Goal: Task Accomplishment & Management: Manage account settings

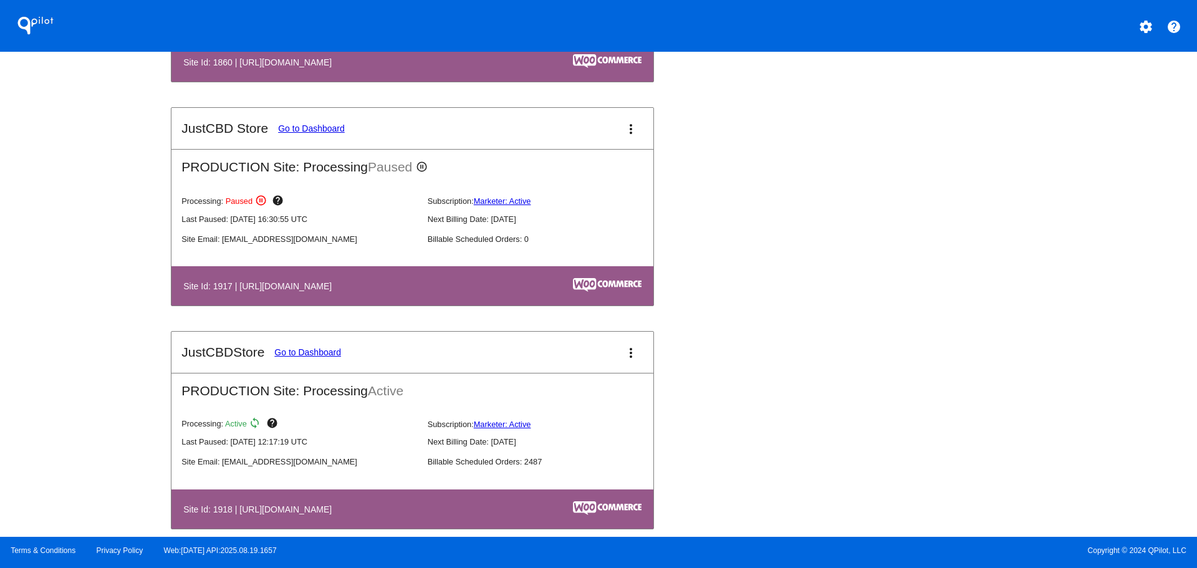
scroll to position [1372, 0]
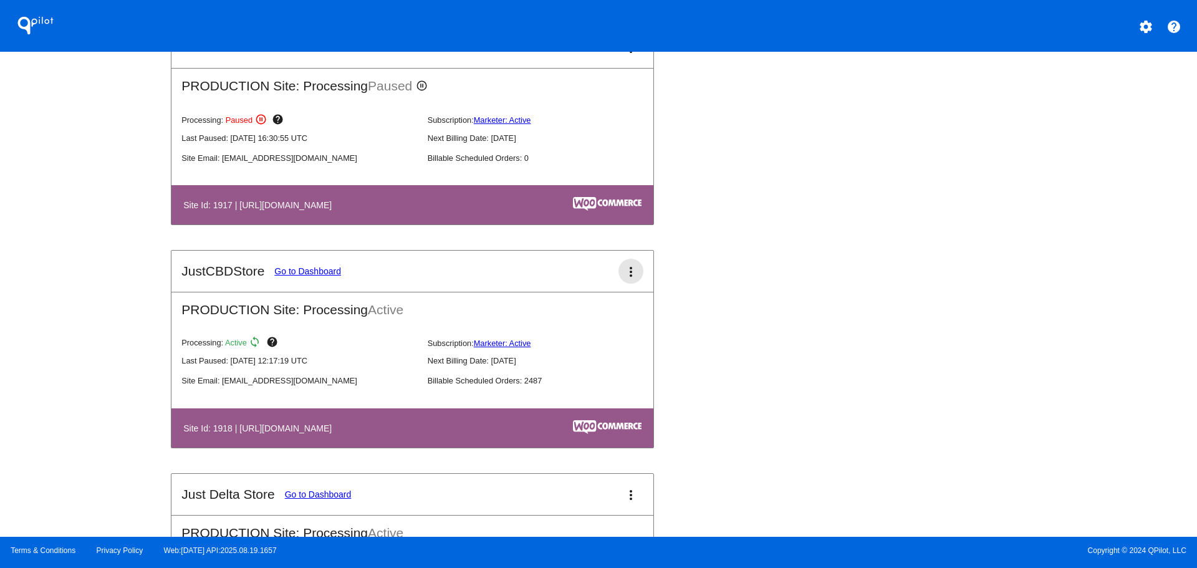
click at [624, 271] on mat-icon "more_vert" at bounding box center [631, 271] width 15 height 15
click at [589, 284] on link "view_list dashboard" at bounding box center [579, 279] width 116 height 30
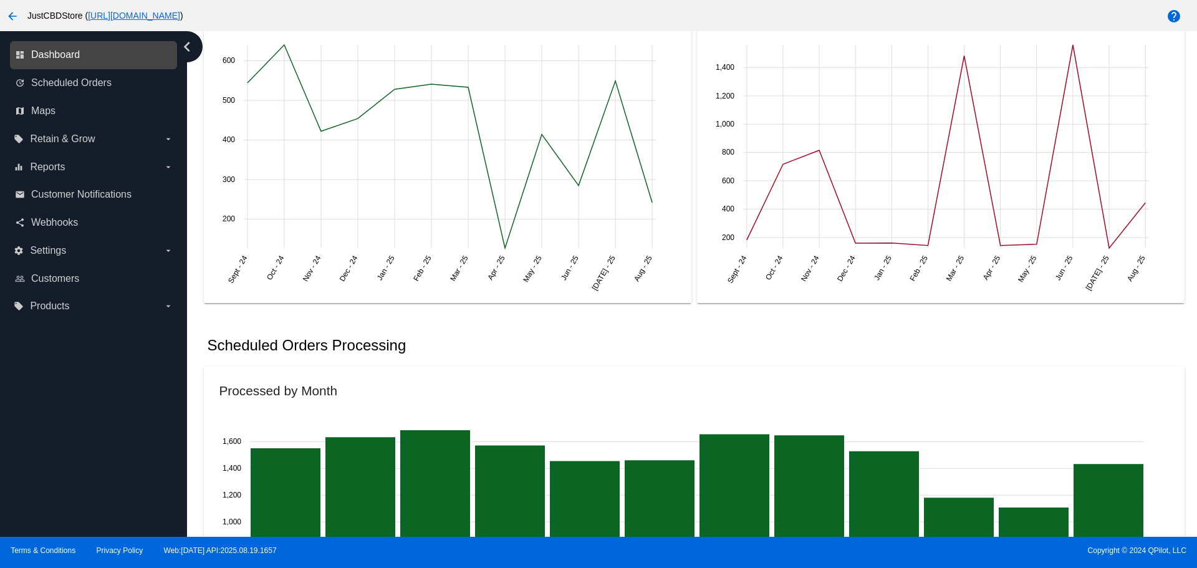
scroll to position [499, 0]
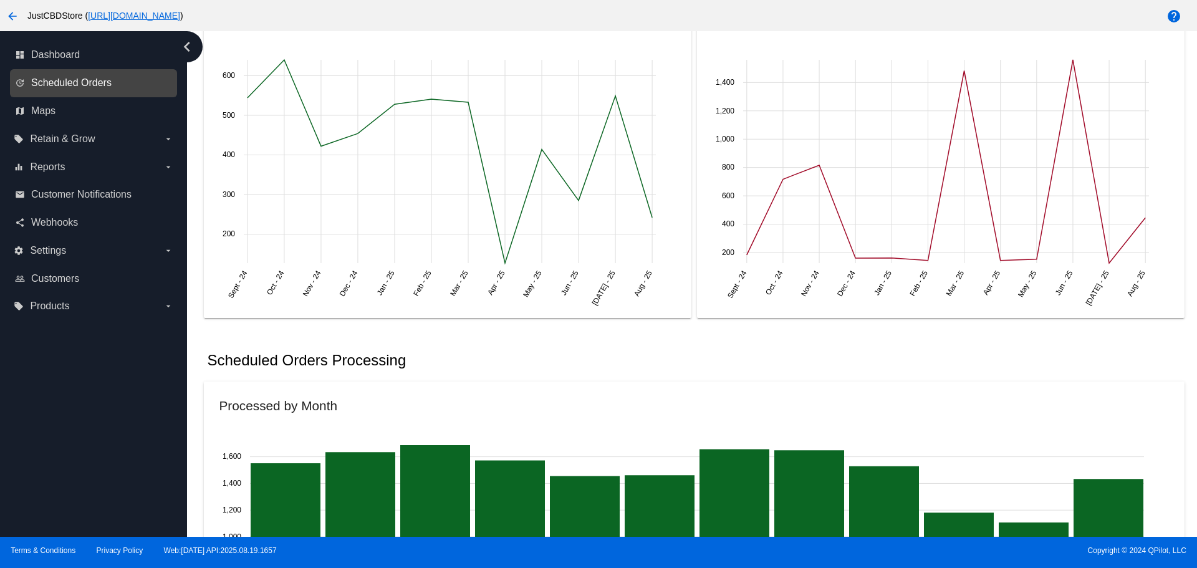
click at [92, 80] on span "Scheduled Orders" at bounding box center [71, 82] width 80 height 11
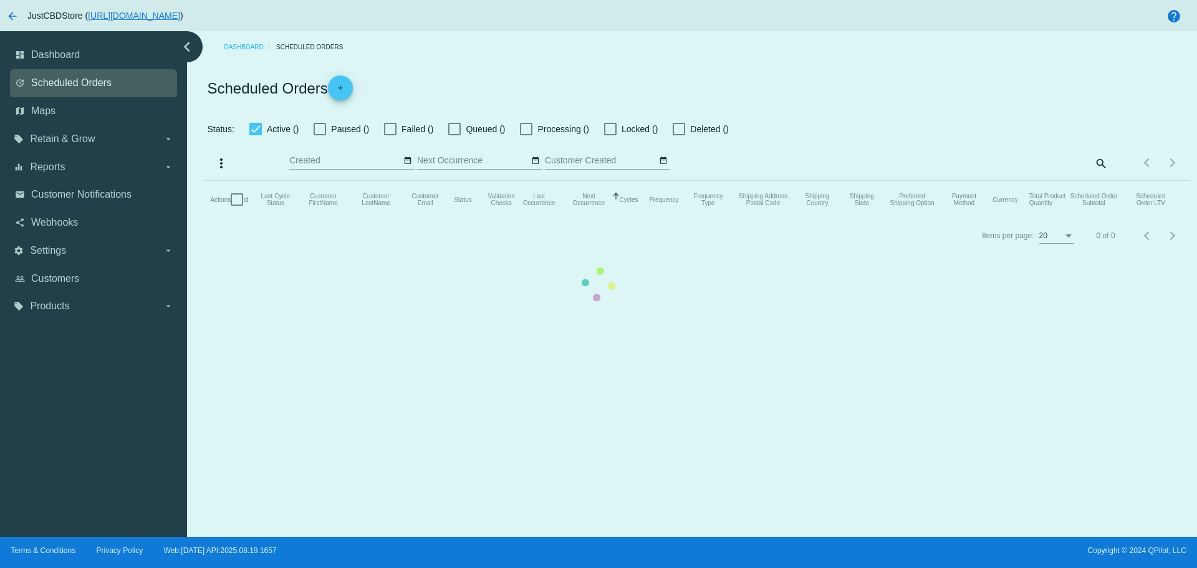
checkbox input "true"
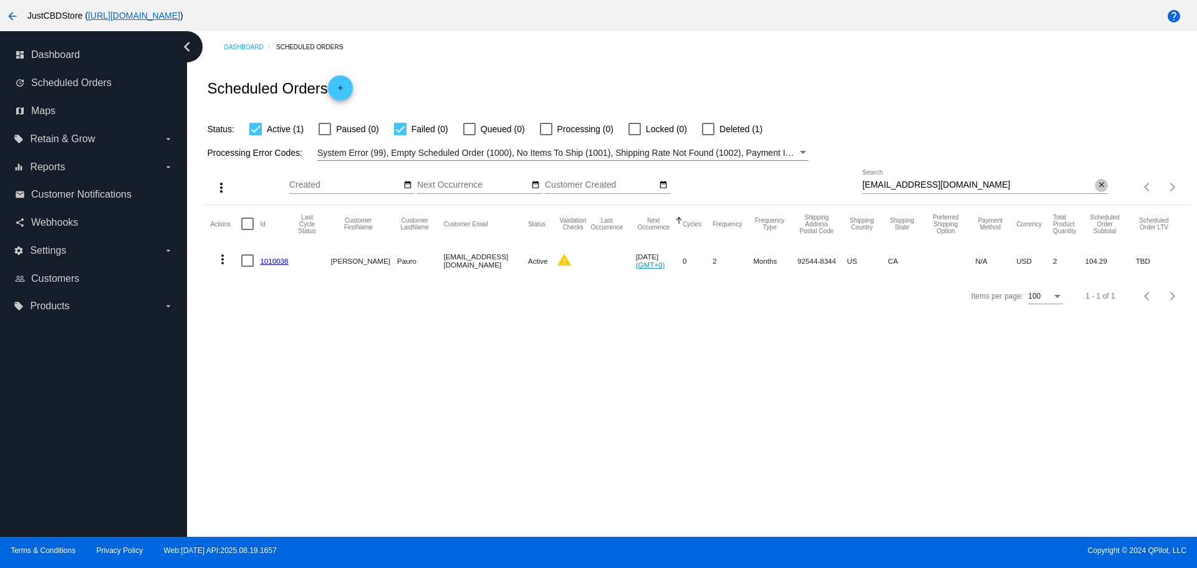
click at [1105, 184] on mat-icon "close" at bounding box center [1102, 185] width 9 height 10
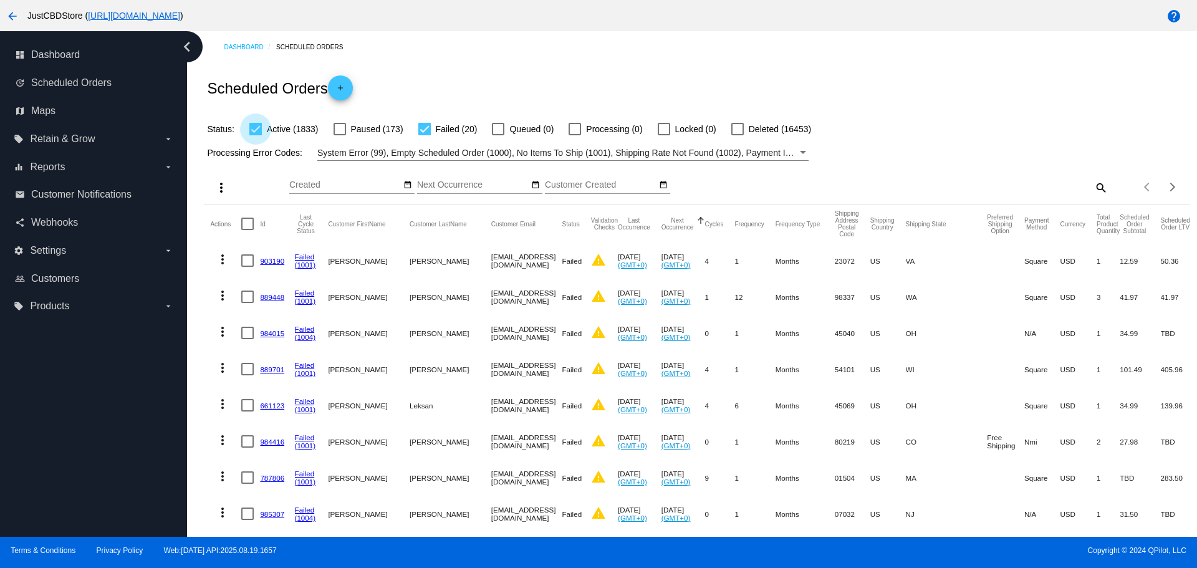
click at [259, 129] on div at bounding box center [255, 129] width 12 height 12
click at [256, 135] on input "Active (1833)" at bounding box center [255, 135] width 1 height 1
checkbox input "false"
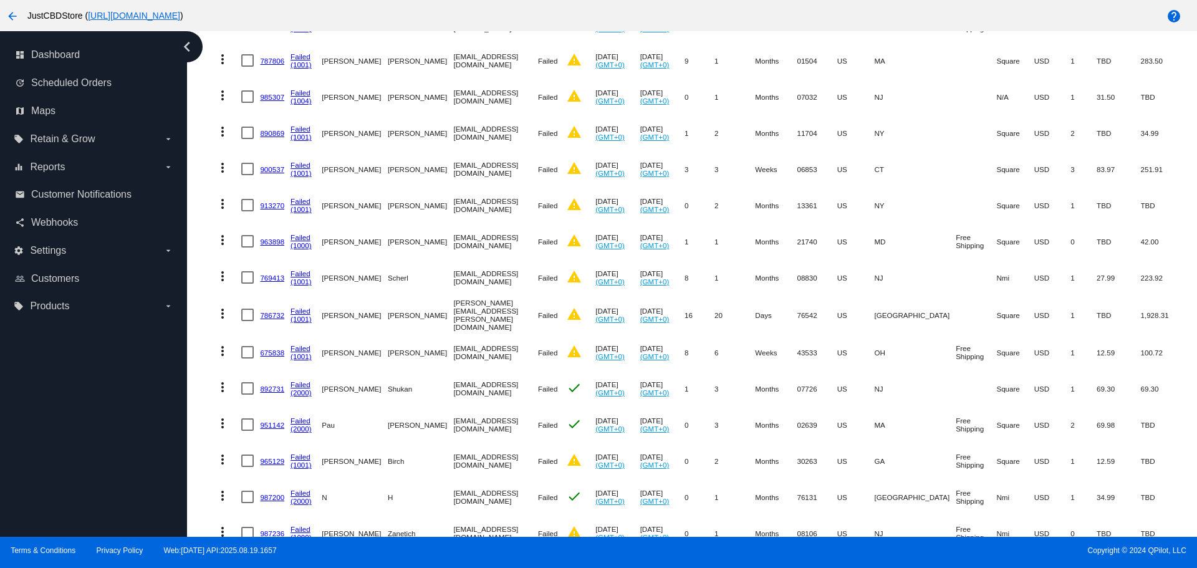
scroll to position [473, 0]
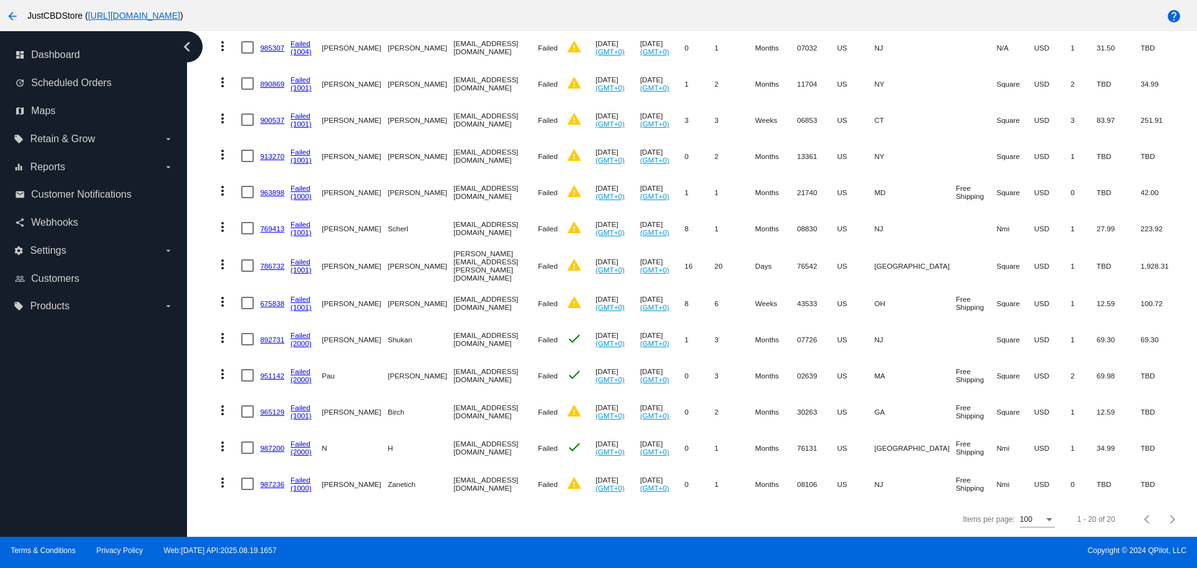
click at [270, 480] on link "987236" at bounding box center [272, 484] width 24 height 8
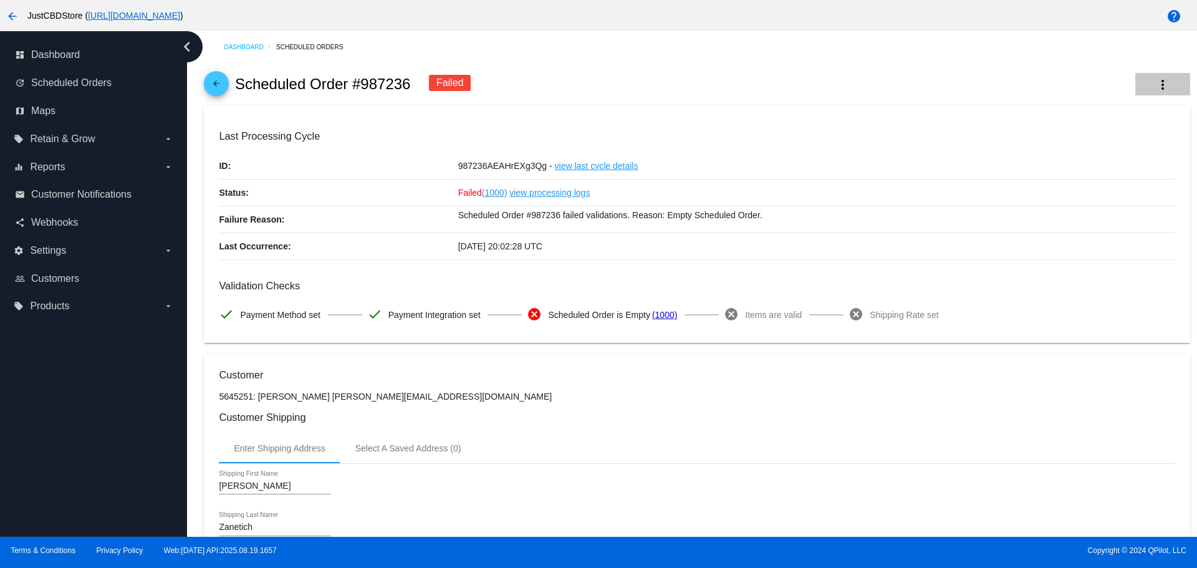
click at [1163, 80] on button "more_vert" at bounding box center [1163, 84] width 55 height 22
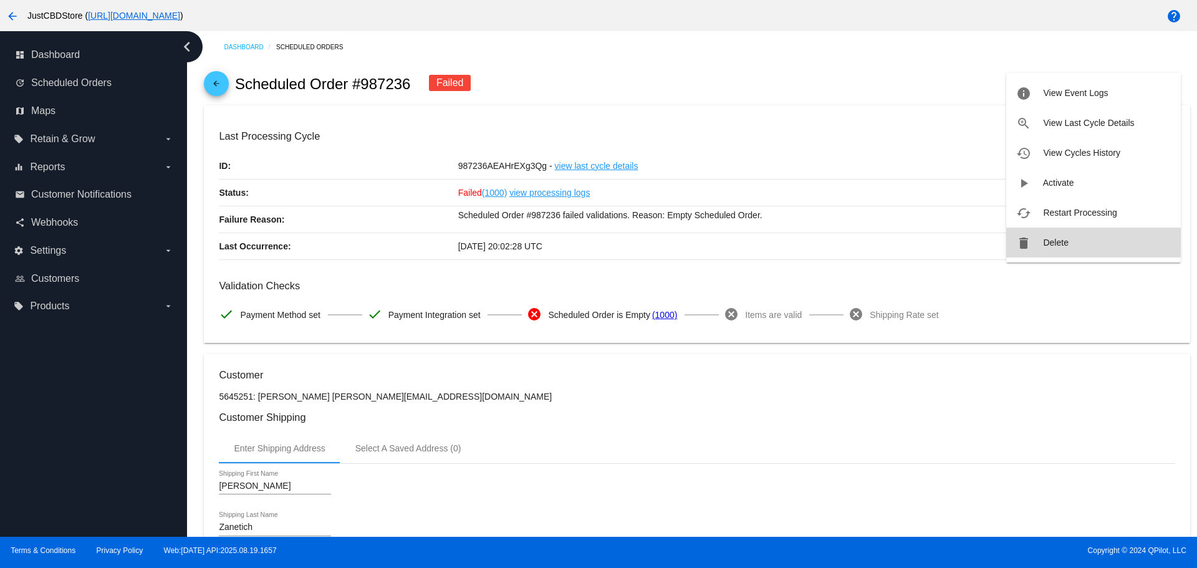
click at [1061, 243] on span "Delete" at bounding box center [1055, 243] width 25 height 10
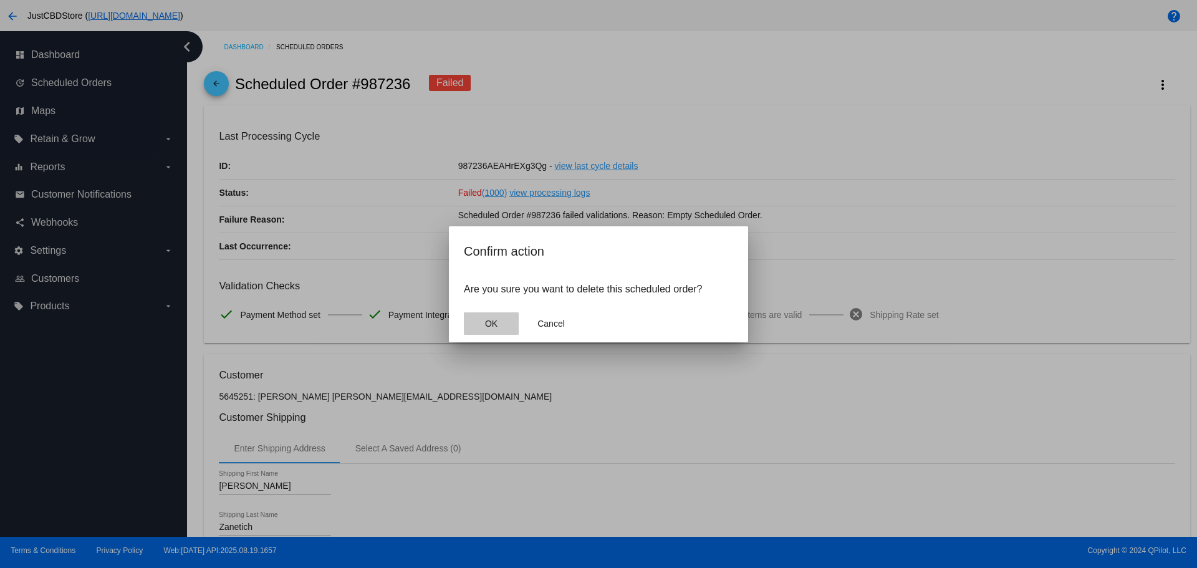
click at [500, 321] on button "OK" at bounding box center [491, 323] width 55 height 22
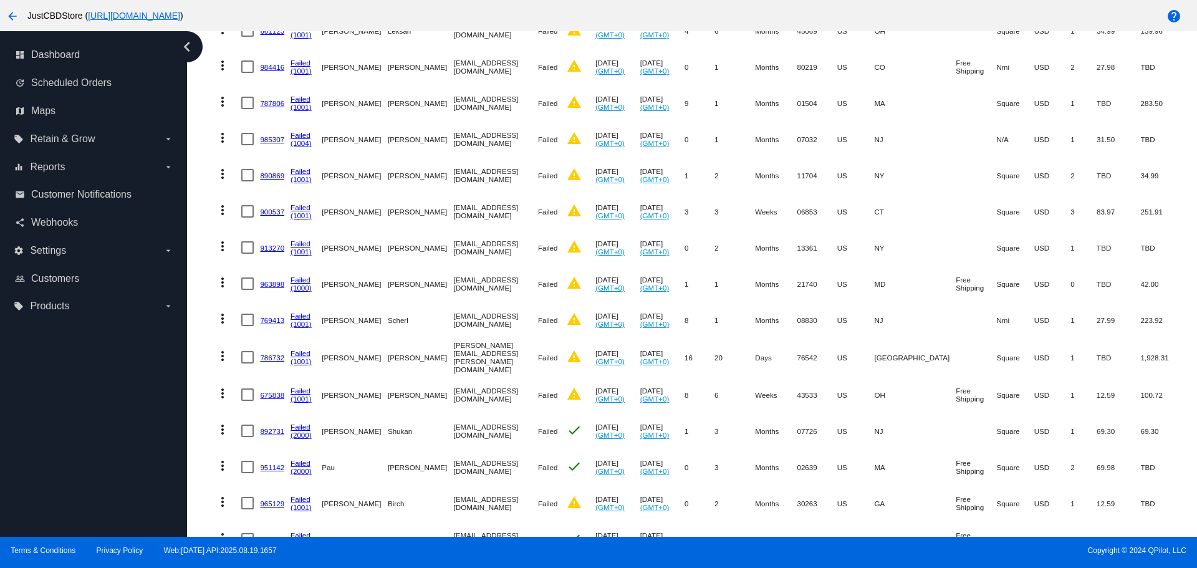
scroll to position [437, 0]
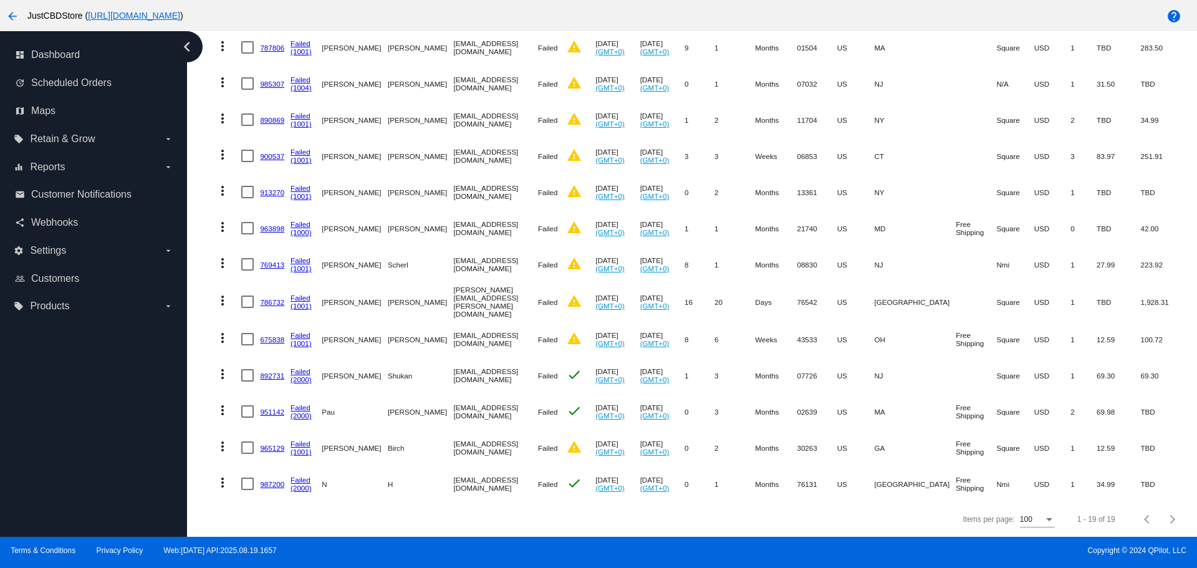
click at [269, 480] on link "987200" at bounding box center [272, 484] width 24 height 8
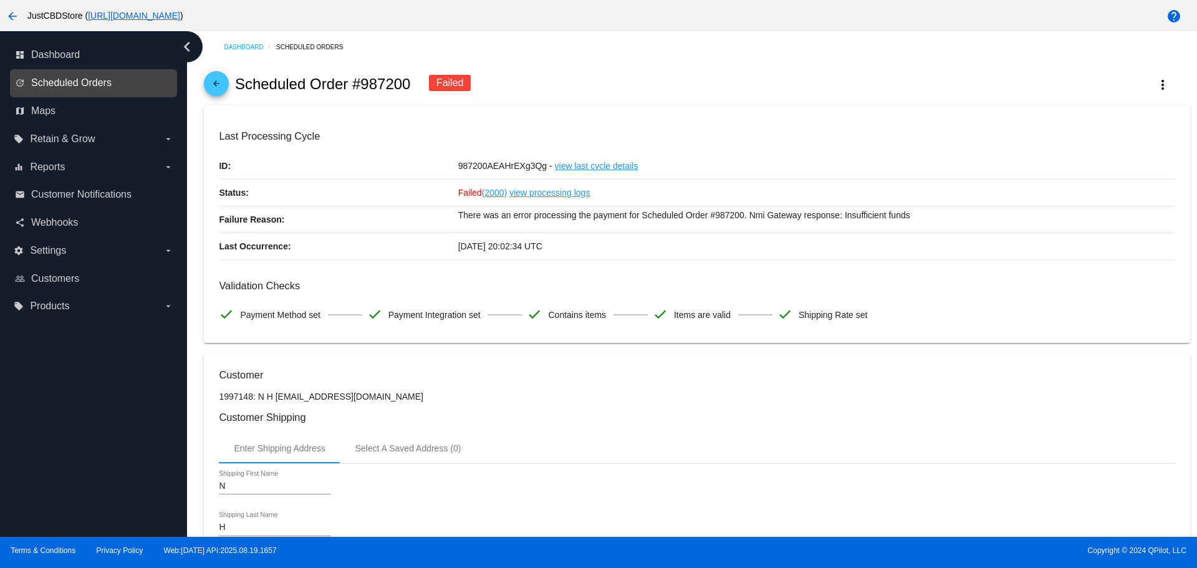
click at [84, 80] on span "Scheduled Orders" at bounding box center [71, 82] width 80 height 11
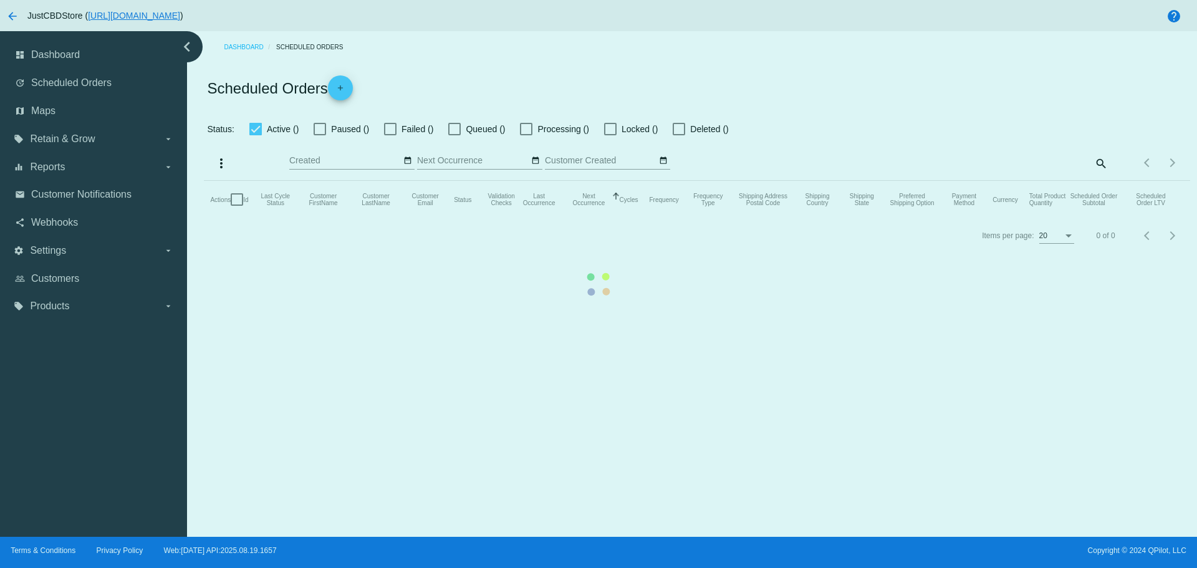
checkbox input "false"
checkbox input "true"
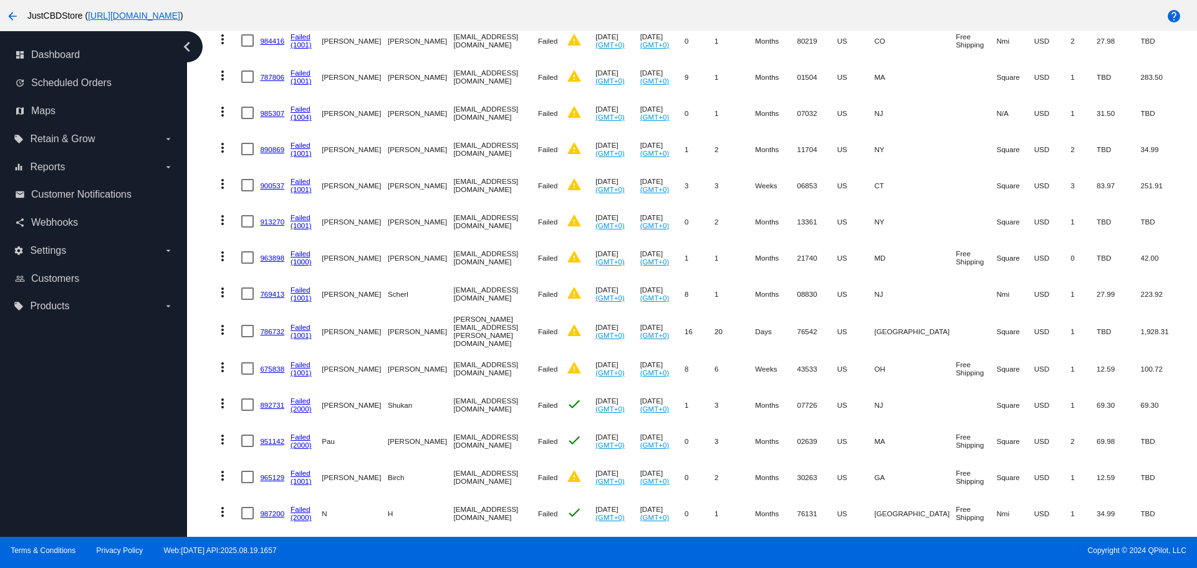
scroll to position [437, 0]
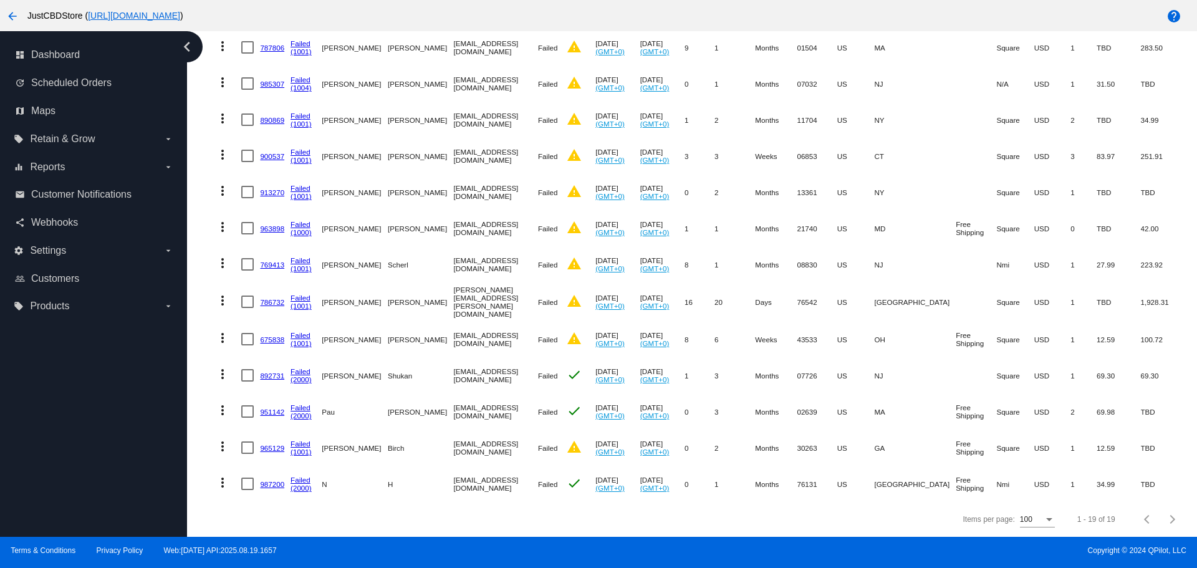
click at [269, 444] on link "965129" at bounding box center [272, 448] width 24 height 8
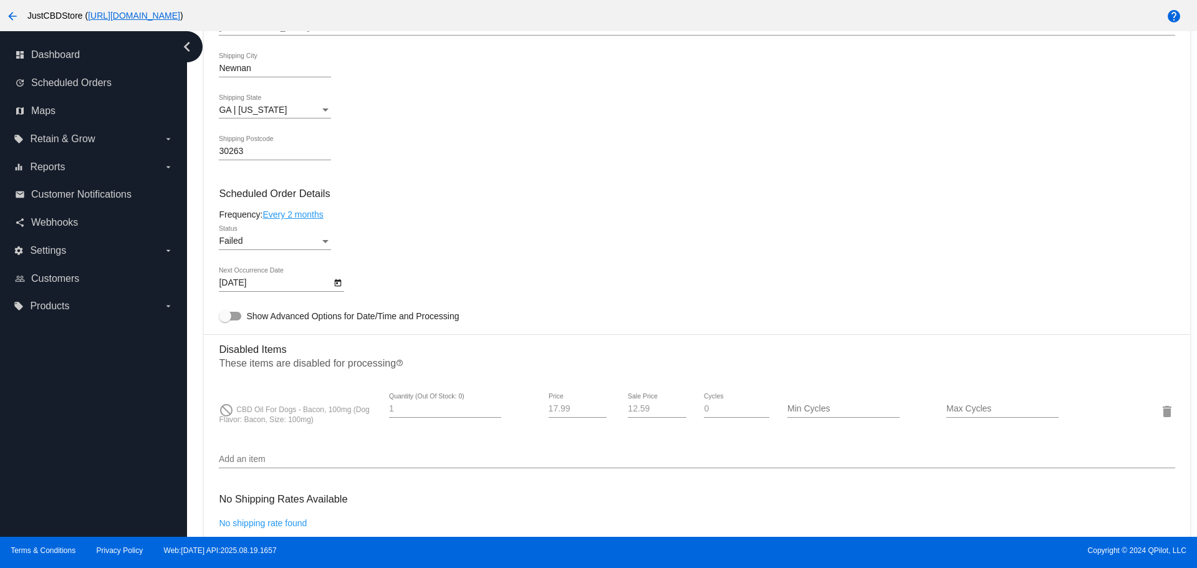
scroll to position [686, 0]
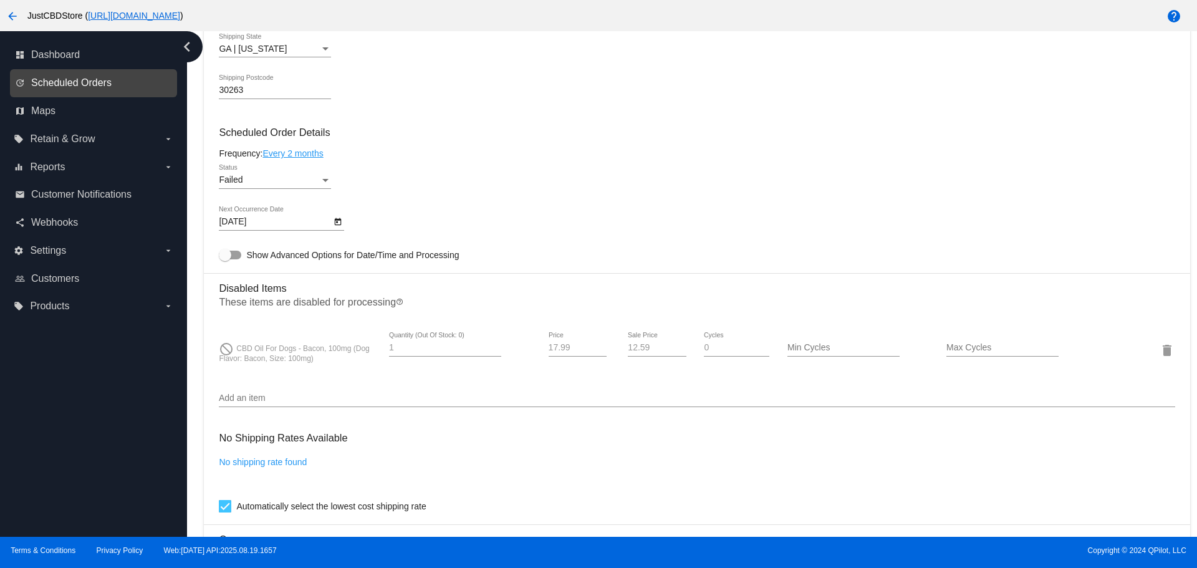
click at [71, 82] on span "Scheduled Orders" at bounding box center [71, 82] width 80 height 11
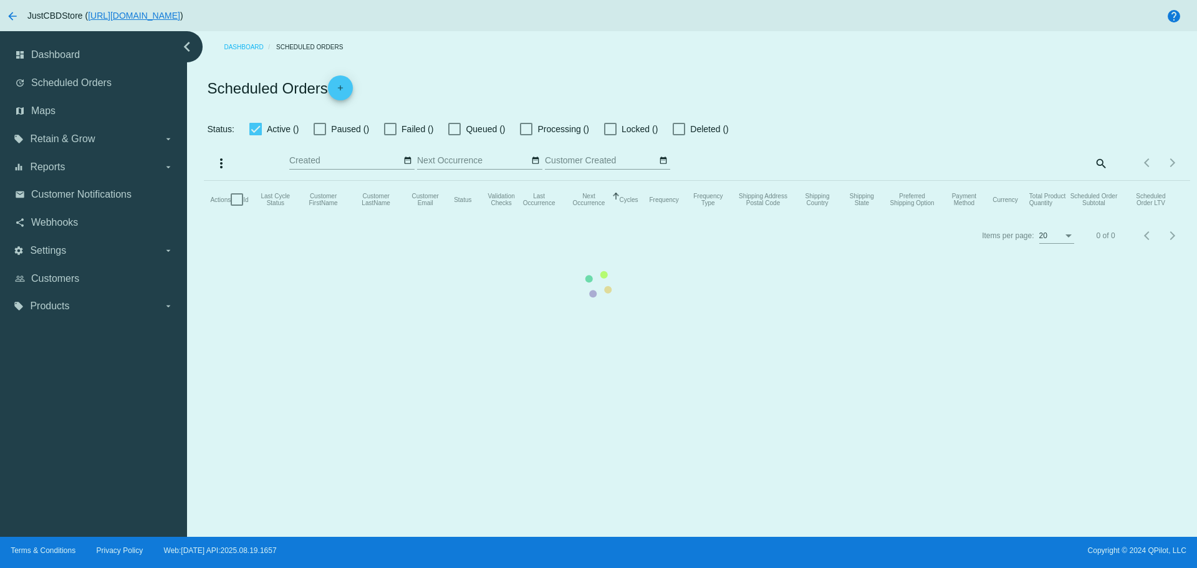
checkbox input "false"
checkbox input "true"
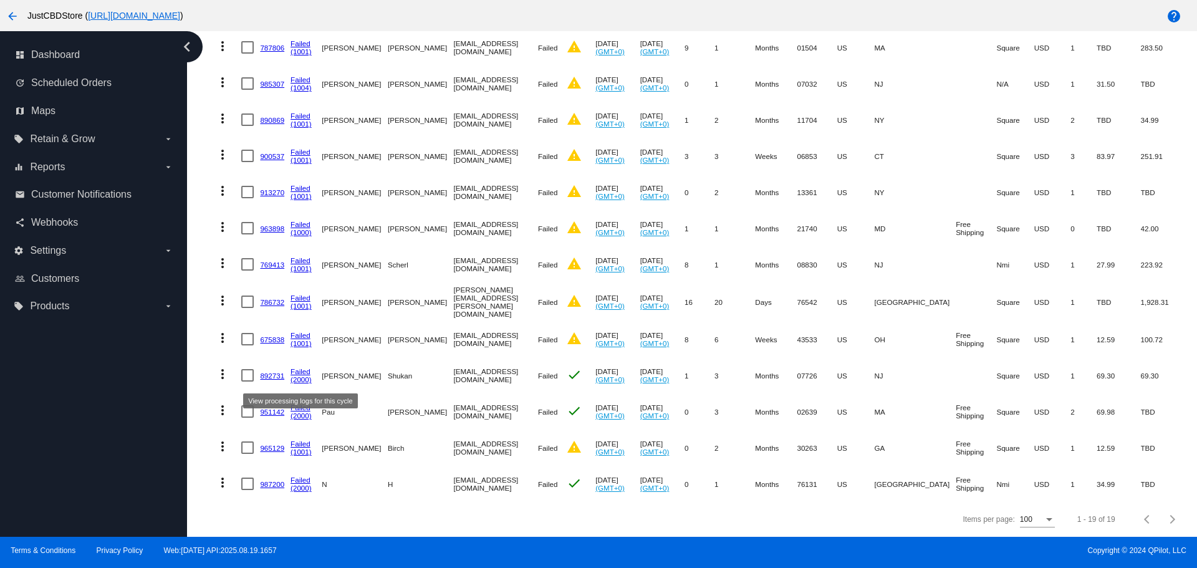
scroll to position [437, 0]
click at [271, 408] on link "951142" at bounding box center [272, 412] width 24 height 8
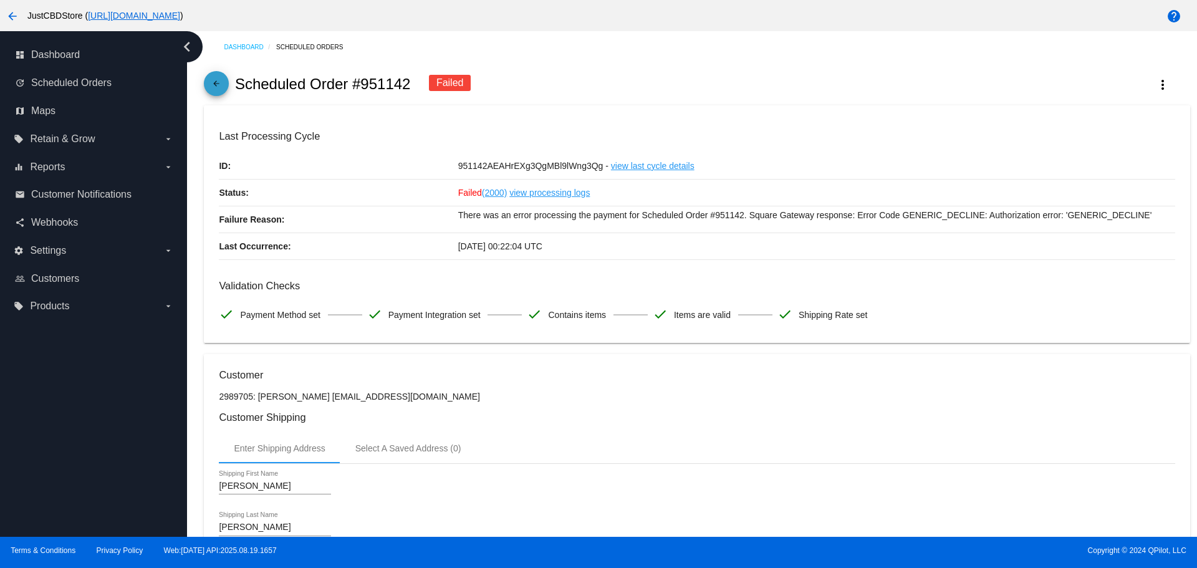
click at [218, 87] on mat-icon "arrow_back" at bounding box center [216, 86] width 15 height 15
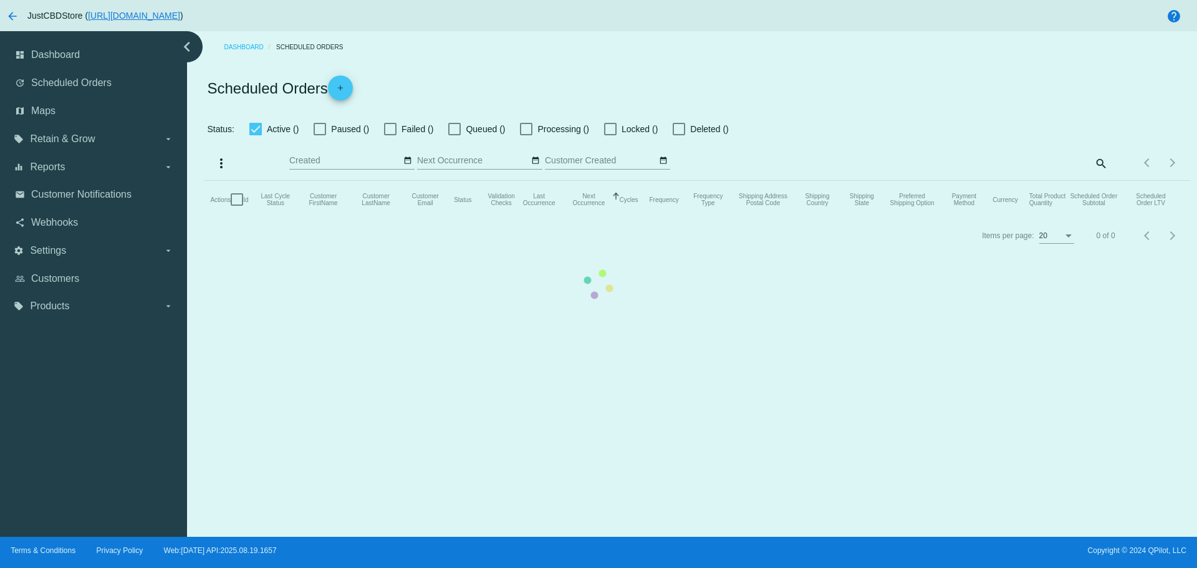
checkbox input "false"
checkbox input "true"
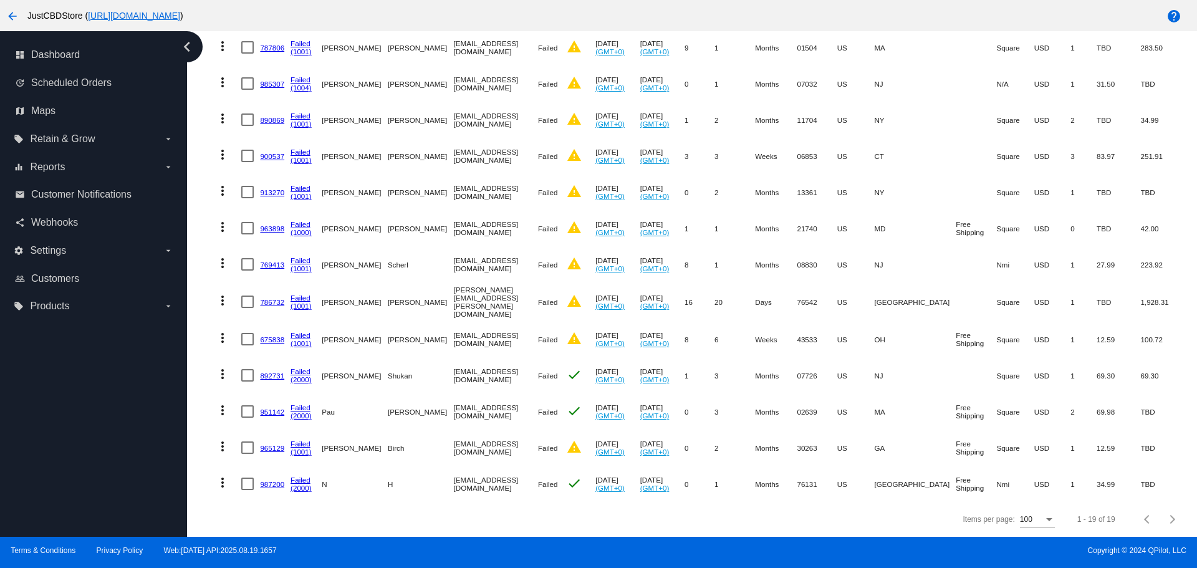
scroll to position [437, 0]
click at [268, 372] on link "892731" at bounding box center [272, 376] width 24 height 8
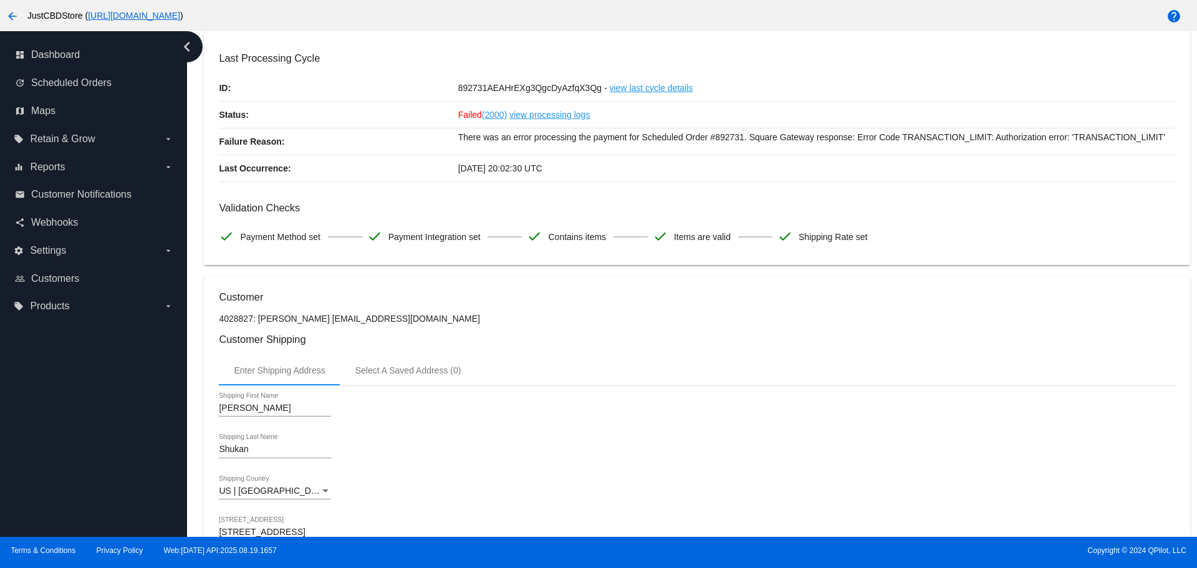
scroll to position [67, 0]
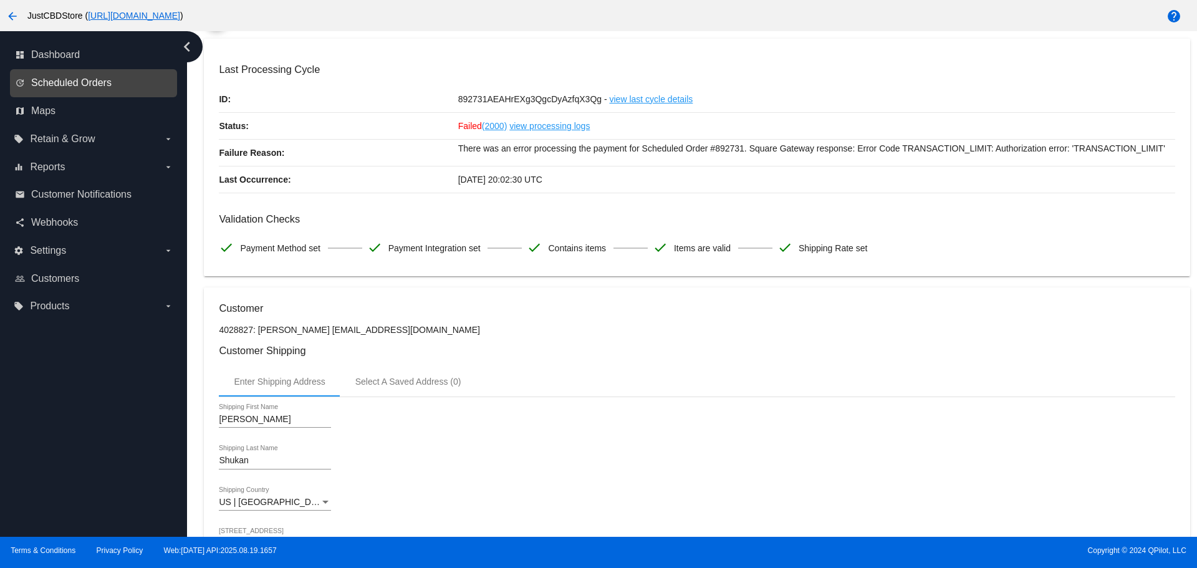
click at [65, 84] on span "Scheduled Orders" at bounding box center [71, 82] width 80 height 11
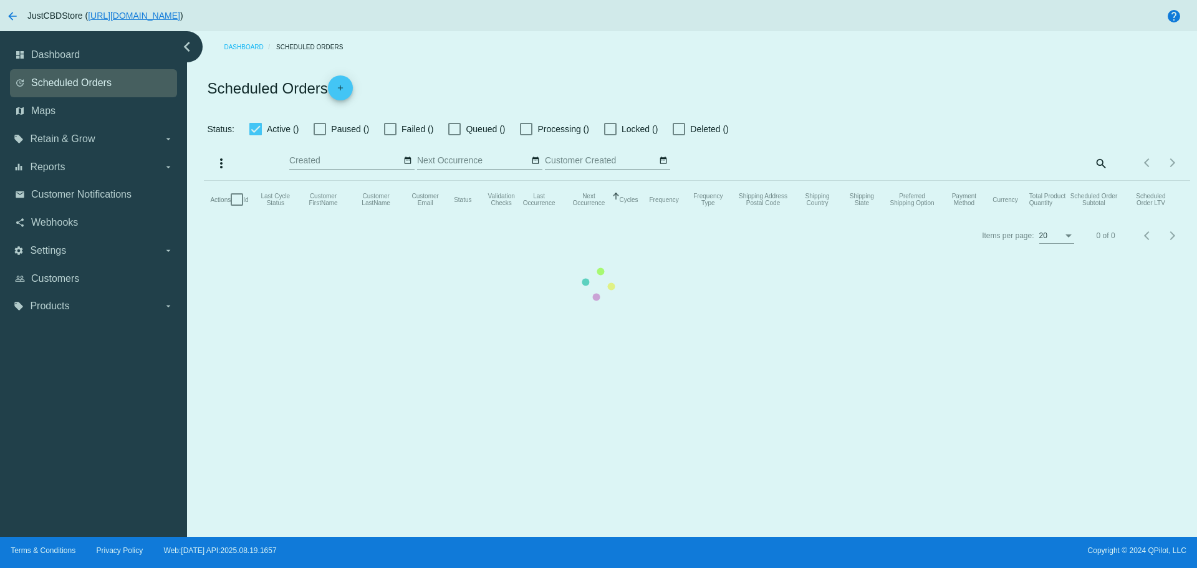
checkbox input "false"
checkbox input "true"
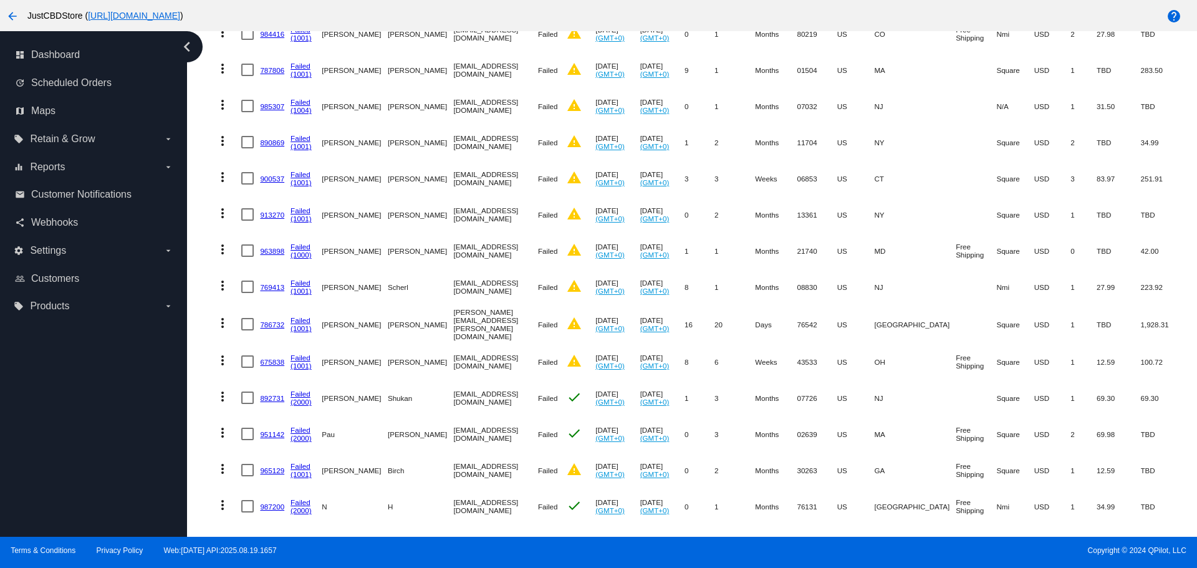
scroll to position [437, 0]
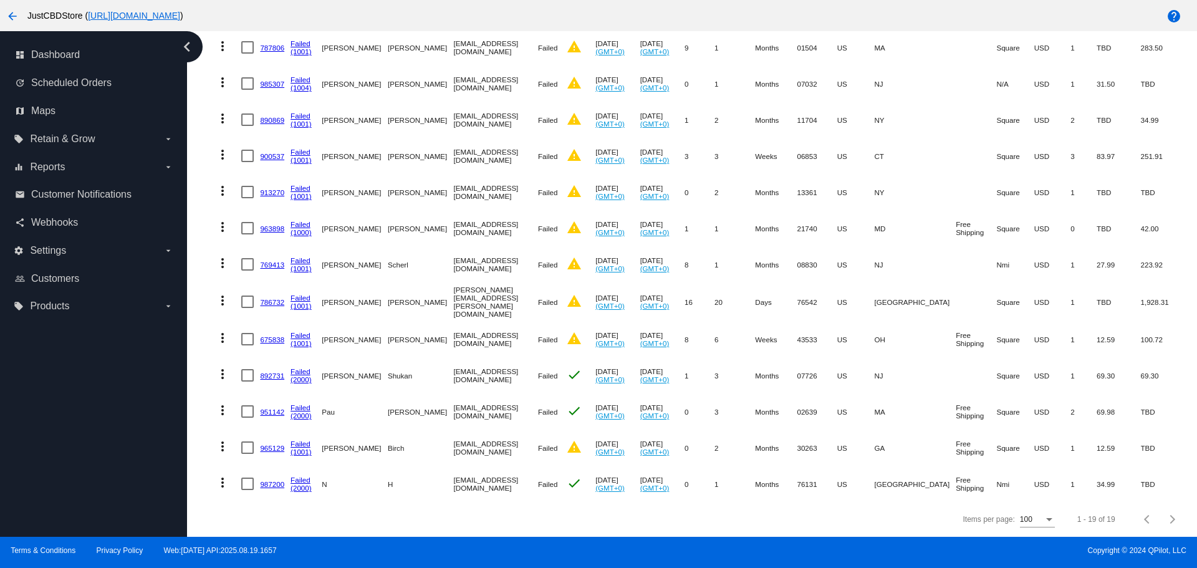
click at [270, 336] on link "675838" at bounding box center [272, 340] width 24 height 8
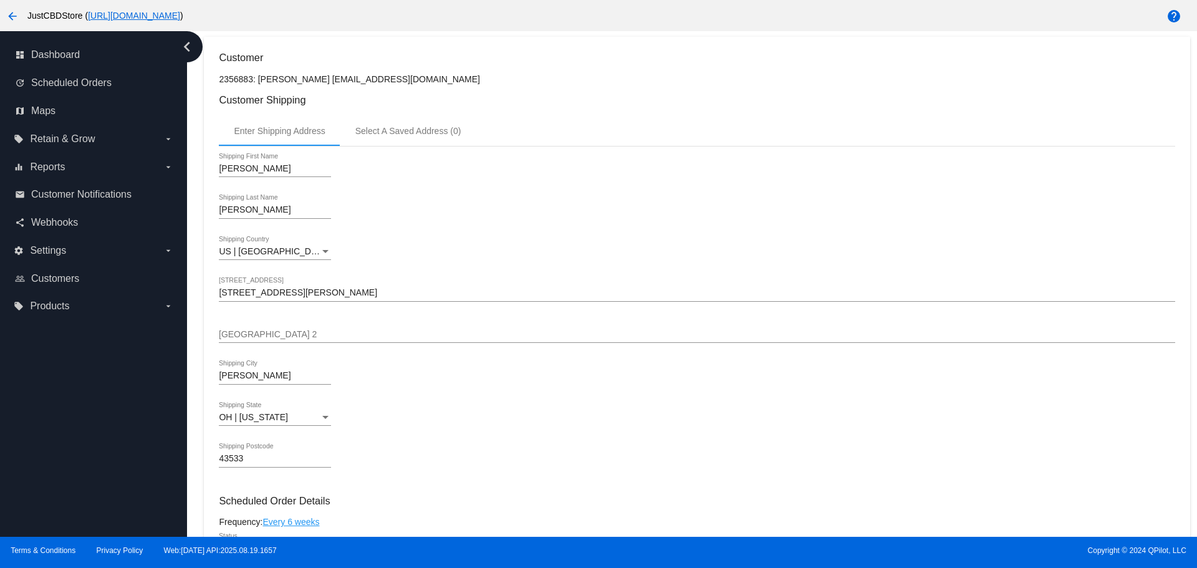
scroll to position [312, 0]
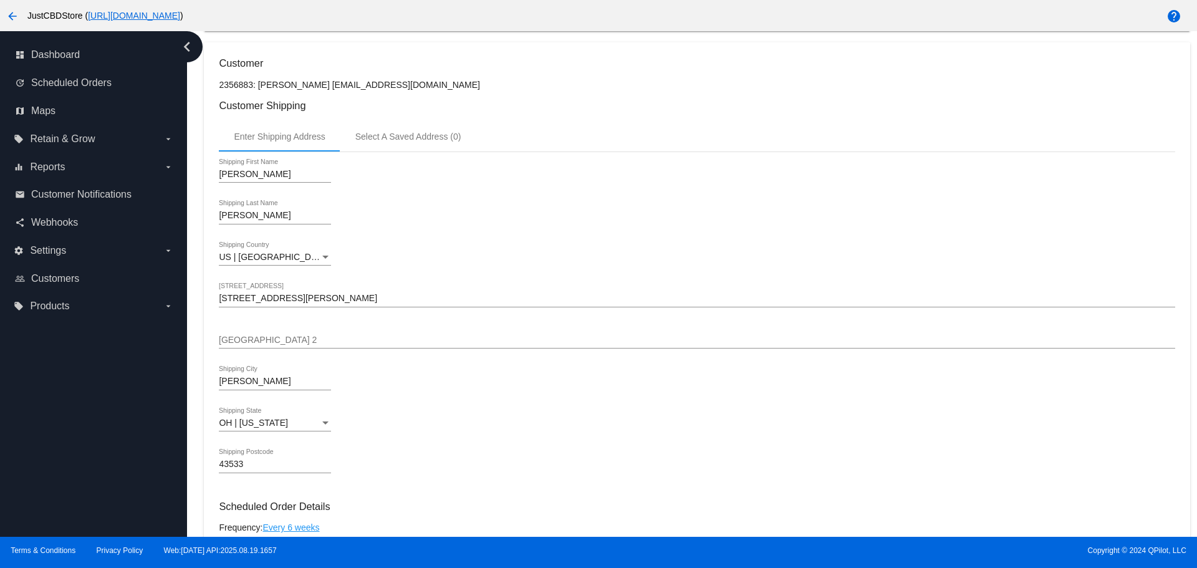
click at [11, 10] on mat-icon "arrow_back" at bounding box center [12, 16] width 15 height 15
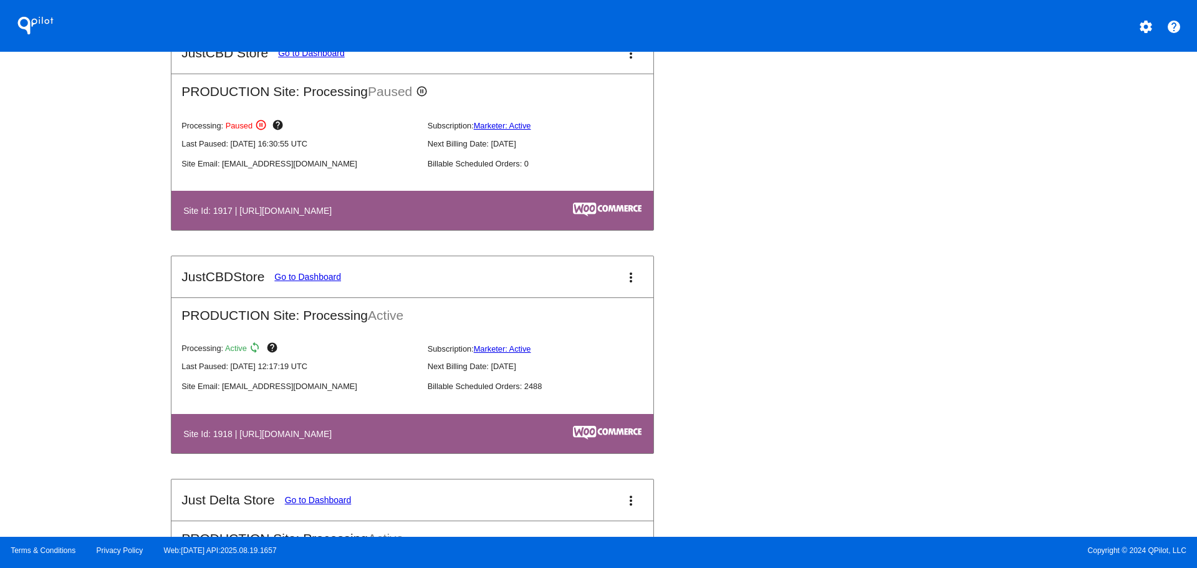
scroll to position [1434, 0]
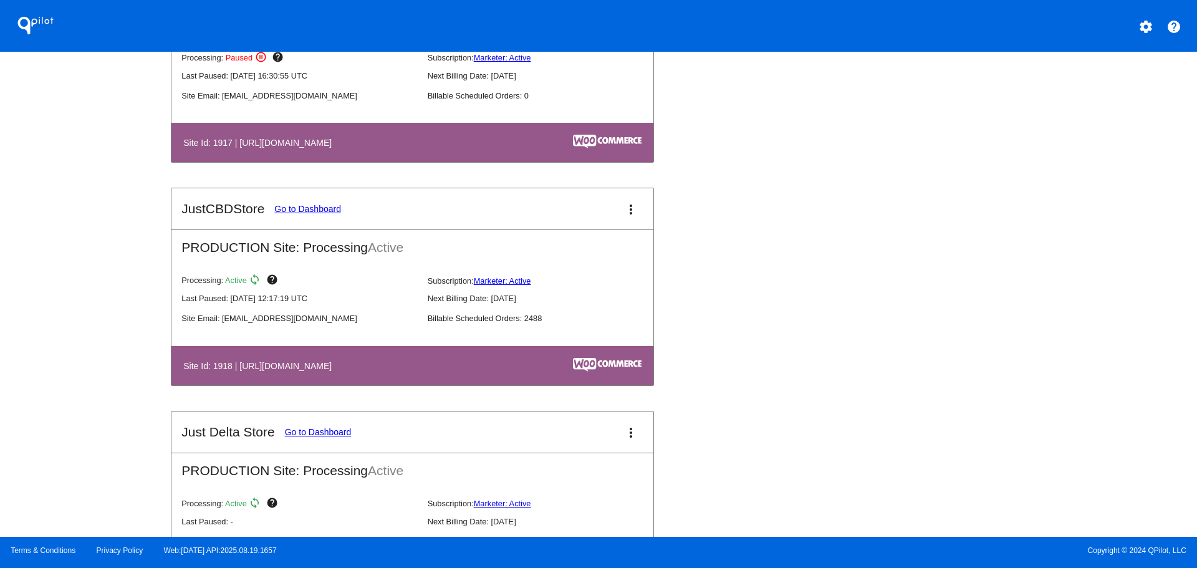
click at [299, 211] on link "Go to Dashboard" at bounding box center [307, 209] width 67 height 10
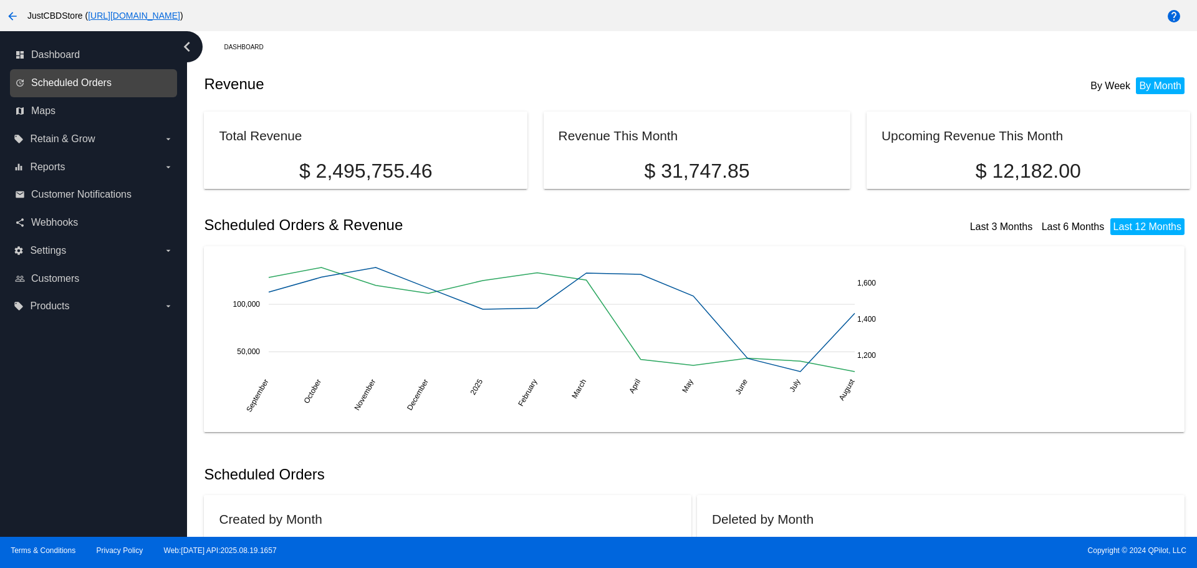
click at [86, 80] on span "Scheduled Orders" at bounding box center [71, 82] width 80 height 11
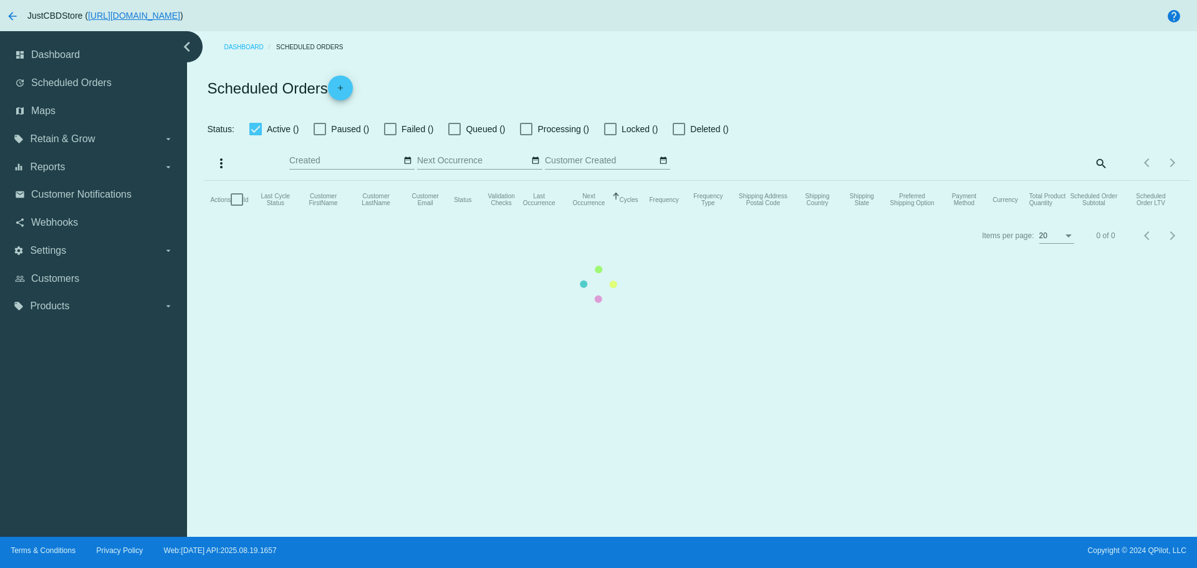
checkbox input "false"
checkbox input "true"
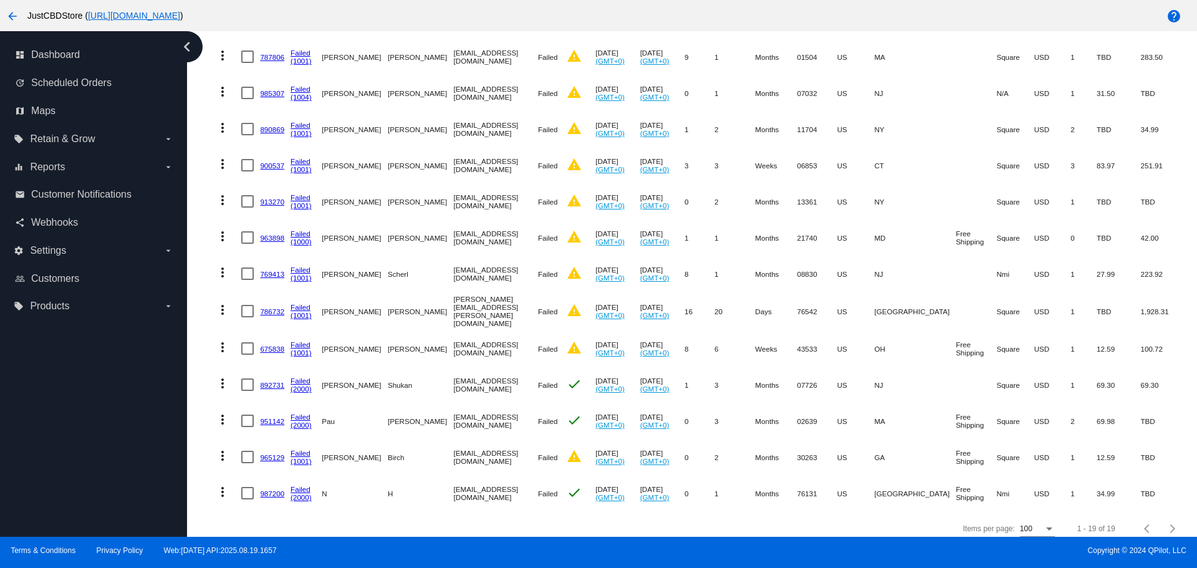
scroll to position [437, 0]
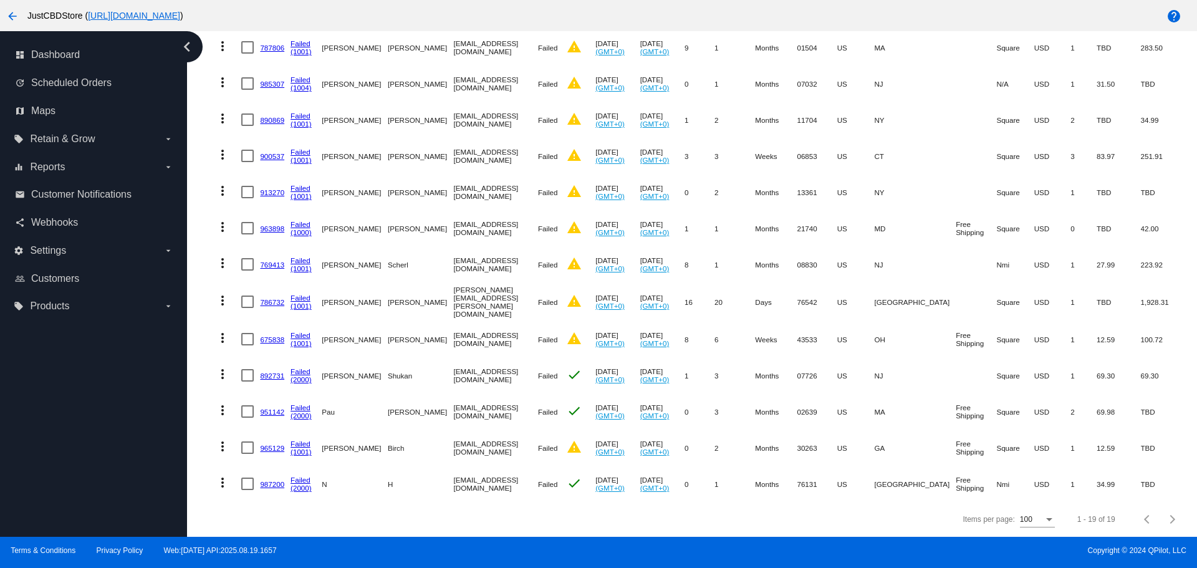
click at [271, 336] on link "675838" at bounding box center [272, 340] width 24 height 8
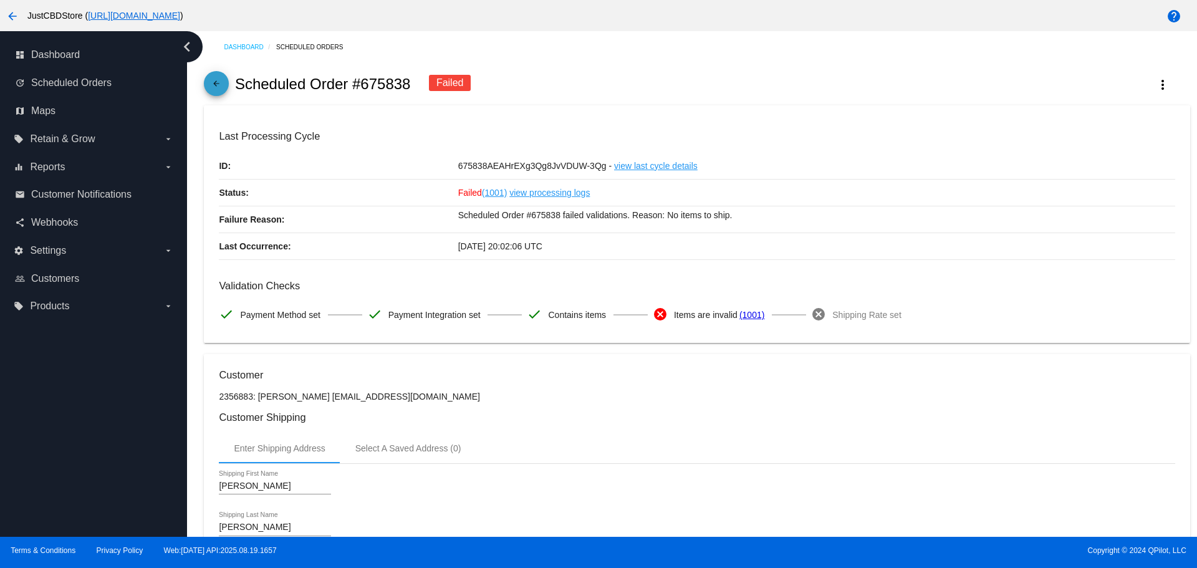
click at [222, 87] on mat-icon "arrow_back" at bounding box center [216, 86] width 15 height 15
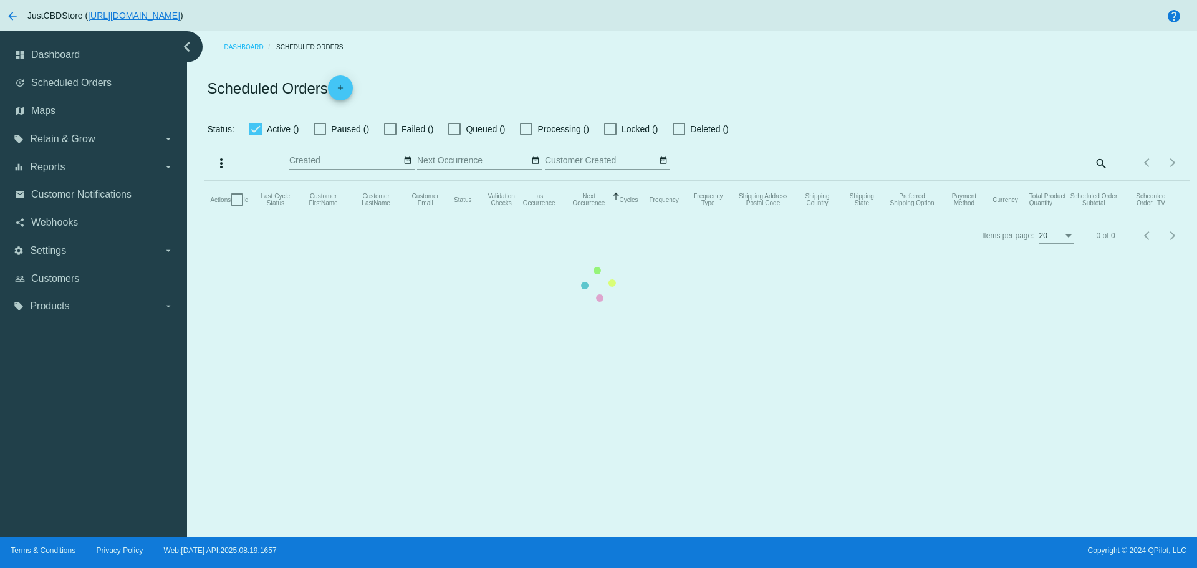
checkbox input "false"
checkbox input "true"
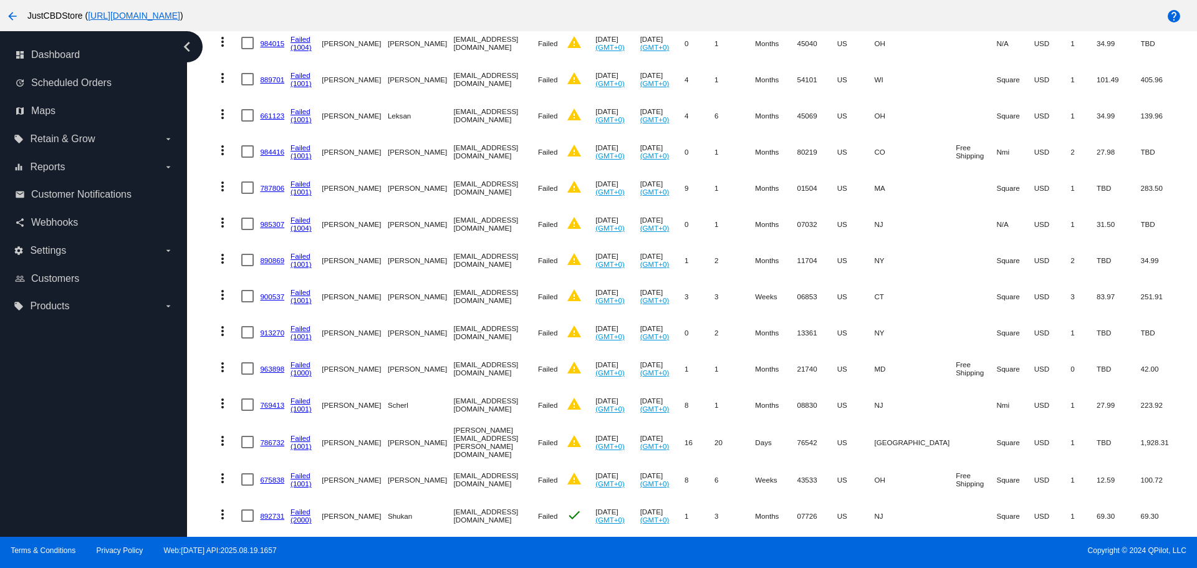
scroll to position [312, 0]
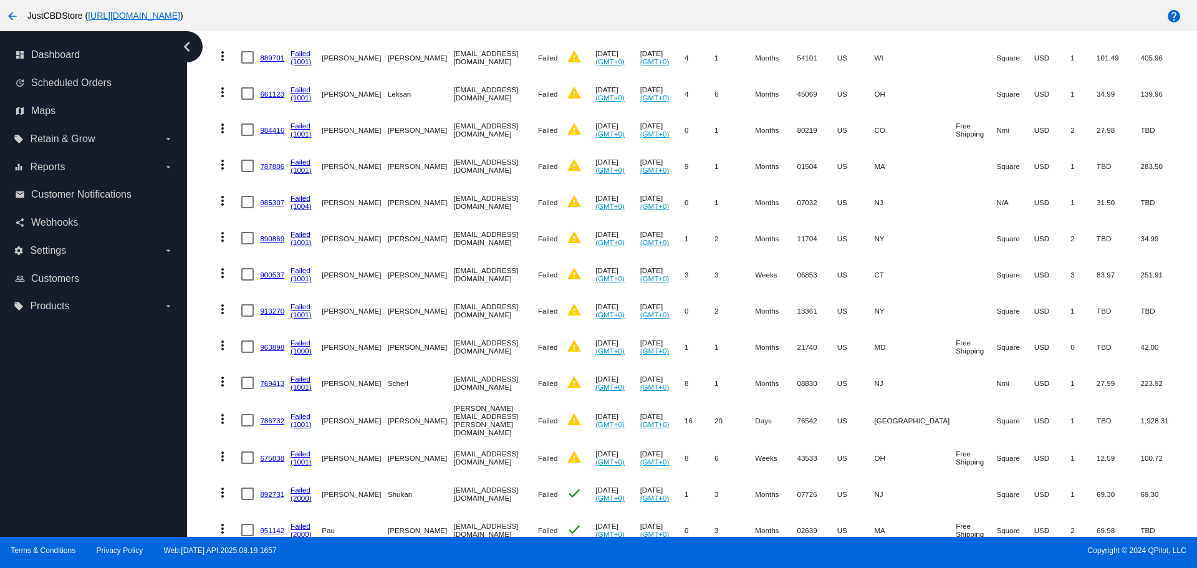
click at [266, 421] on link "786732" at bounding box center [272, 421] width 24 height 8
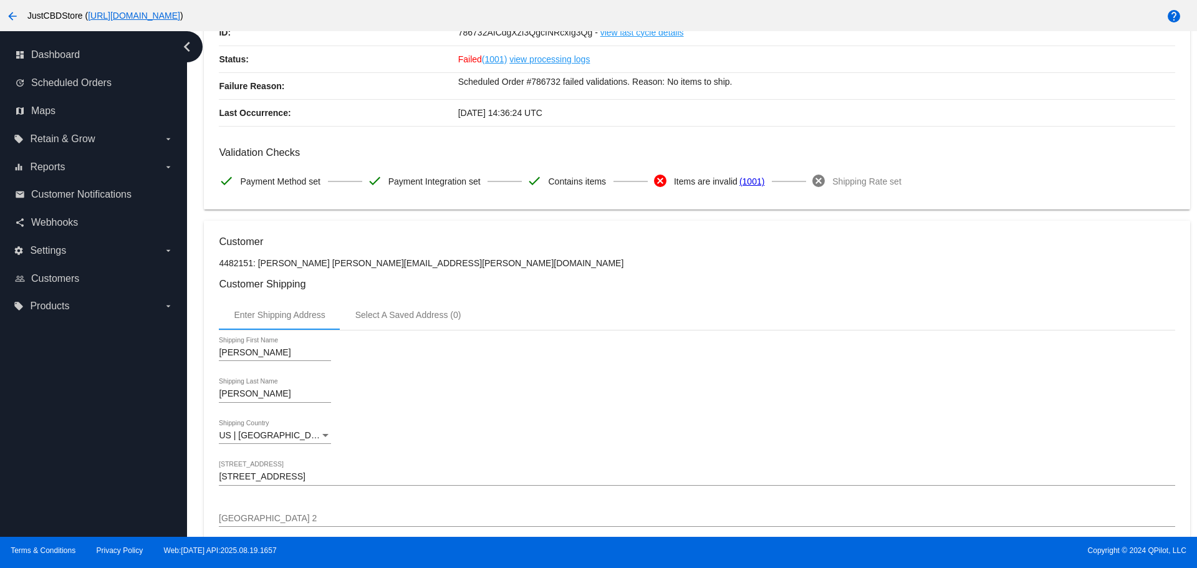
scroll to position [125, 0]
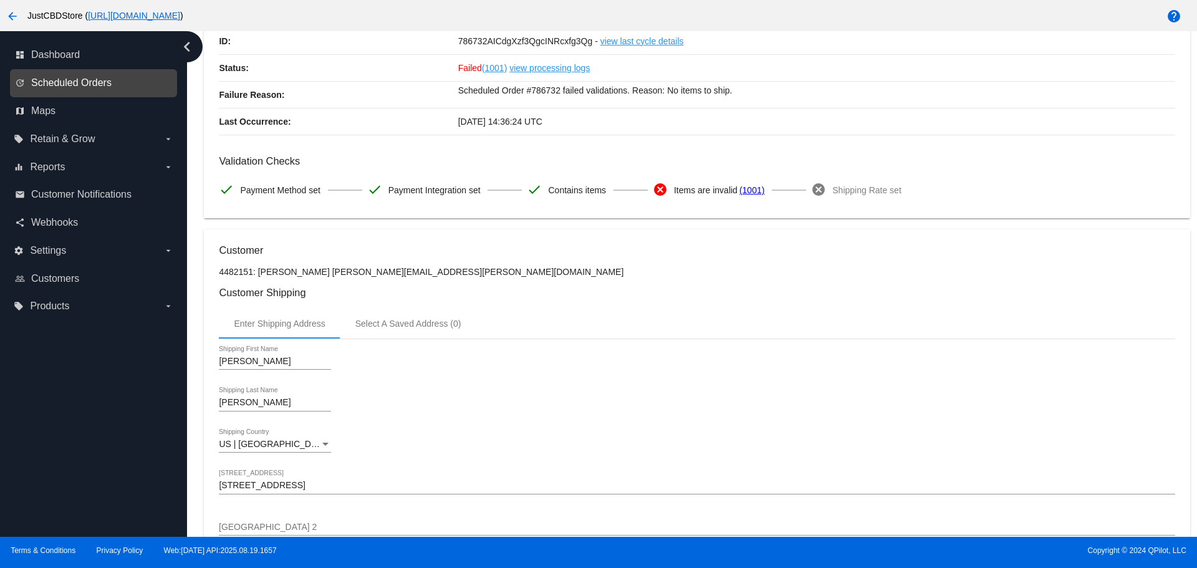
click at [94, 84] on span "Scheduled Orders" at bounding box center [71, 82] width 80 height 11
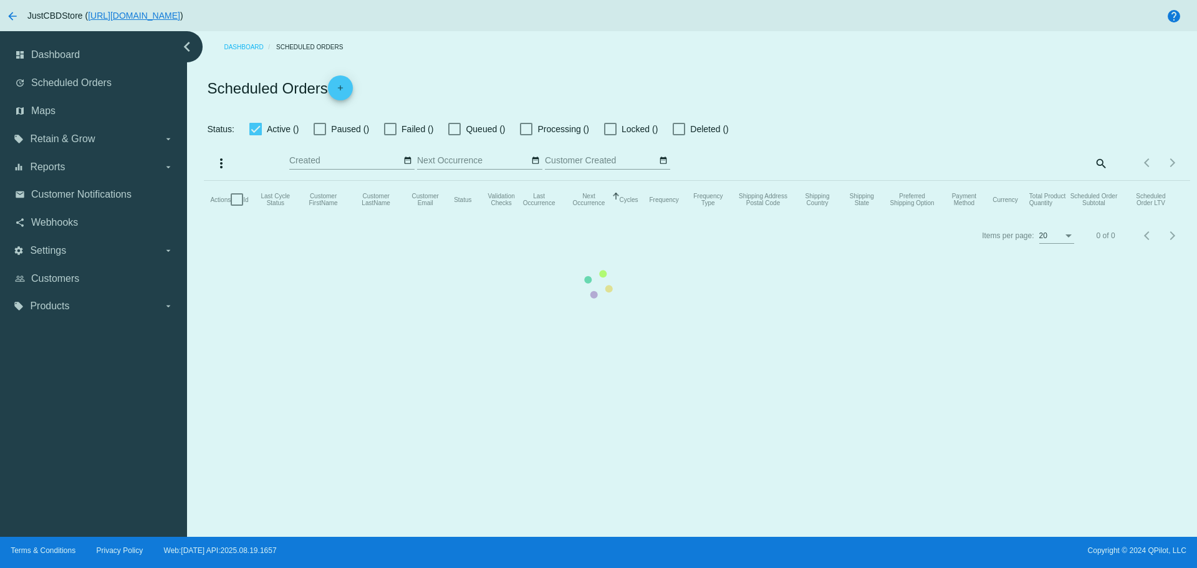
checkbox input "false"
checkbox input "true"
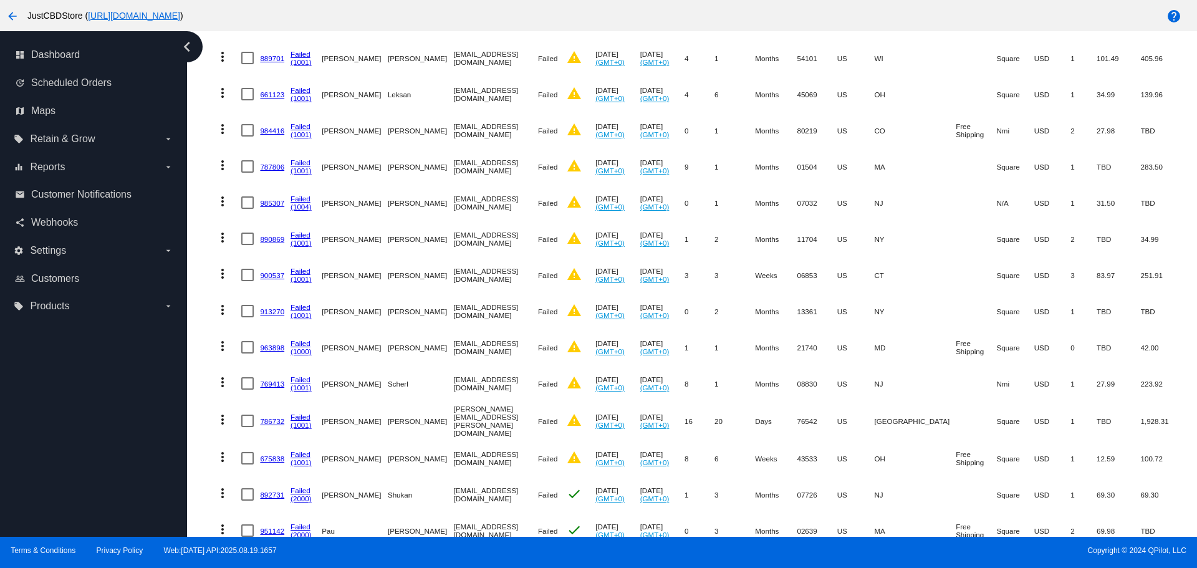
scroll to position [312, 0]
click at [268, 385] on link "769413" at bounding box center [272, 383] width 24 height 8
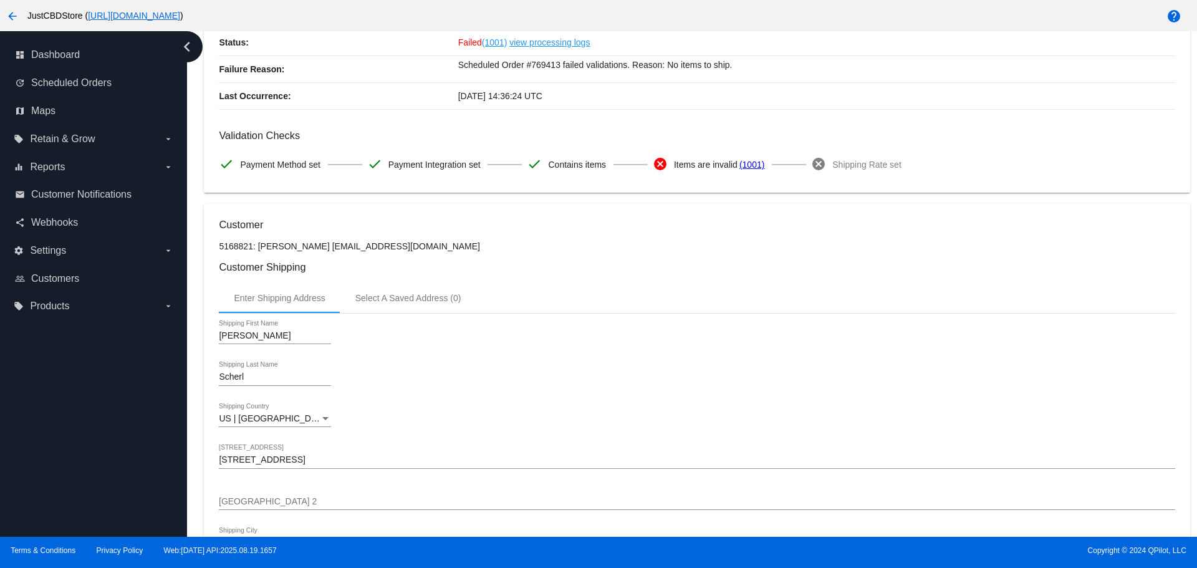
scroll to position [33, 0]
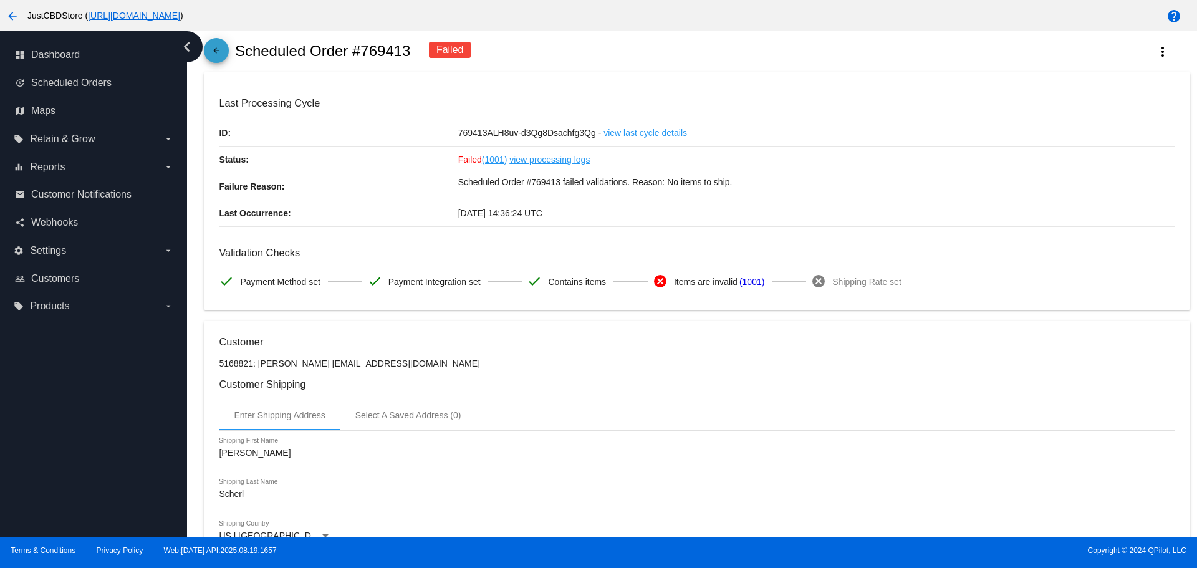
click at [226, 49] on link "arrow_back" at bounding box center [216, 50] width 25 height 25
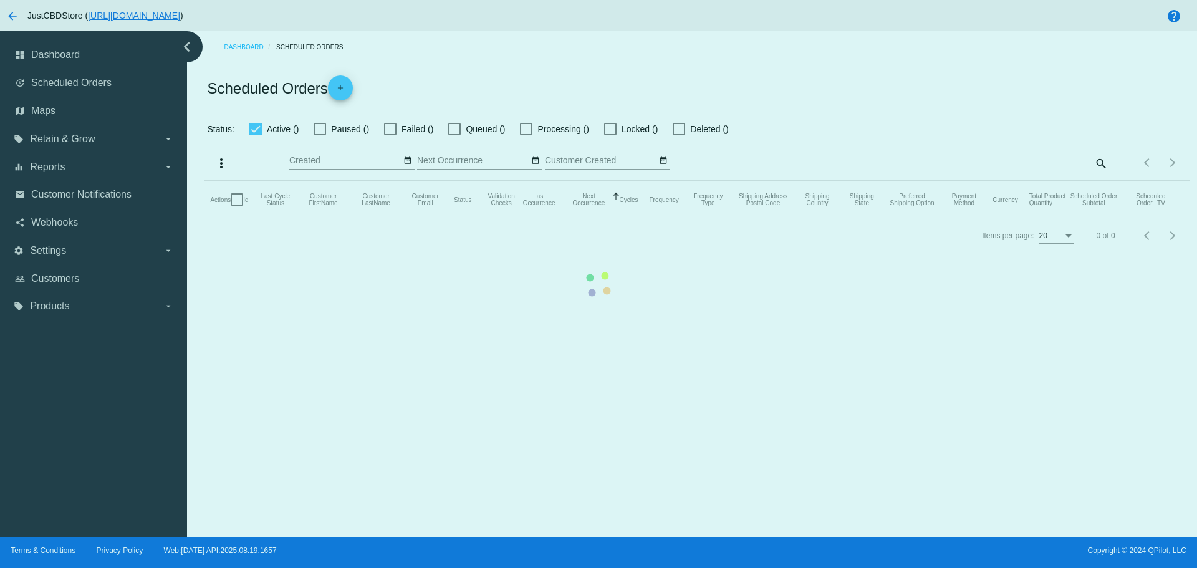
checkbox input "false"
checkbox input "true"
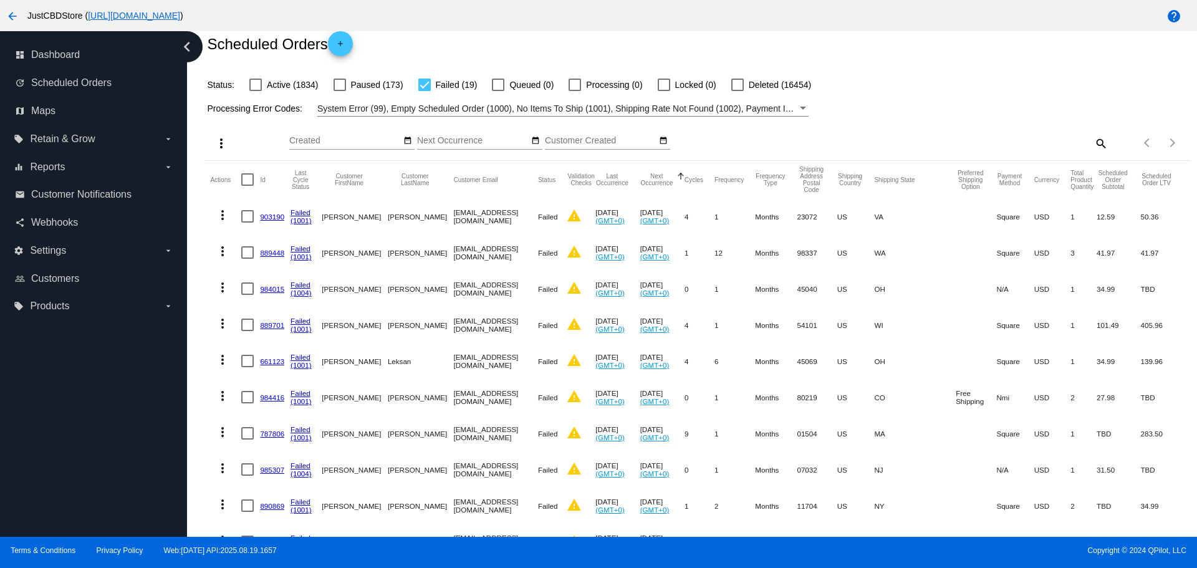
scroll to position [187, 0]
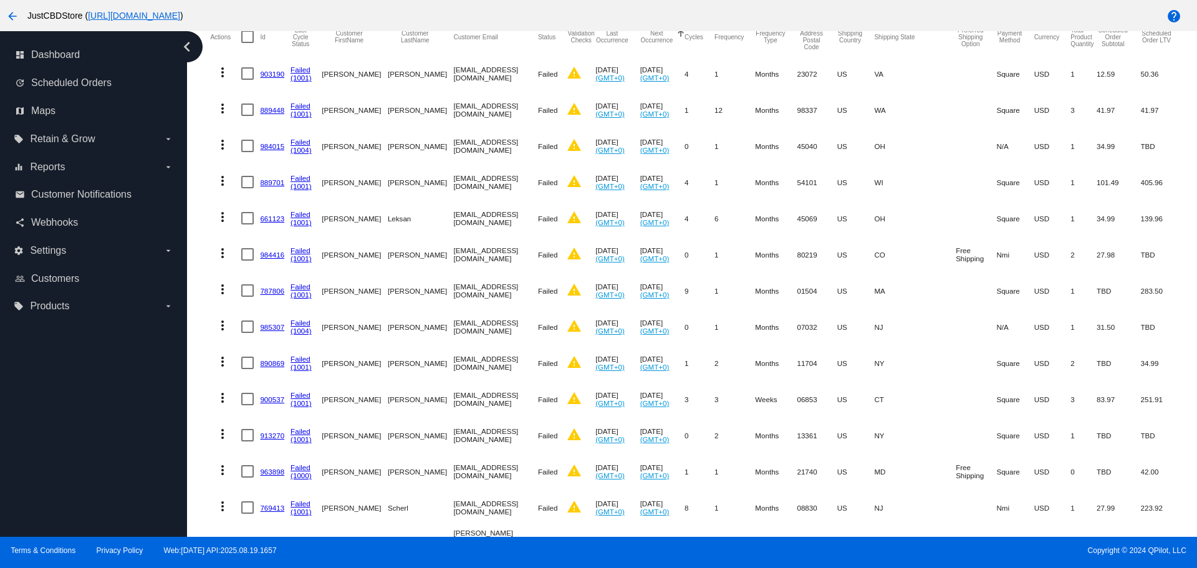
click at [274, 472] on link "963898" at bounding box center [272, 472] width 24 height 8
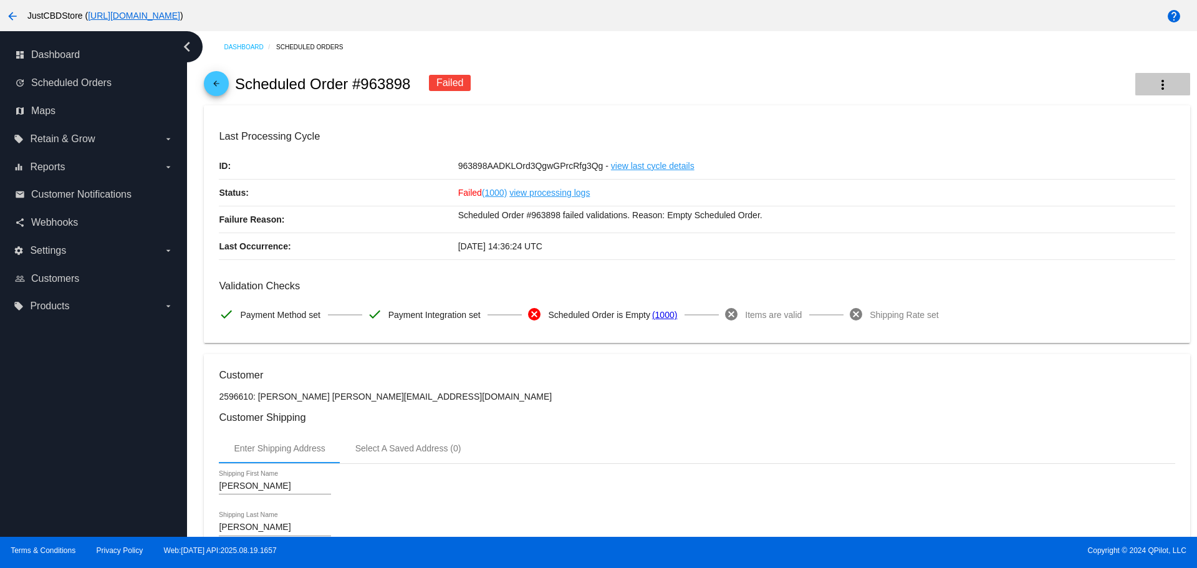
click at [1156, 80] on mat-icon "more_vert" at bounding box center [1163, 84] width 15 height 15
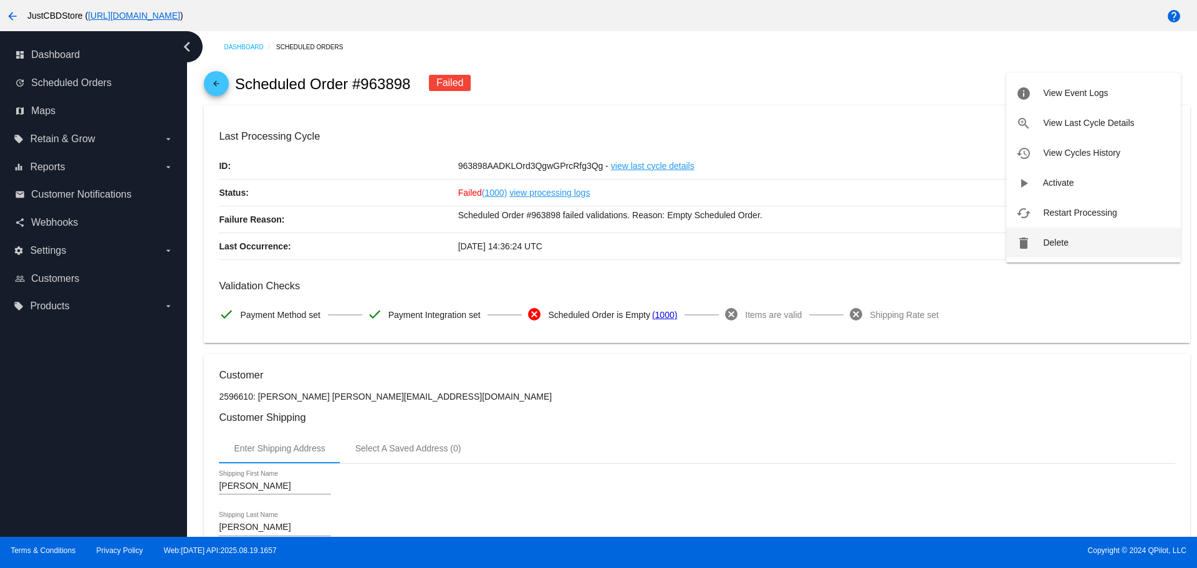
click at [1064, 240] on span "Delete" at bounding box center [1055, 243] width 25 height 10
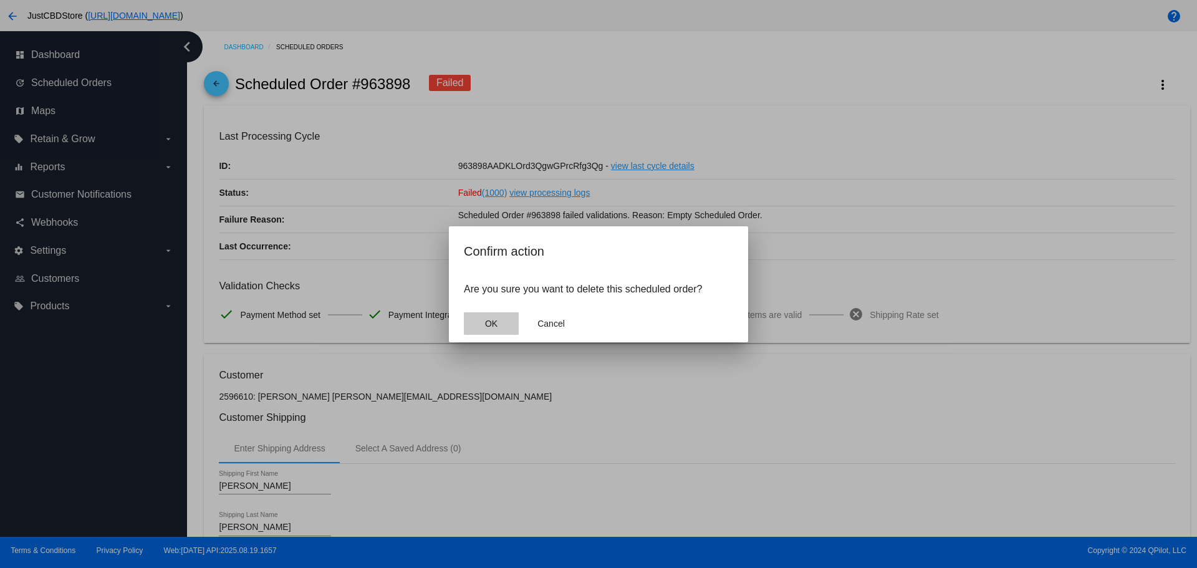
click at [478, 324] on button "OK" at bounding box center [491, 323] width 55 height 22
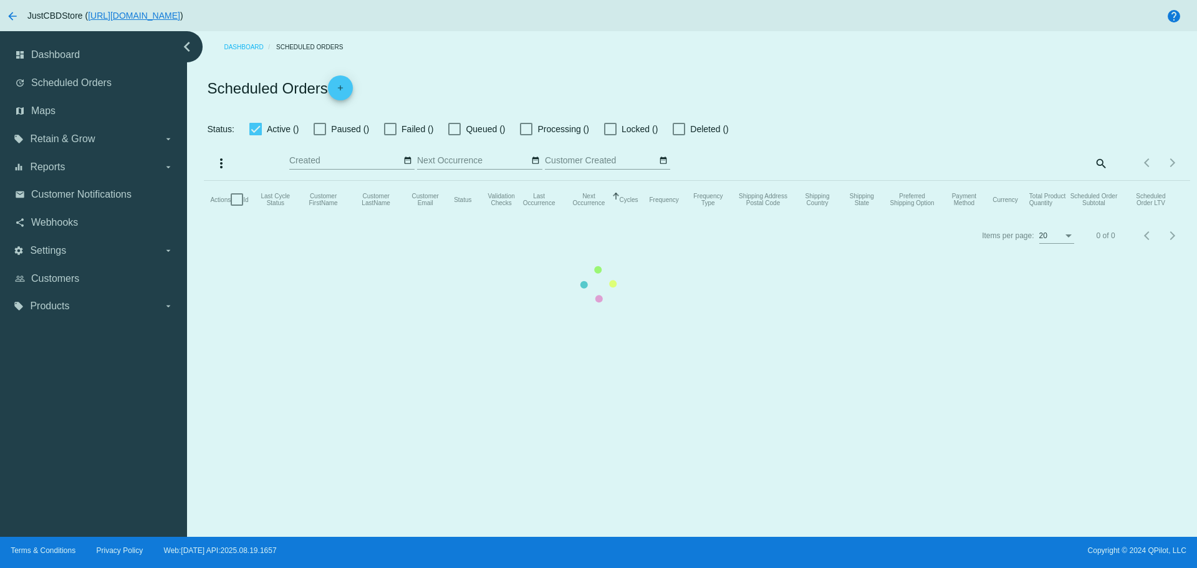
checkbox input "false"
checkbox input "true"
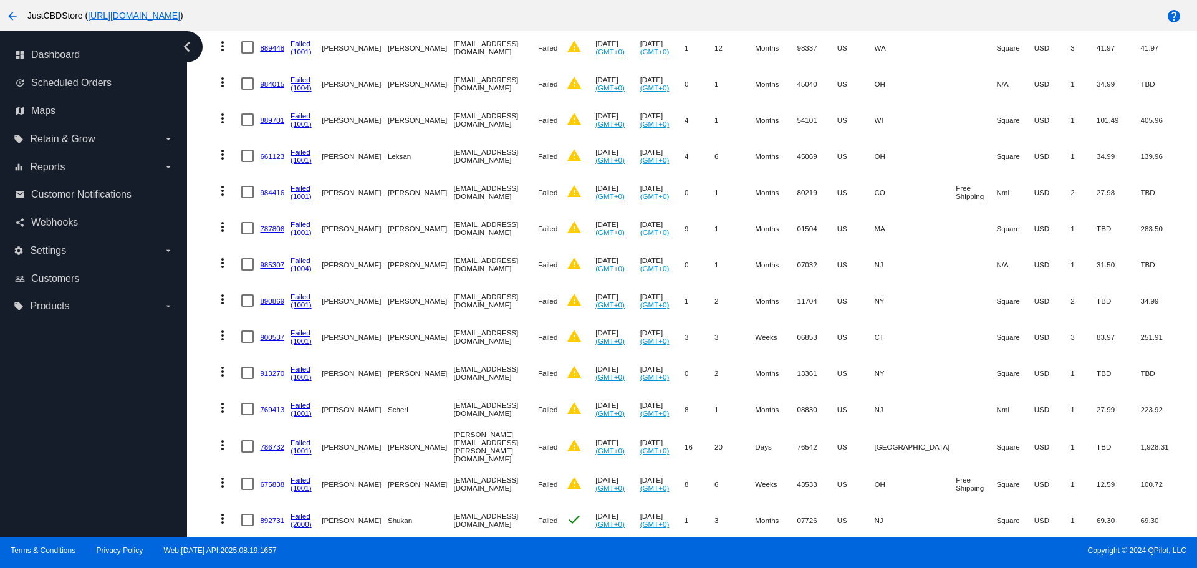
scroll to position [401, 0]
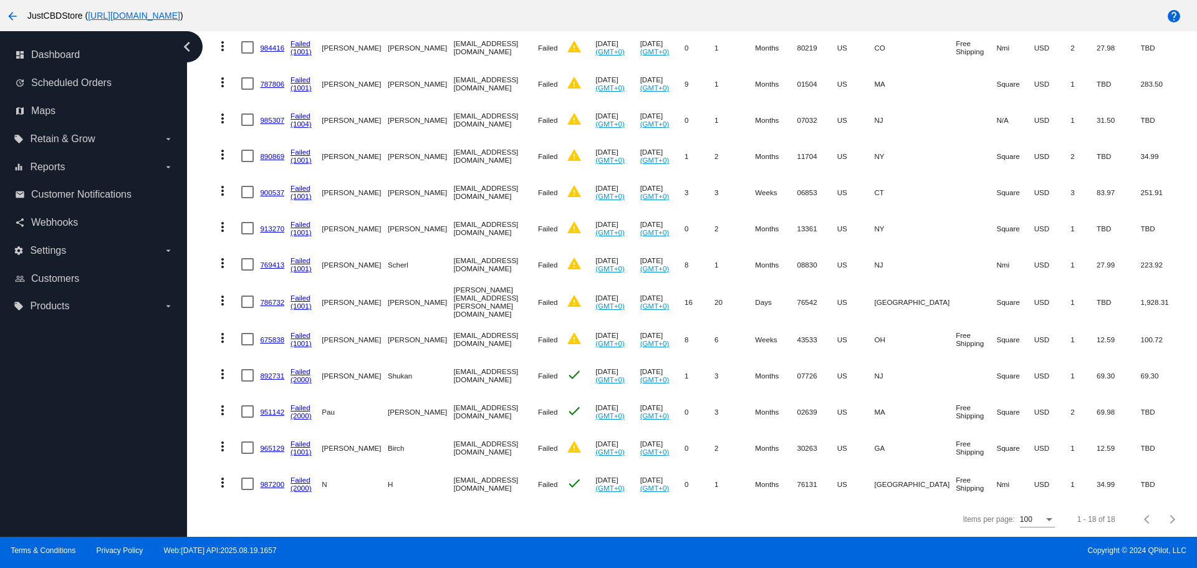
click at [270, 225] on link "913270" at bounding box center [272, 229] width 24 height 8
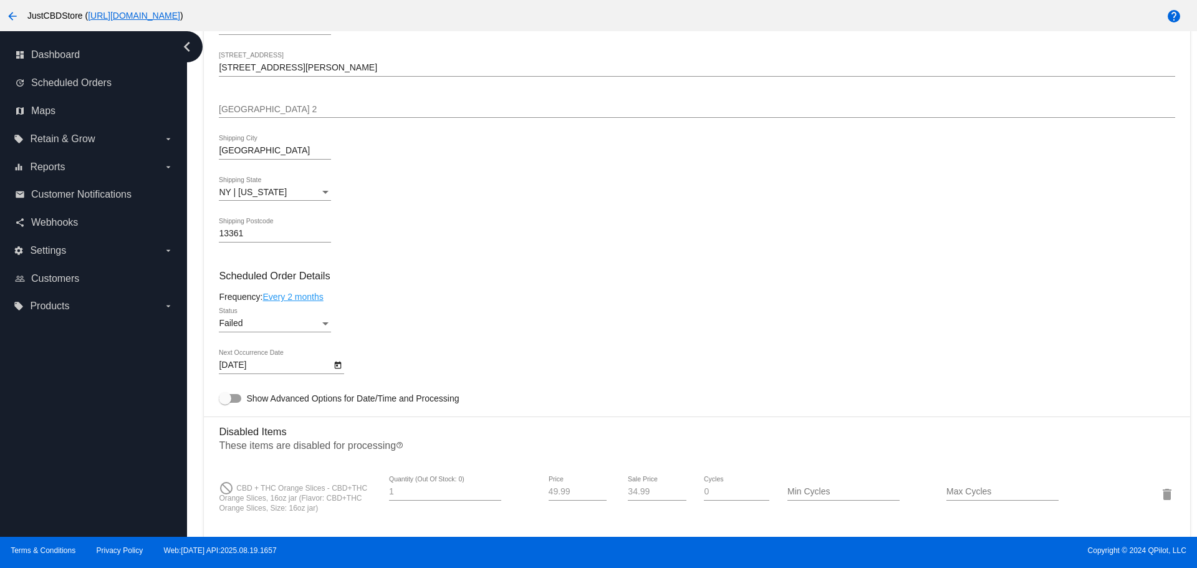
scroll to position [624, 0]
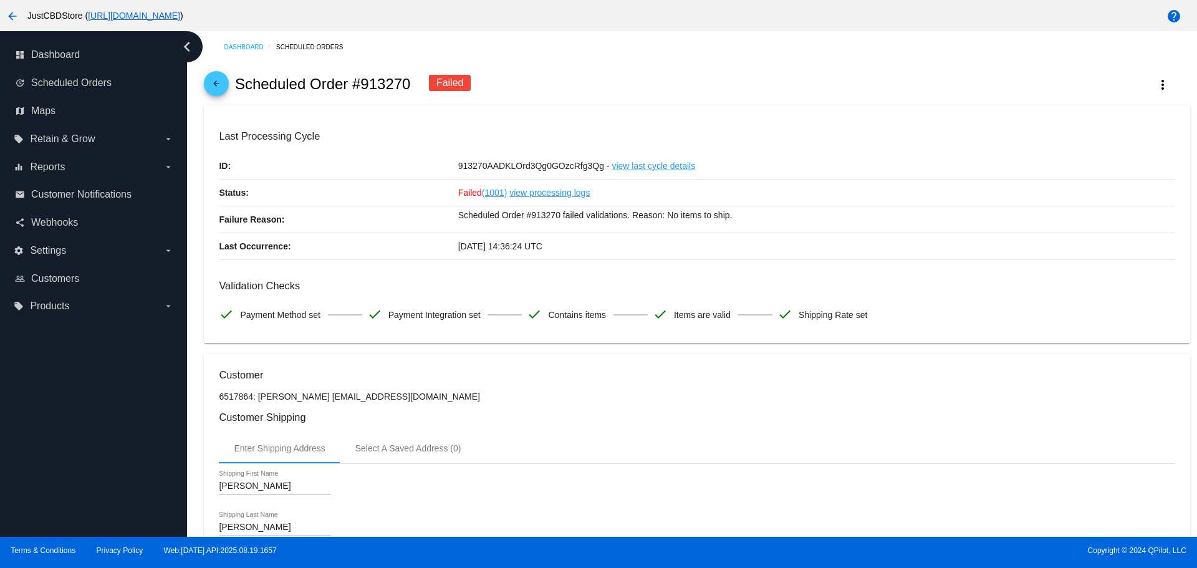
click at [220, 83] on mat-icon "arrow_back" at bounding box center [216, 86] width 15 height 15
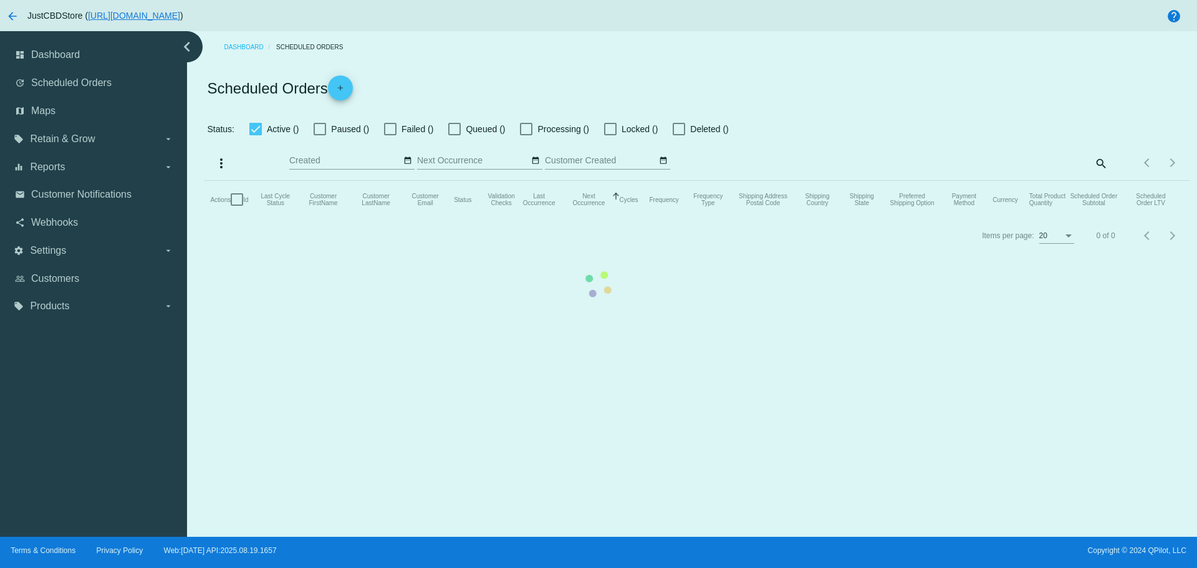
checkbox input "false"
checkbox input "true"
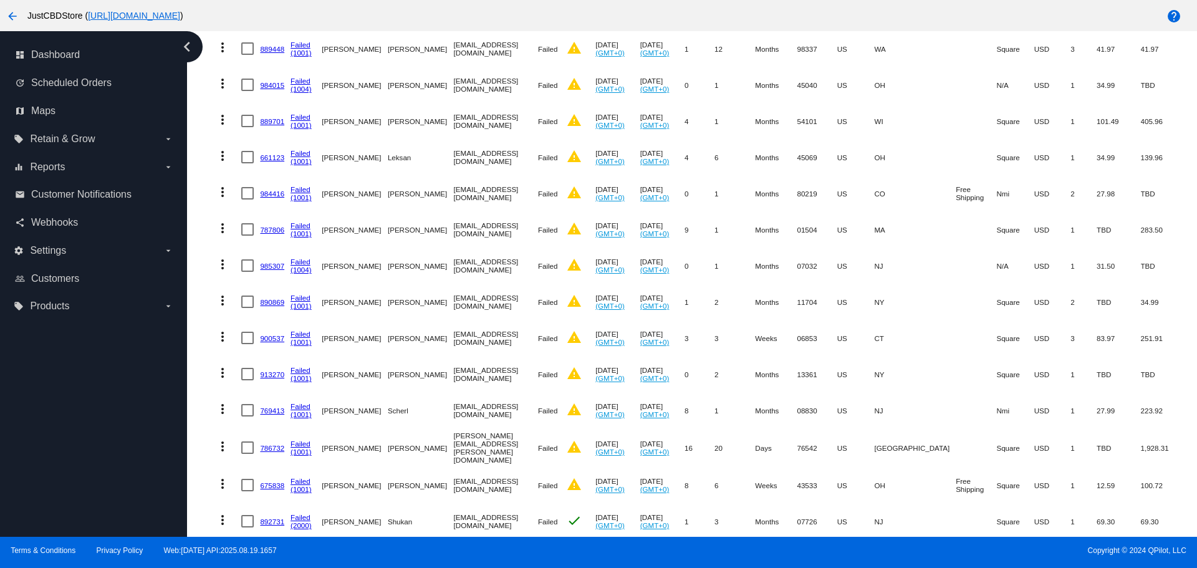
scroll to position [249, 0]
click at [271, 339] on link "900537" at bounding box center [272, 337] width 24 height 8
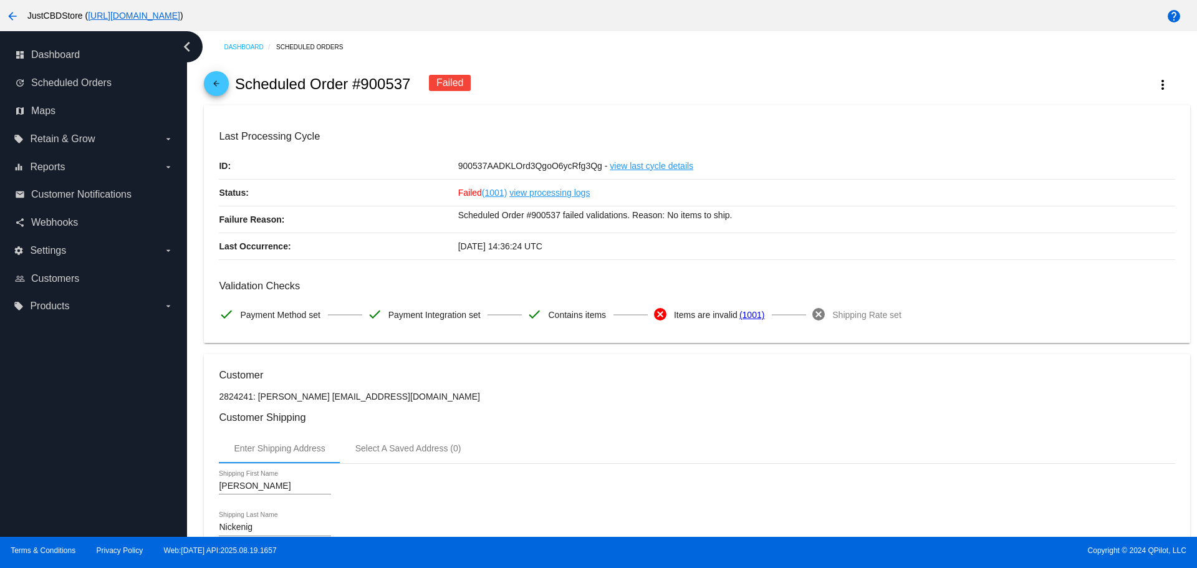
click at [226, 84] on link "arrow_back" at bounding box center [216, 83] width 25 height 25
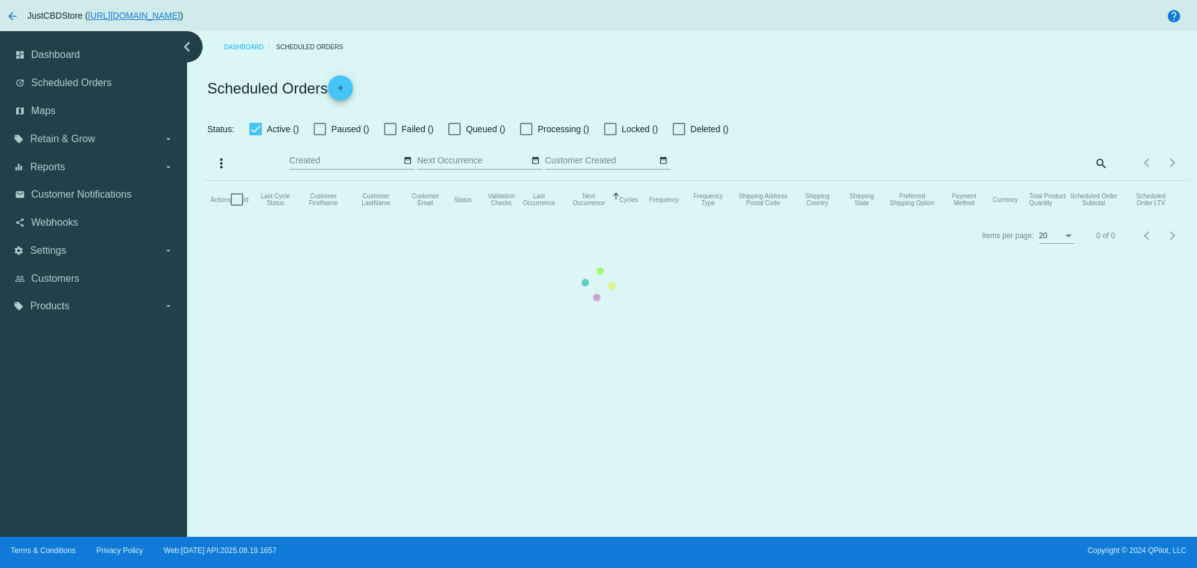
checkbox input "false"
checkbox input "true"
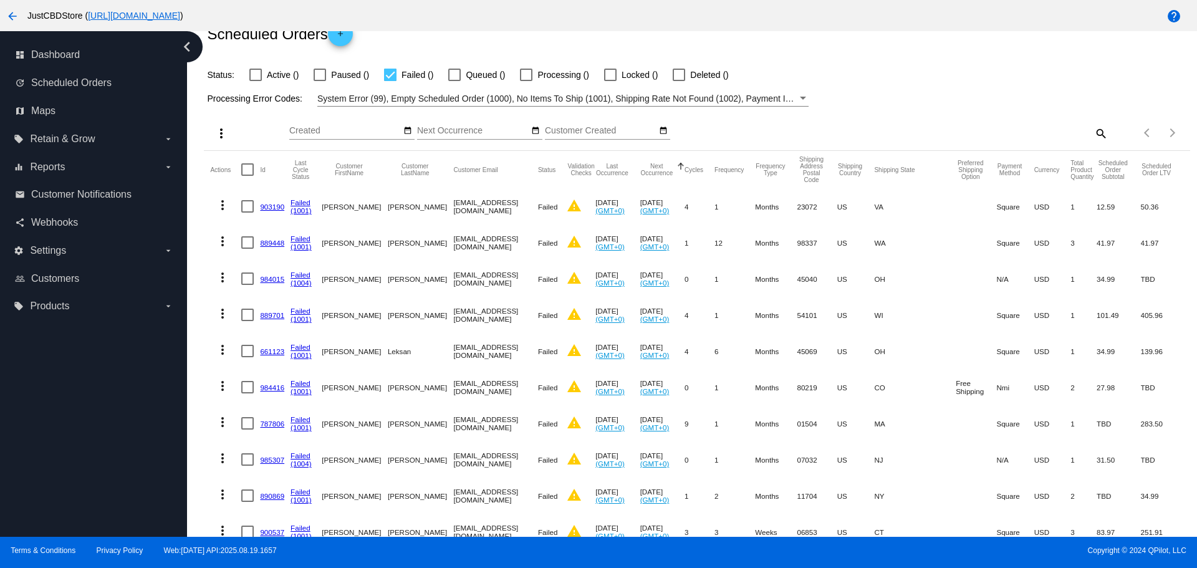
scroll to position [249, 0]
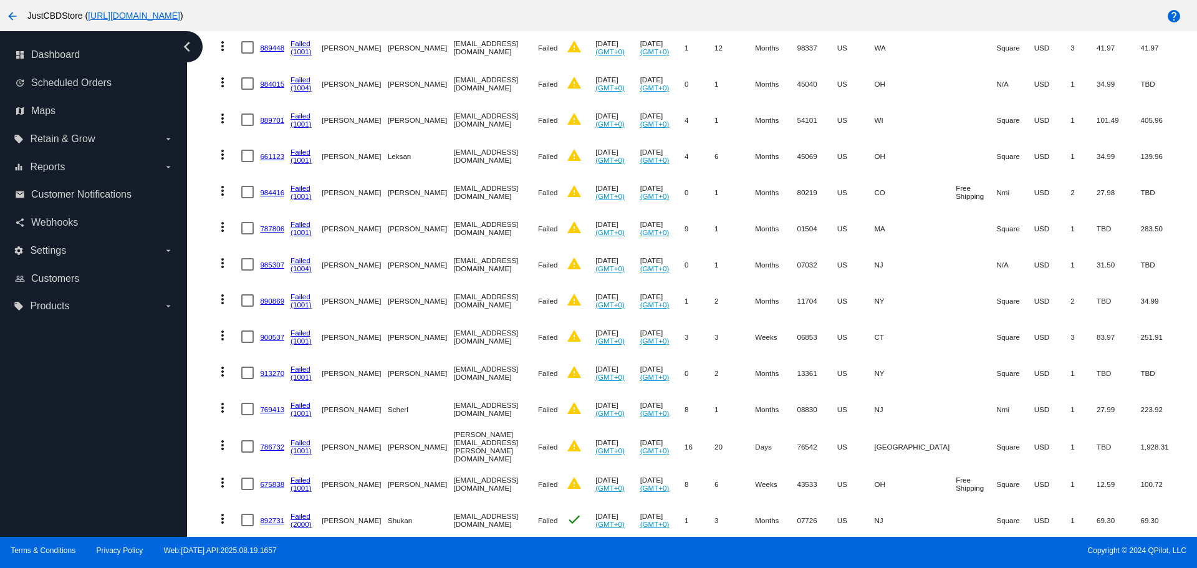
click at [269, 302] on link "890869" at bounding box center [272, 301] width 24 height 8
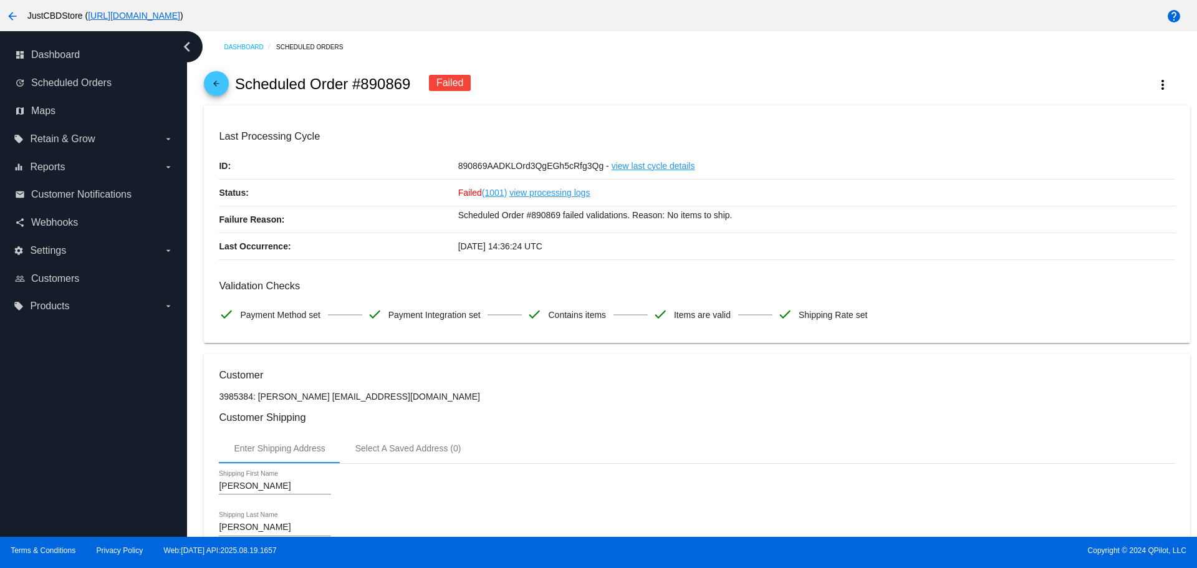
click at [186, 47] on icon "chevron_left" at bounding box center [187, 47] width 20 height 20
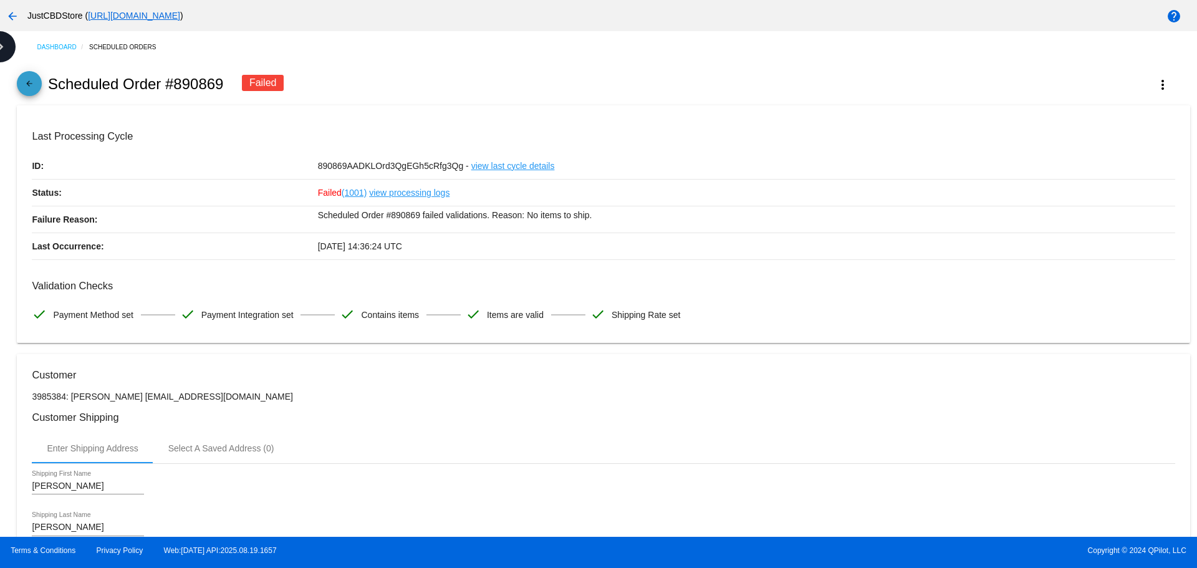
click at [33, 81] on mat-icon "arrow_back" at bounding box center [29, 86] width 15 height 15
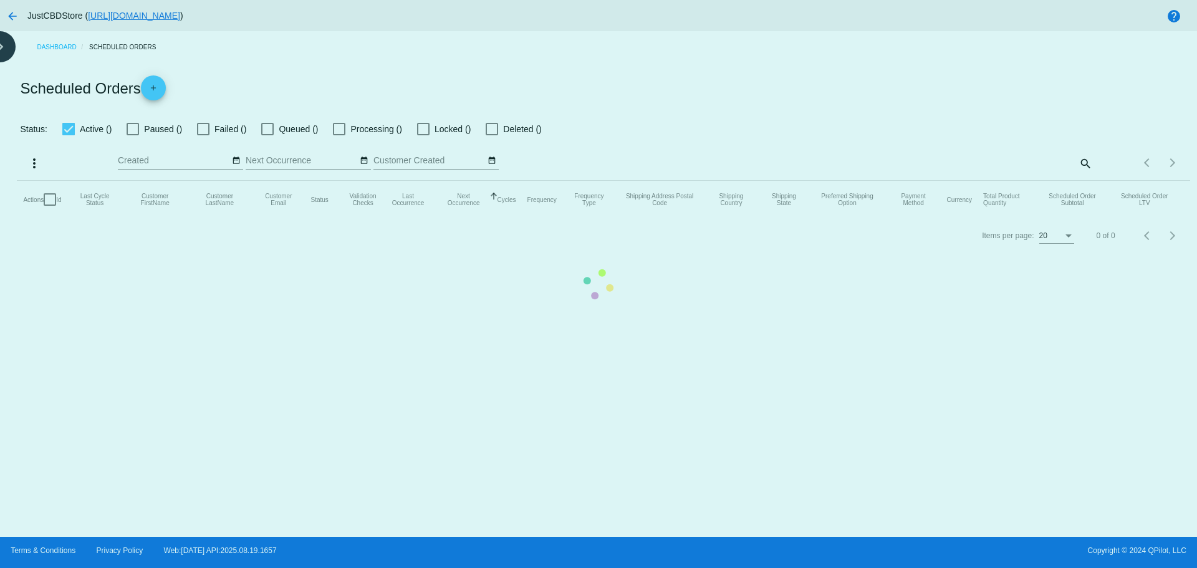
checkbox input "false"
checkbox input "true"
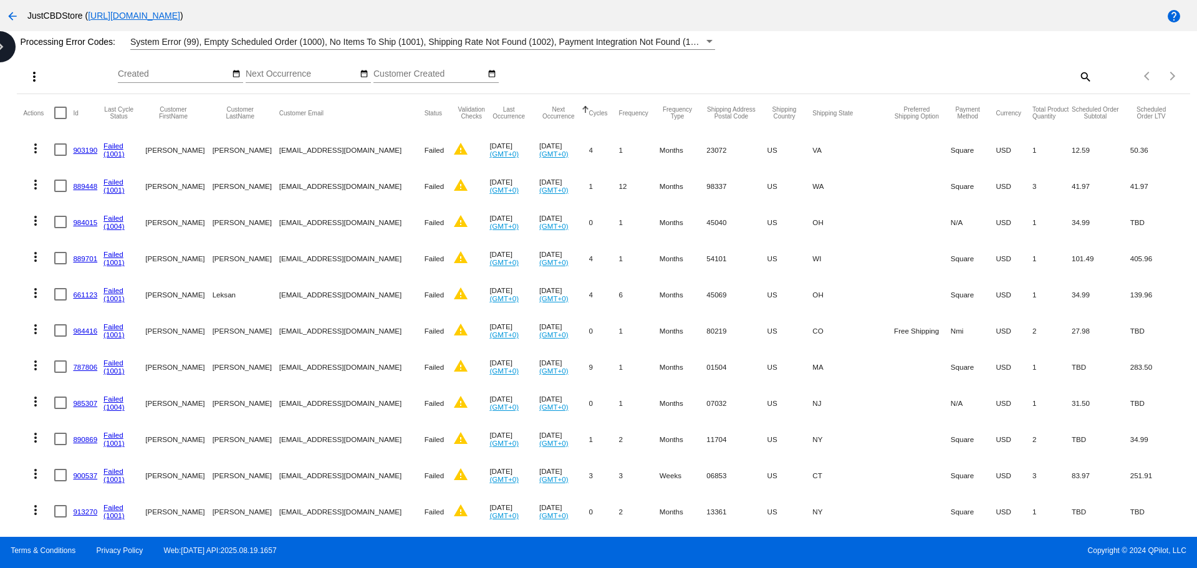
scroll to position [125, 0]
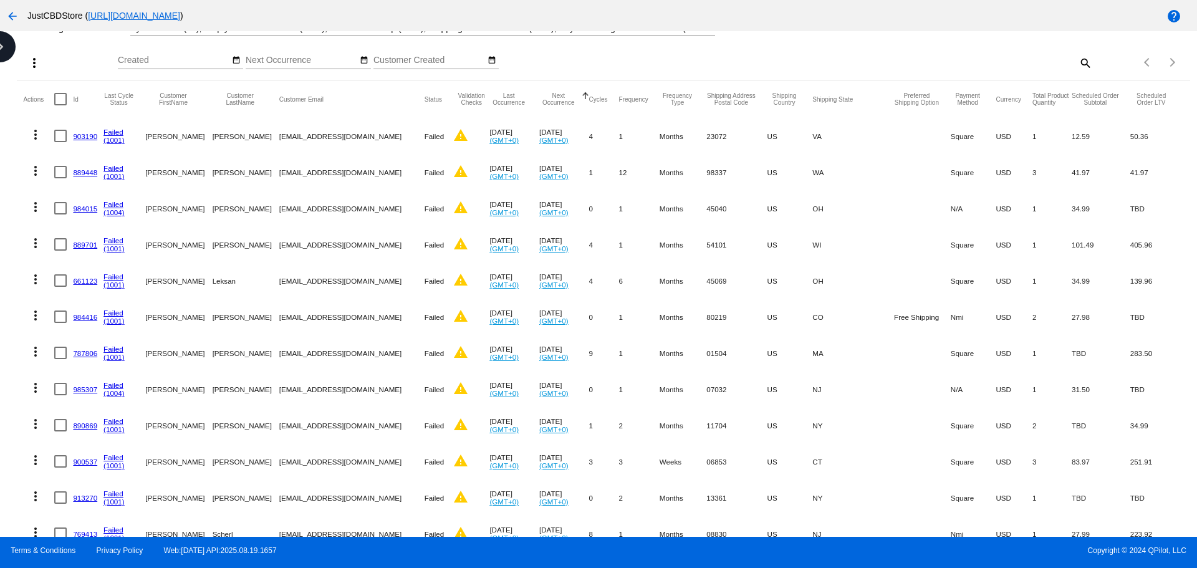
click at [87, 389] on link "985307" at bounding box center [85, 389] width 24 height 8
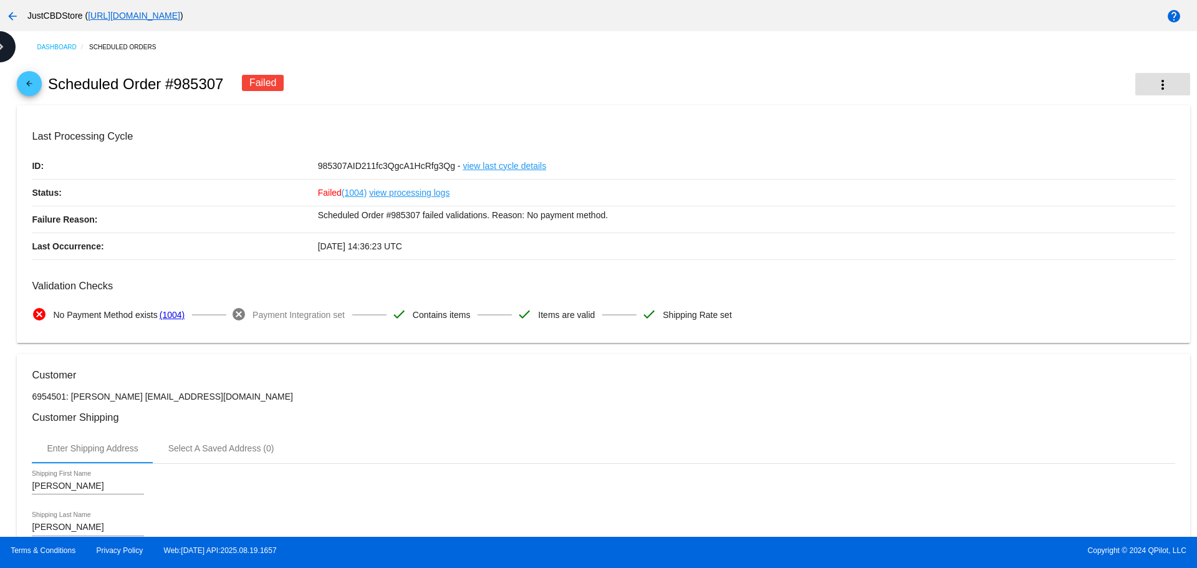
click at [1156, 84] on mat-icon "more_vert" at bounding box center [1163, 84] width 15 height 15
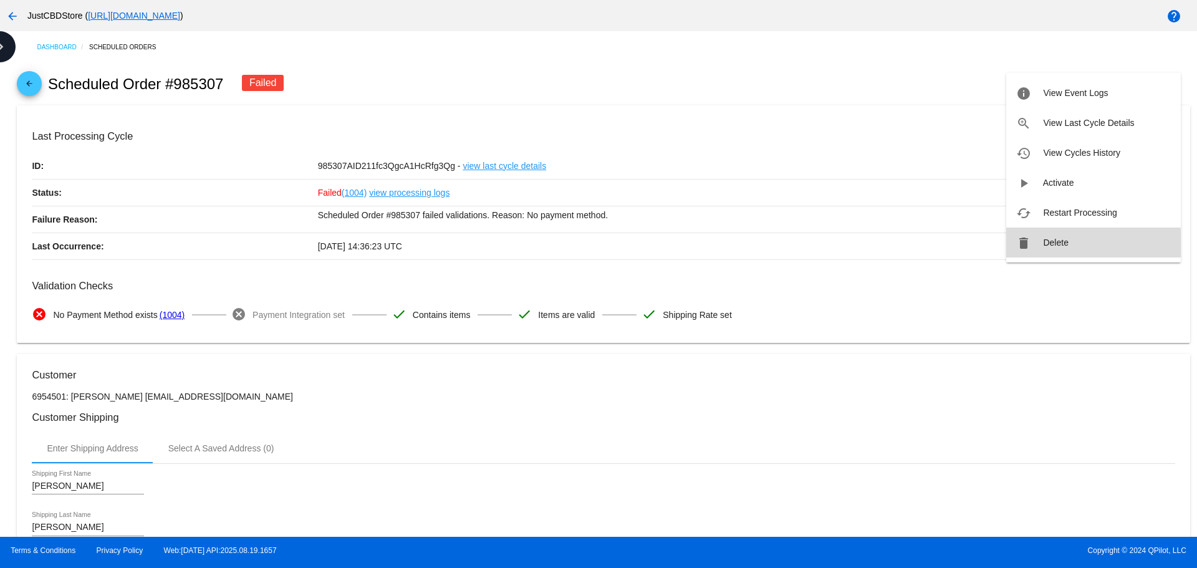
click at [1056, 244] on span "Delete" at bounding box center [1055, 243] width 25 height 10
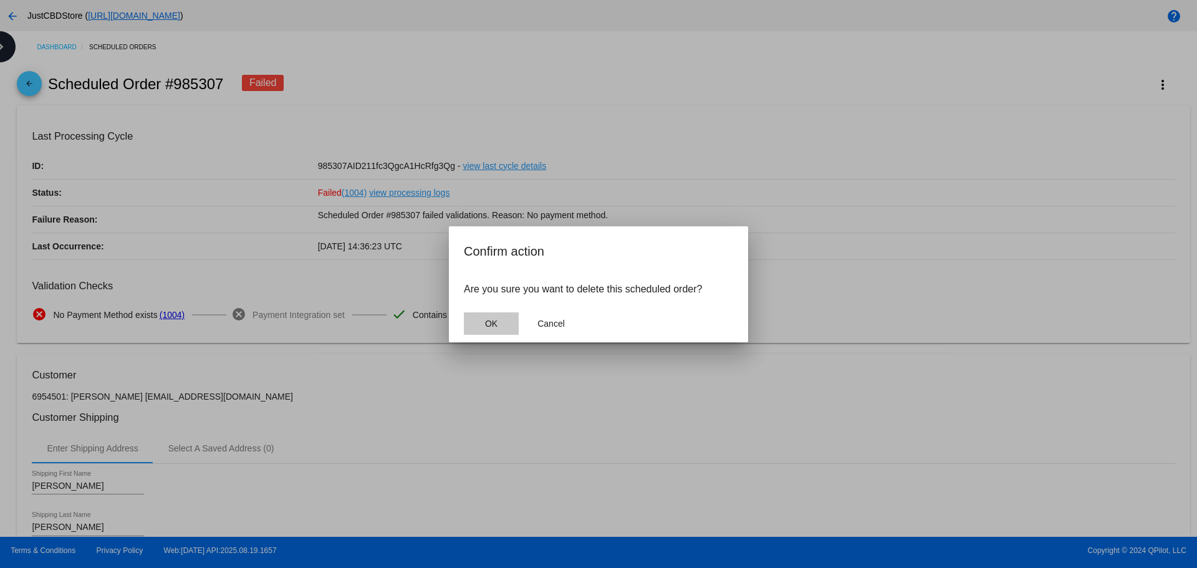
click at [493, 324] on span "OK" at bounding box center [491, 324] width 12 height 10
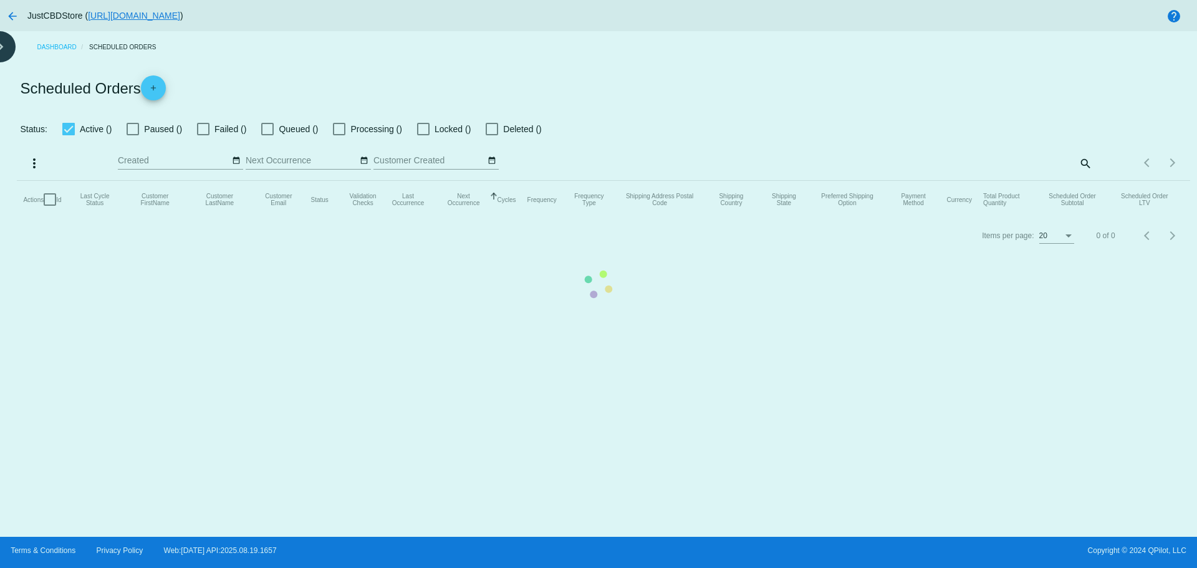
checkbox input "false"
checkbox input "true"
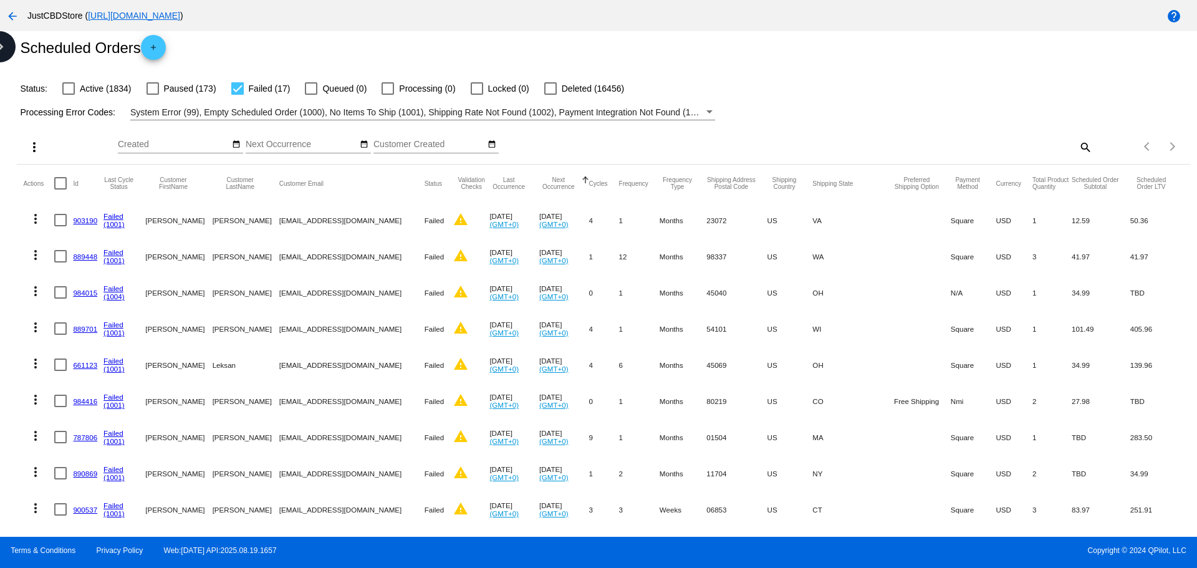
scroll to position [62, 0]
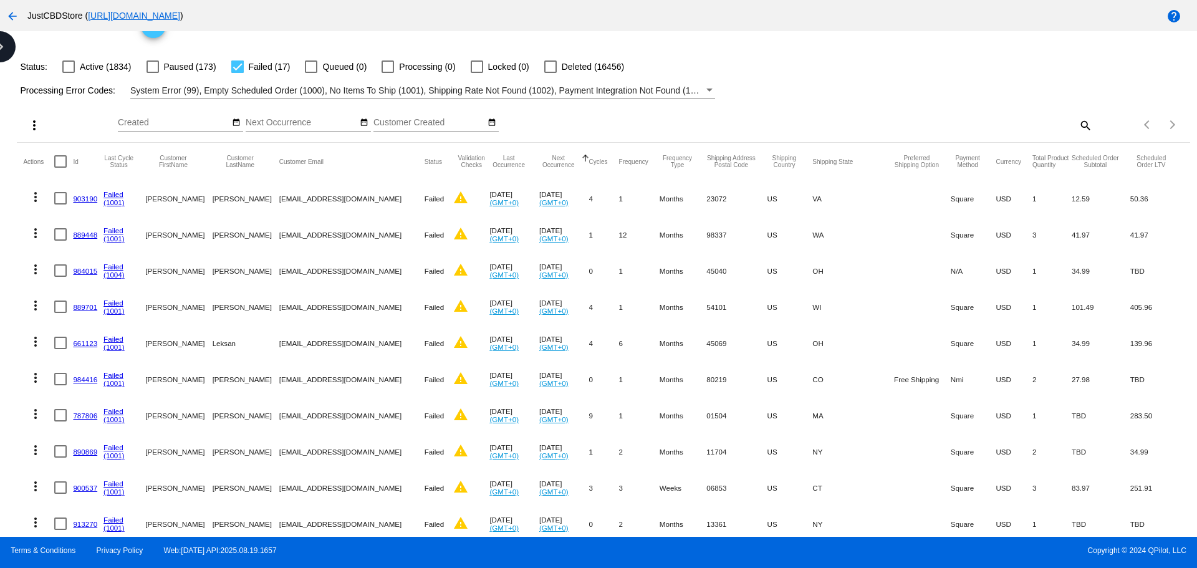
click at [82, 416] on link "787806" at bounding box center [85, 416] width 24 height 8
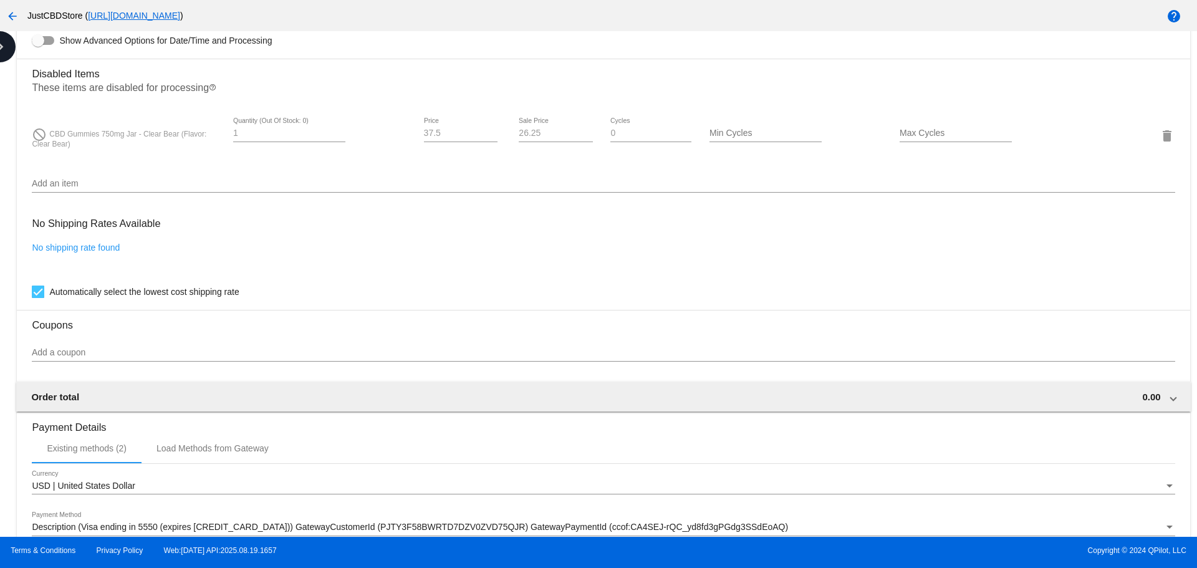
scroll to position [844, 0]
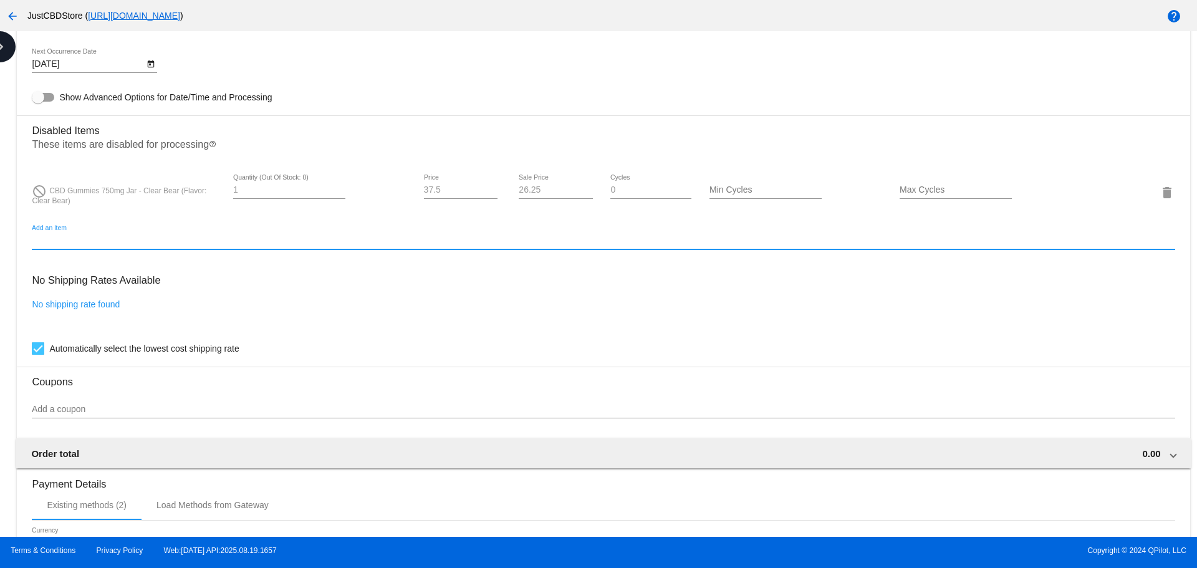
click at [69, 245] on input "Add an item" at bounding box center [603, 241] width 1143 height 10
type input "5"
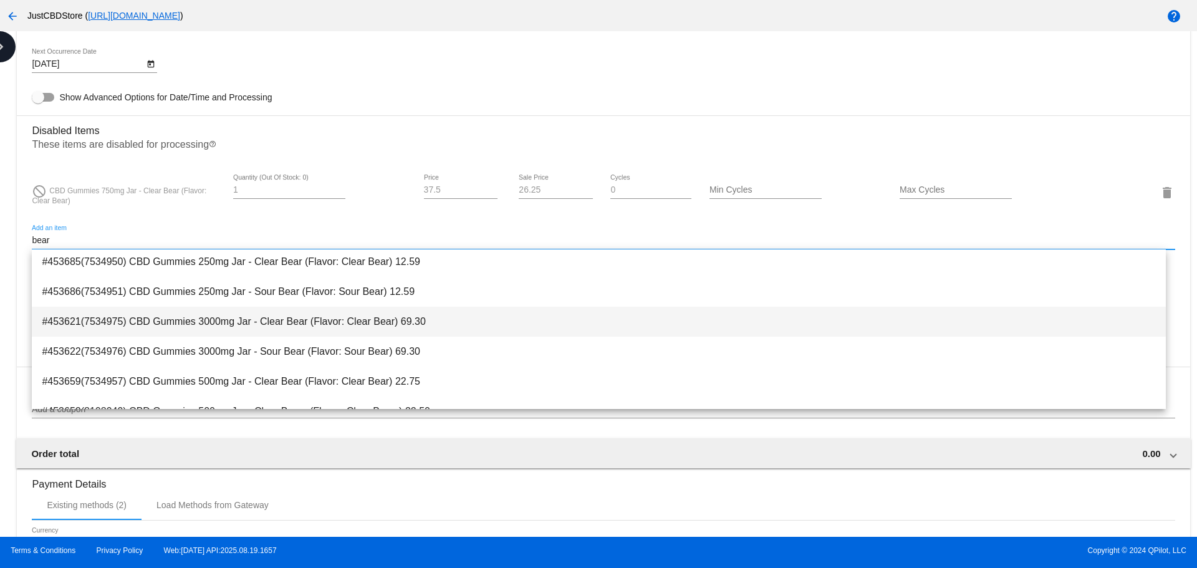
scroll to position [125, 0]
type input "bear"
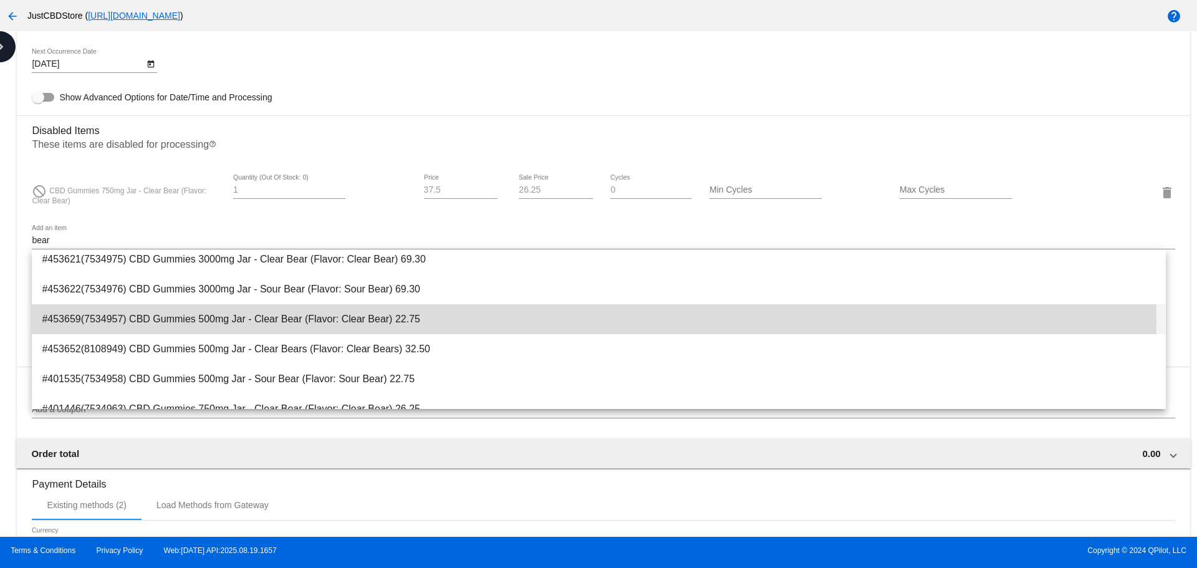
click at [271, 322] on span "#453659(7534957) CBD Gummies 500mg Jar - Clear Bear (Flavor: Clear Bear) 22.75" at bounding box center [599, 319] width 1114 height 30
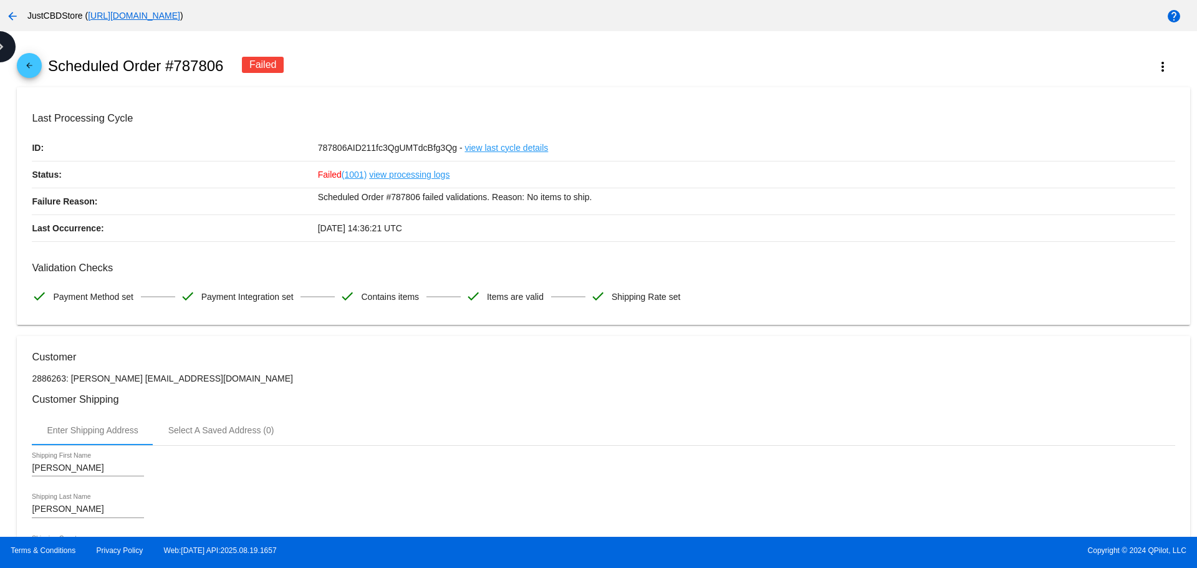
scroll to position [0, 0]
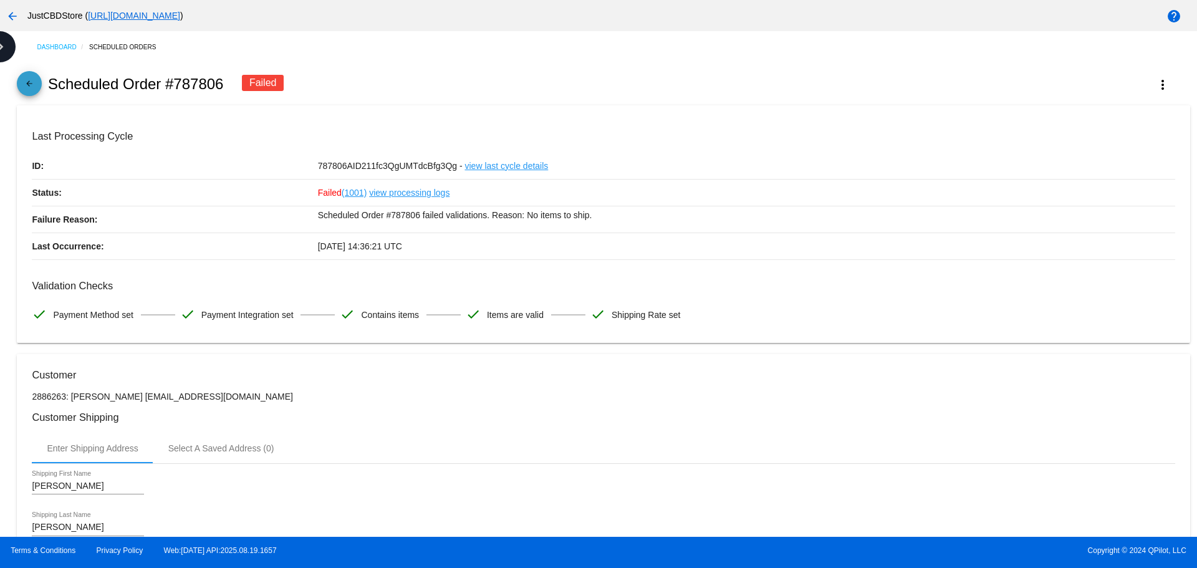
click at [31, 80] on mat-icon "arrow_back" at bounding box center [29, 86] width 15 height 15
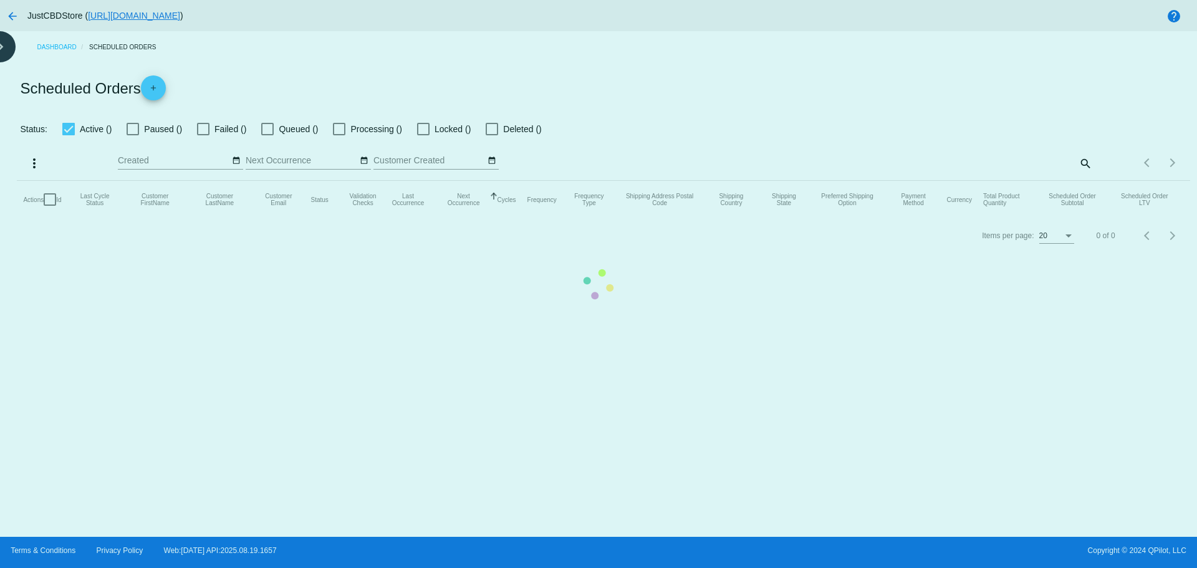
checkbox input "false"
checkbox input "true"
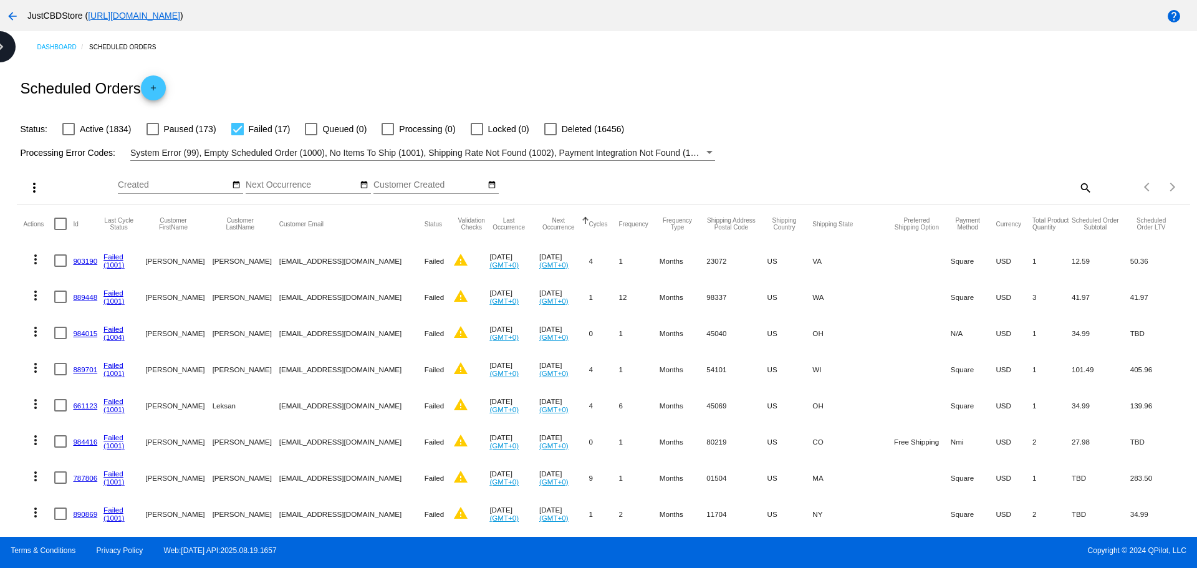
click at [80, 443] on link "984416" at bounding box center [85, 442] width 24 height 8
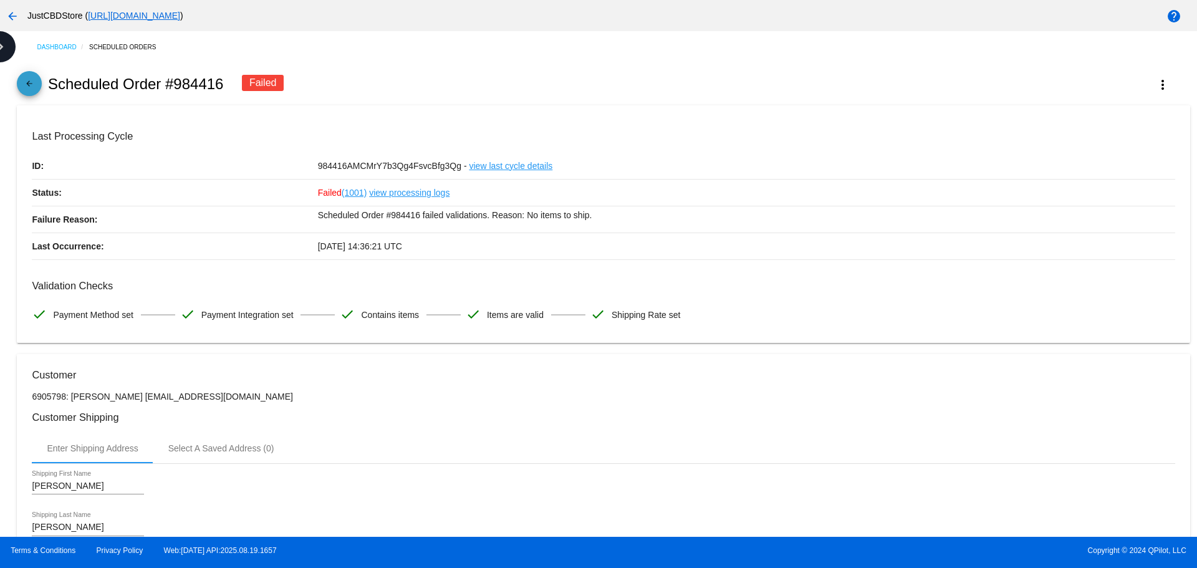
click at [29, 82] on mat-icon "arrow_back" at bounding box center [29, 86] width 15 height 15
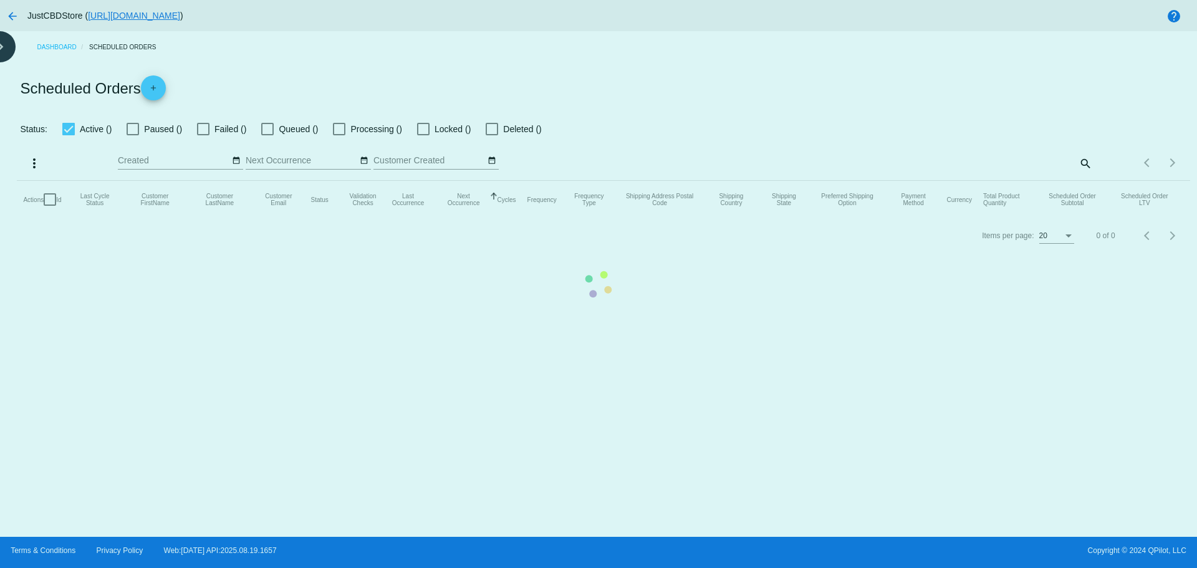
checkbox input "false"
checkbox input "true"
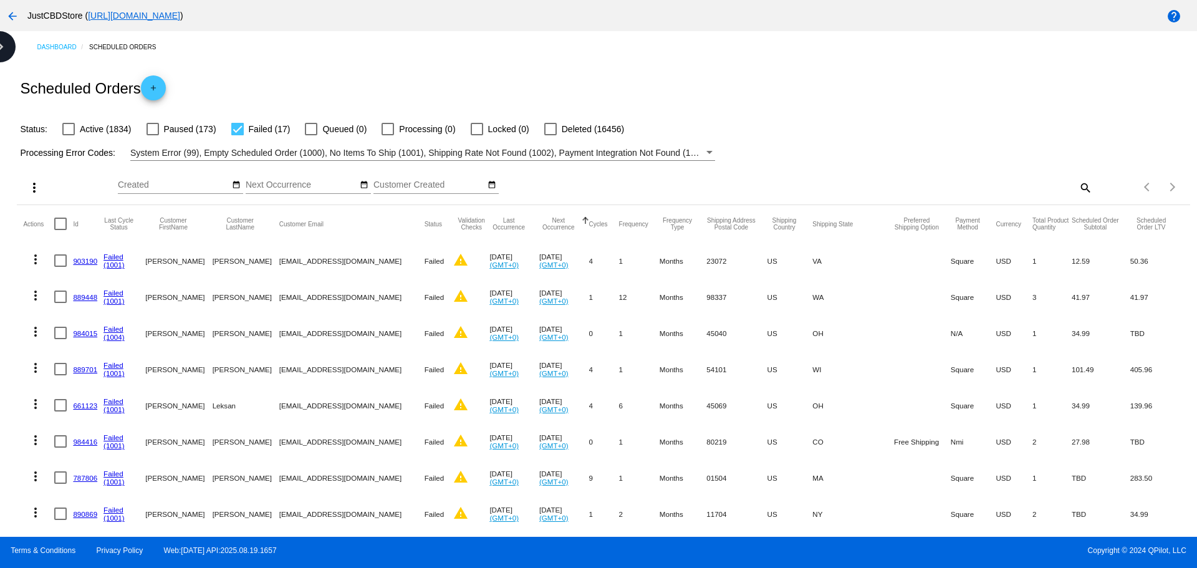
click at [77, 408] on link "661123" at bounding box center [85, 406] width 24 height 8
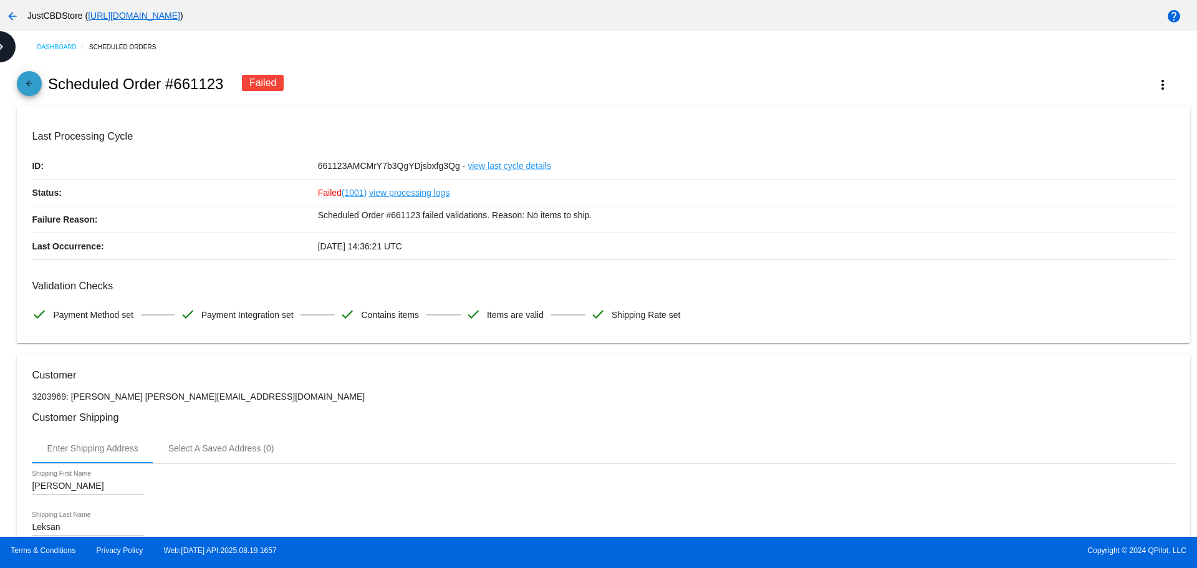
click at [27, 83] on mat-icon "arrow_back" at bounding box center [29, 86] width 15 height 15
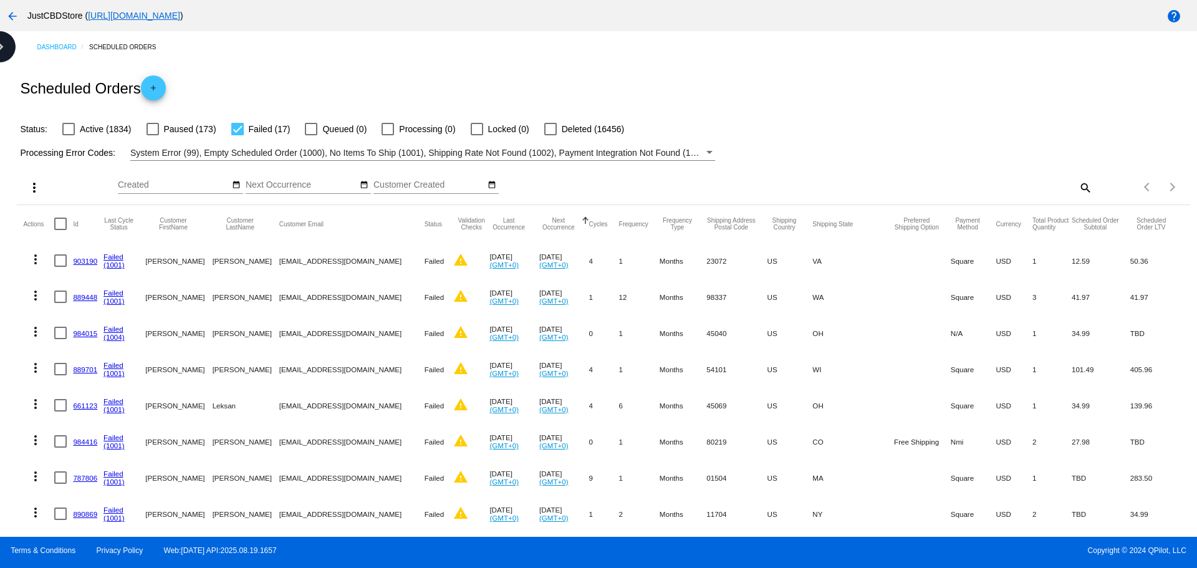
click at [90, 370] on link "889701" at bounding box center [85, 369] width 24 height 8
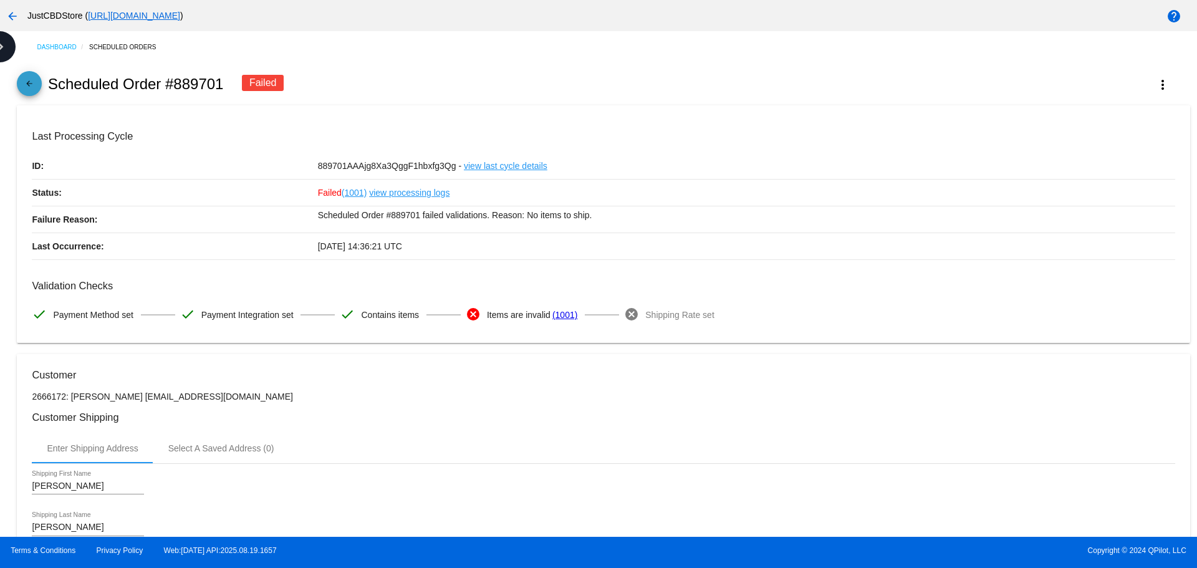
click at [31, 90] on mat-icon "arrow_back" at bounding box center [29, 86] width 15 height 15
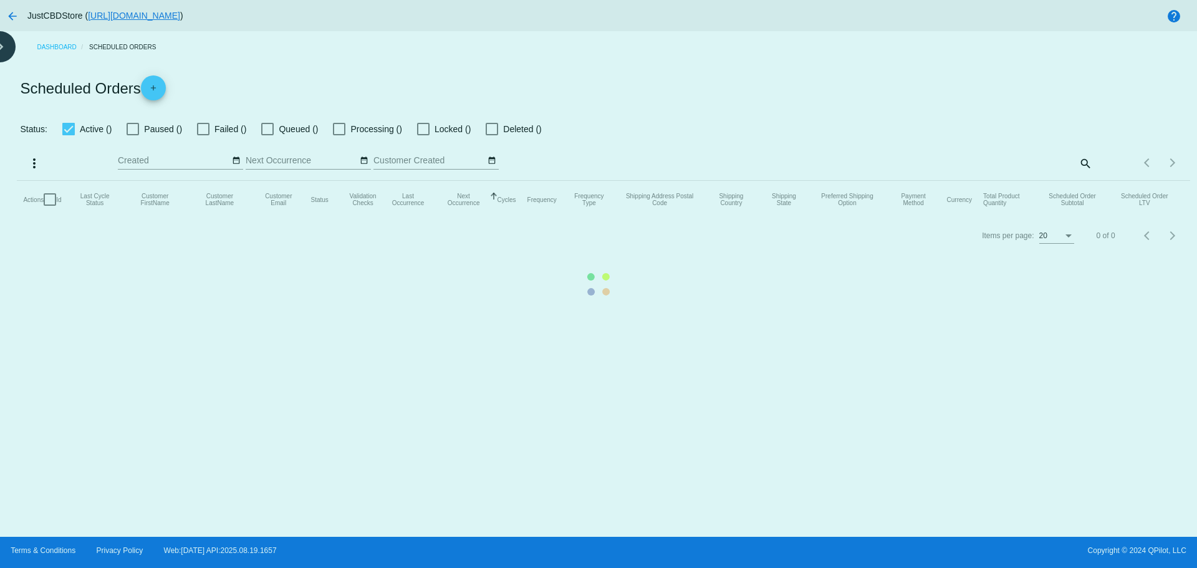
checkbox input "false"
checkbox input "true"
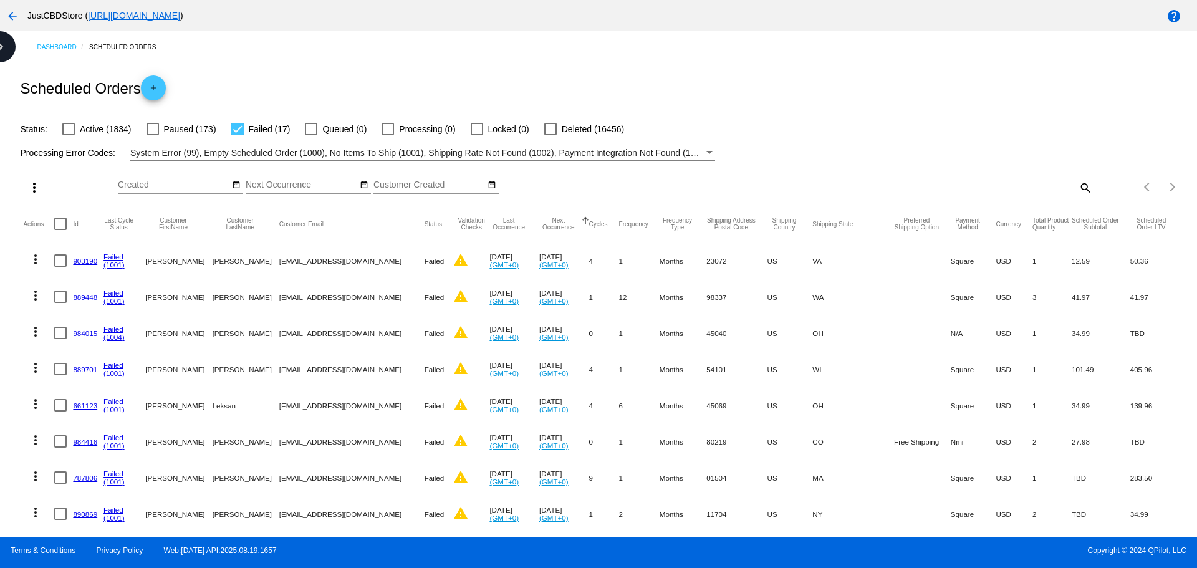
click at [79, 334] on link "984015" at bounding box center [85, 333] width 24 height 8
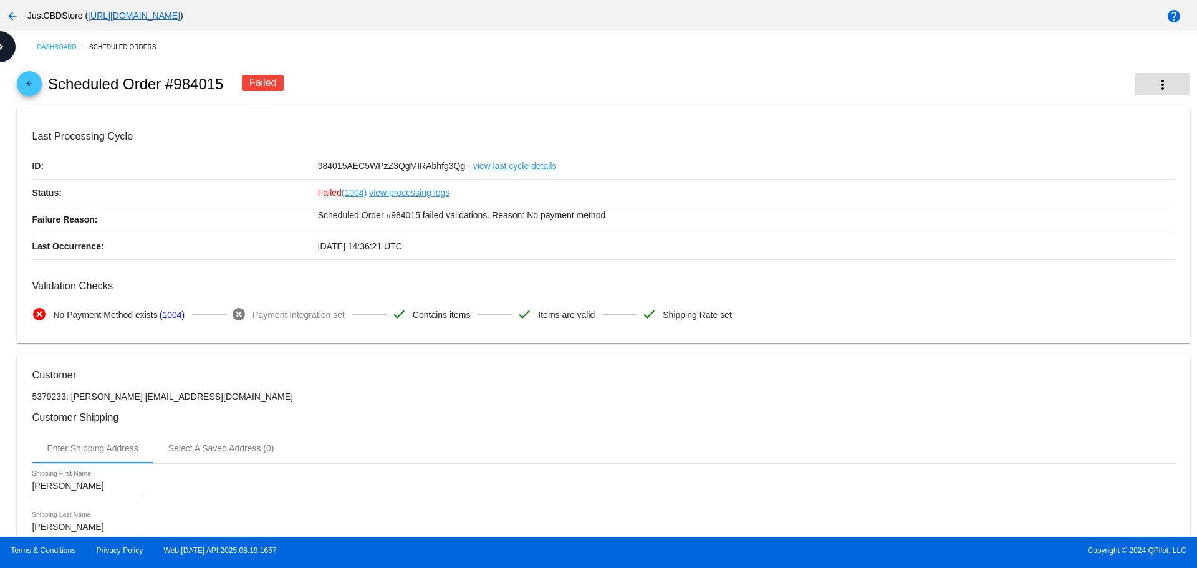
click at [1156, 90] on mat-icon "more_vert" at bounding box center [1163, 84] width 15 height 15
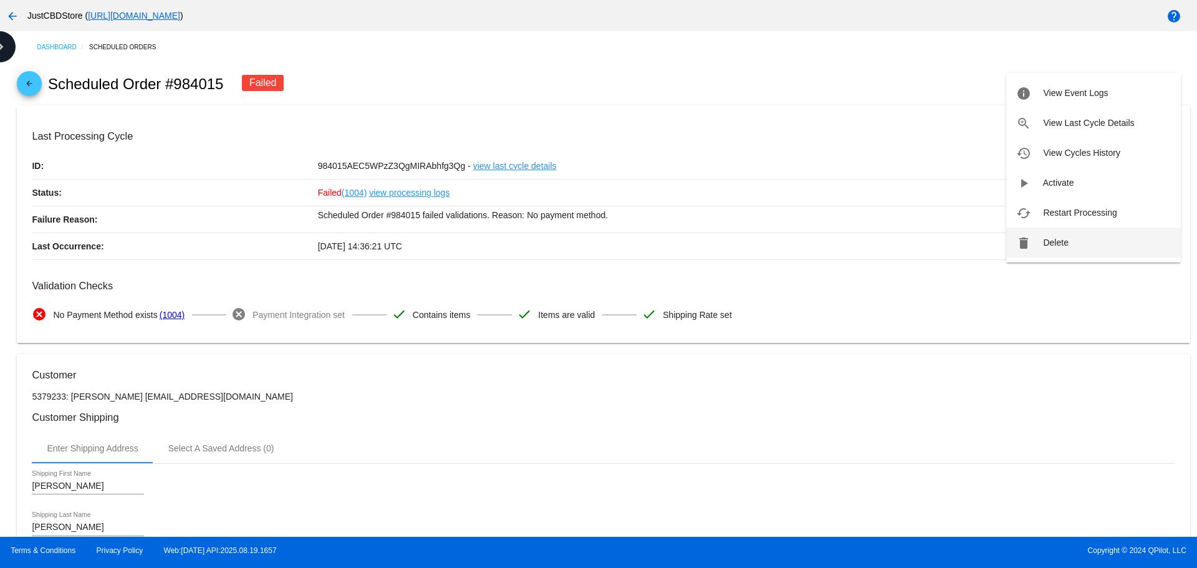
click at [1067, 239] on span "Delete" at bounding box center [1055, 243] width 25 height 10
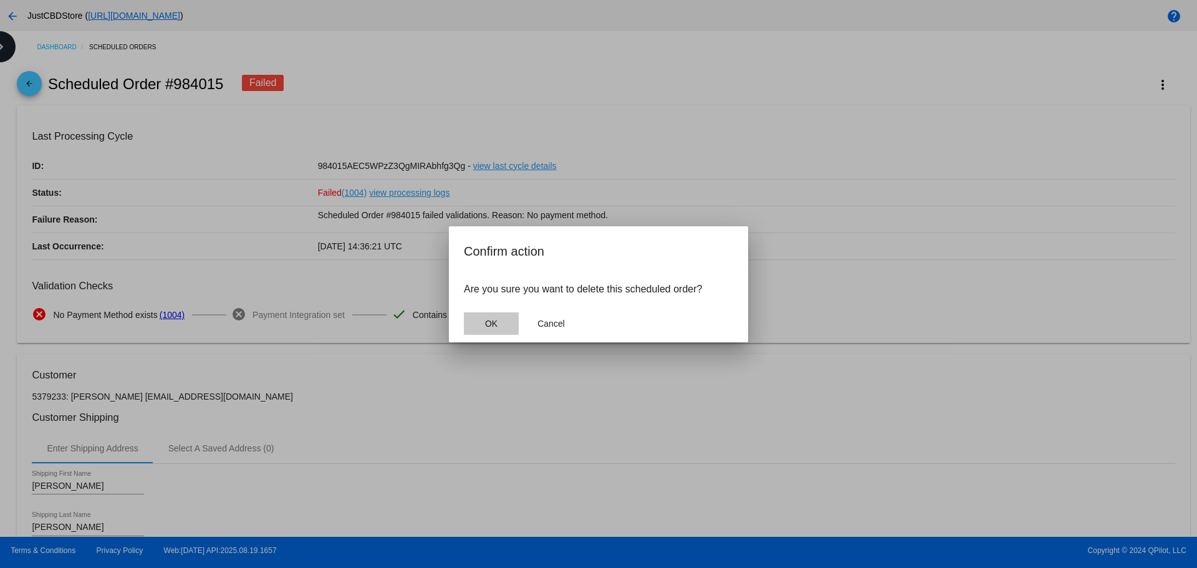
click at [494, 325] on span "OK" at bounding box center [491, 324] width 12 height 10
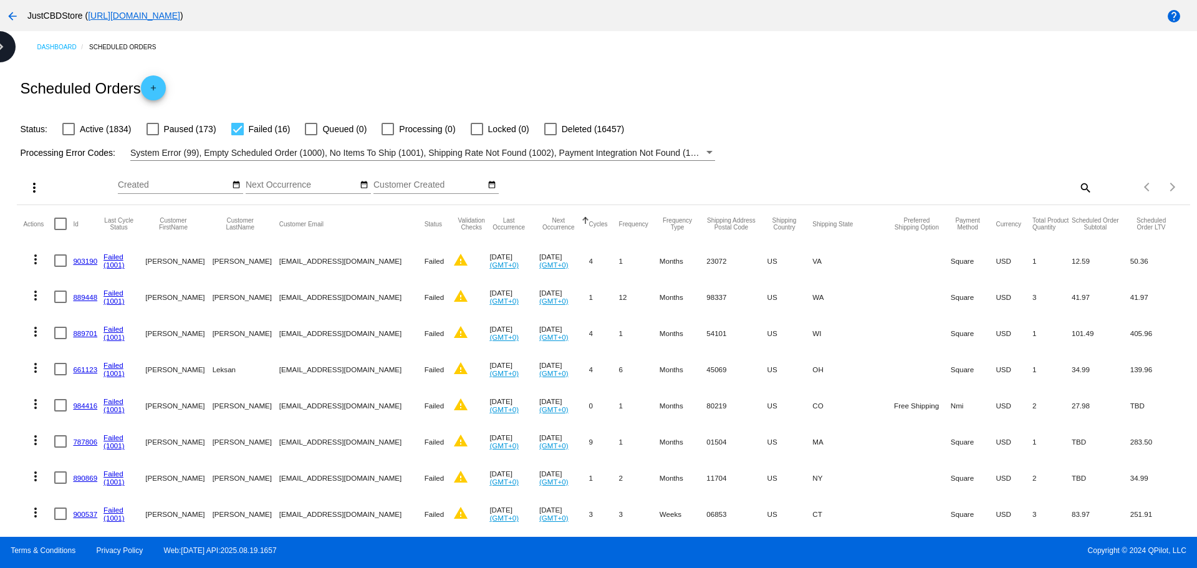
click at [79, 294] on link "889448" at bounding box center [85, 297] width 24 height 8
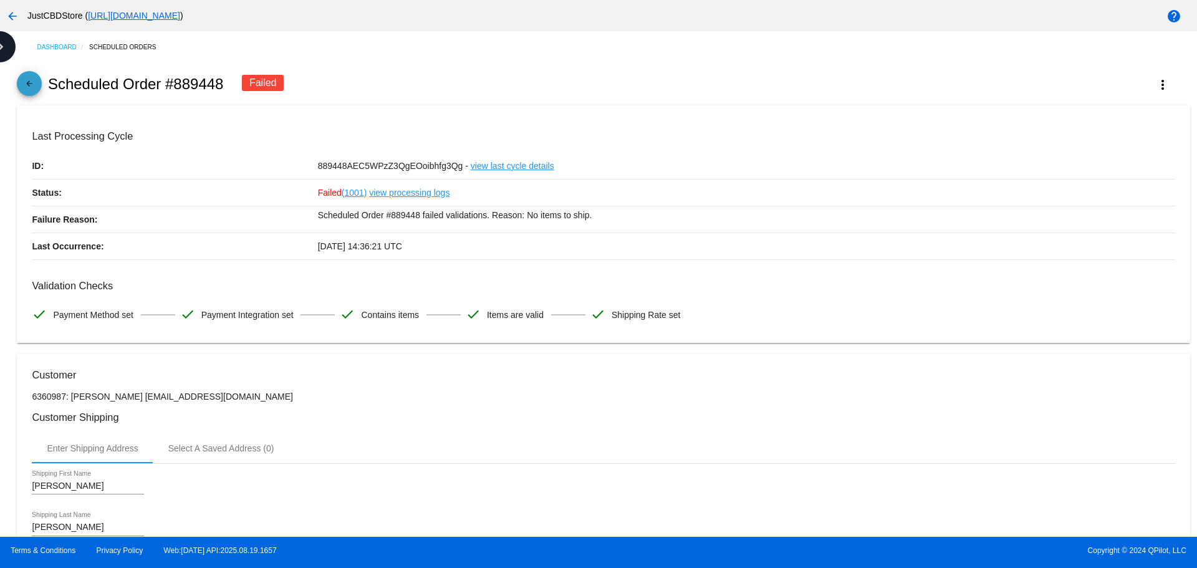
click at [18, 83] on link "arrow_back" at bounding box center [29, 83] width 25 height 25
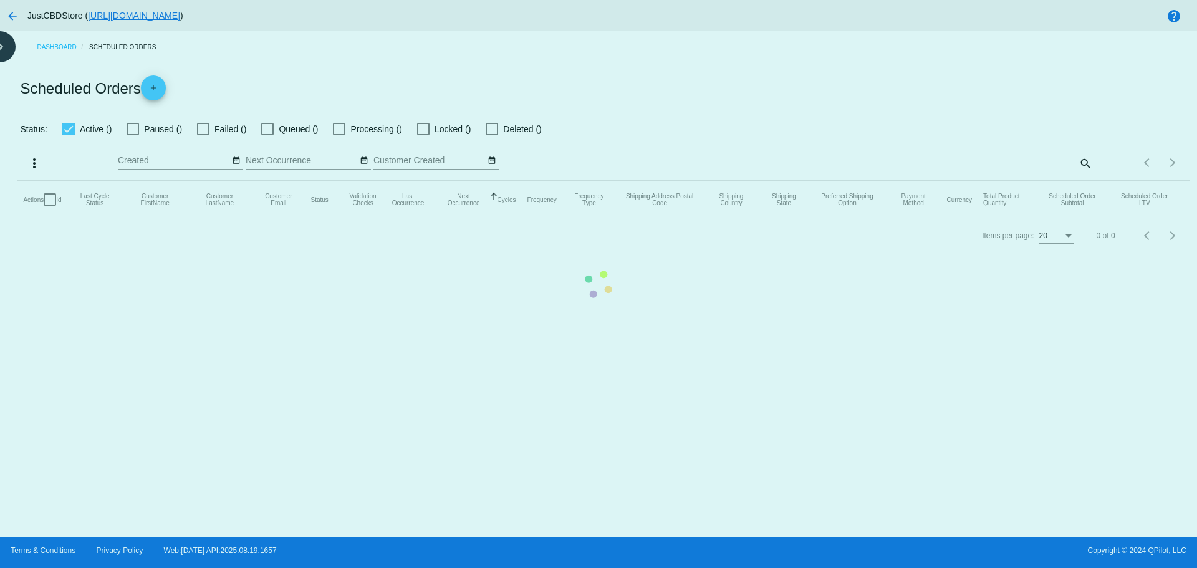
checkbox input "false"
checkbox input "true"
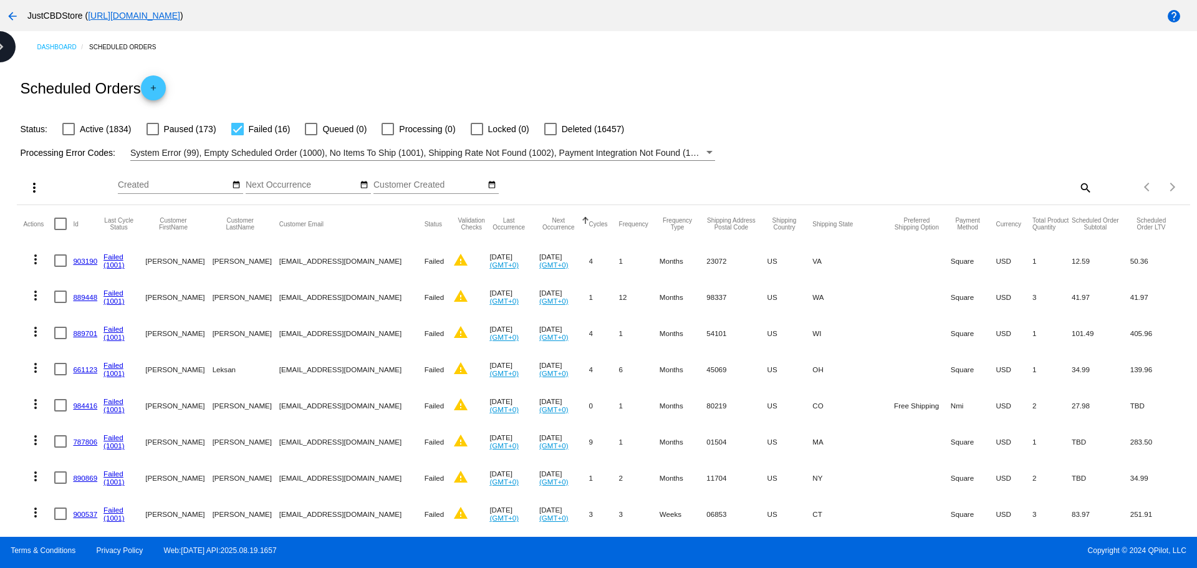
click at [79, 258] on link "903190" at bounding box center [85, 261] width 24 height 8
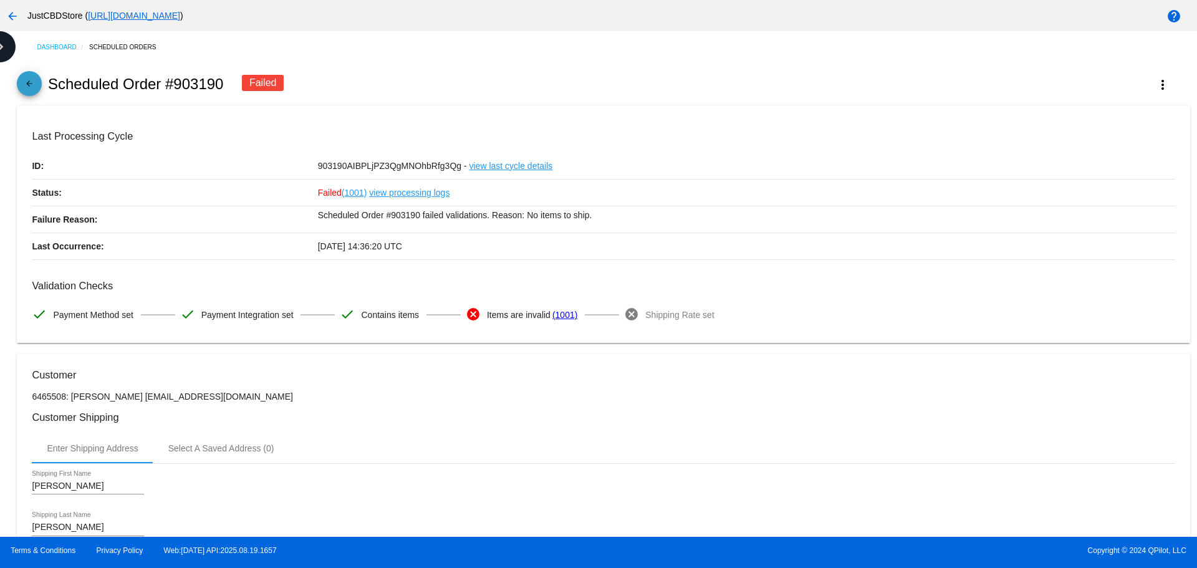
click at [26, 85] on mat-icon "arrow_back" at bounding box center [29, 86] width 15 height 15
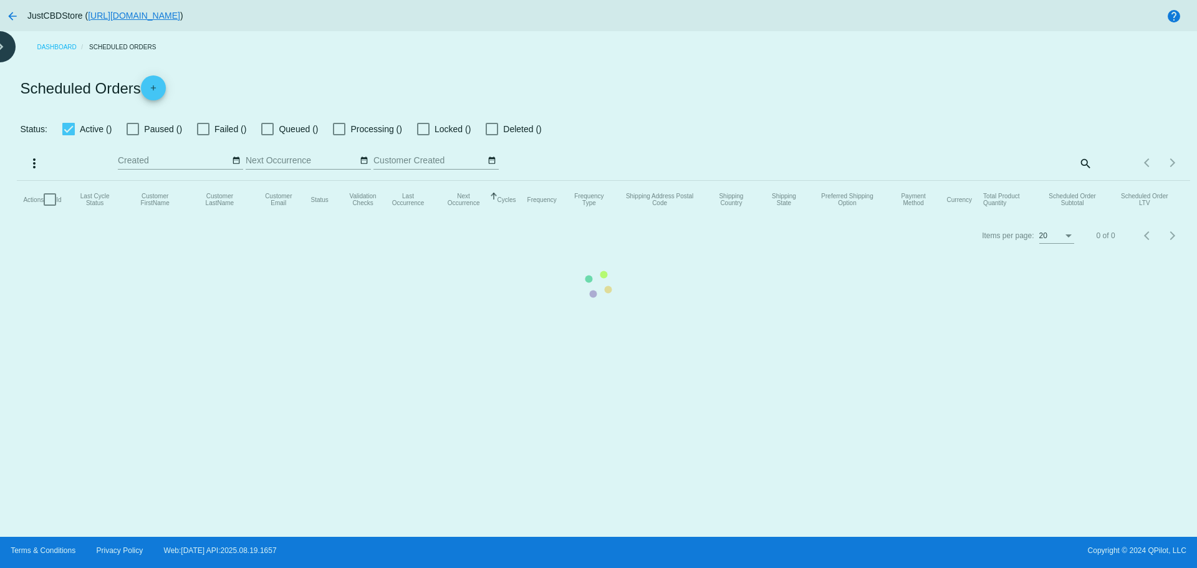
checkbox input "false"
checkbox input "true"
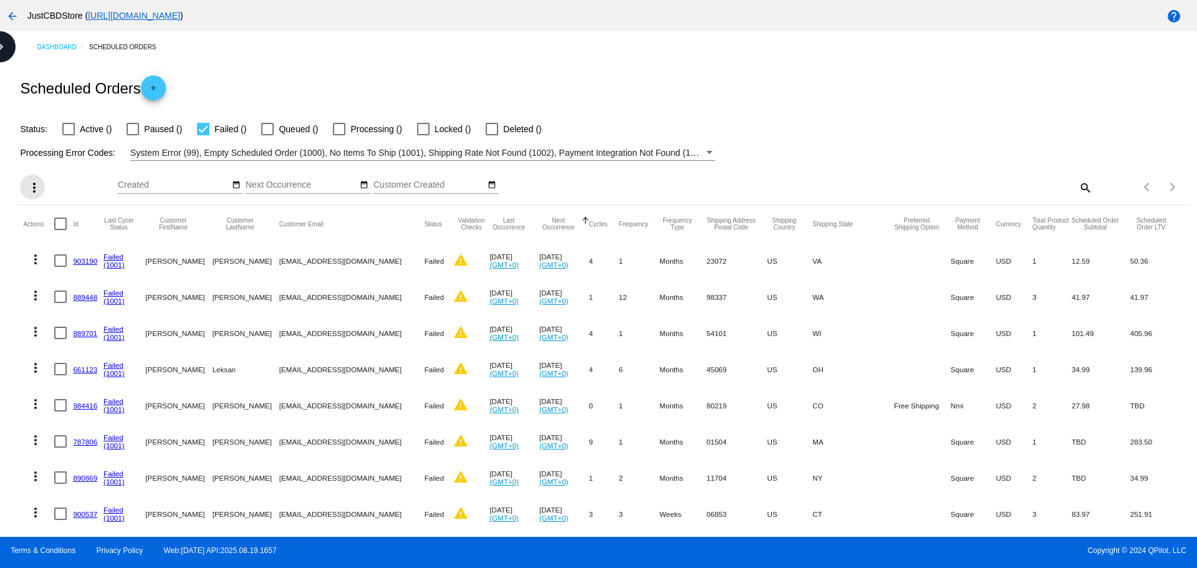
click at [32, 190] on mat-icon "more_vert" at bounding box center [34, 187] width 15 height 15
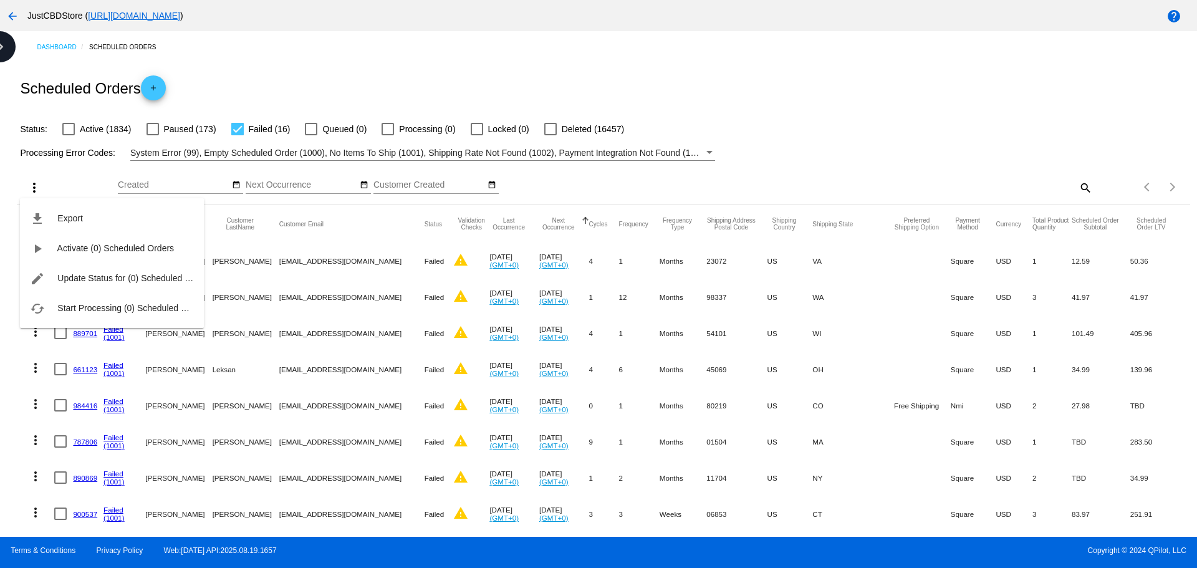
drag, startPoint x: 670, startPoint y: 182, endPoint x: 295, endPoint y: 206, distance: 376.2
click at [667, 182] on div at bounding box center [598, 284] width 1197 height 568
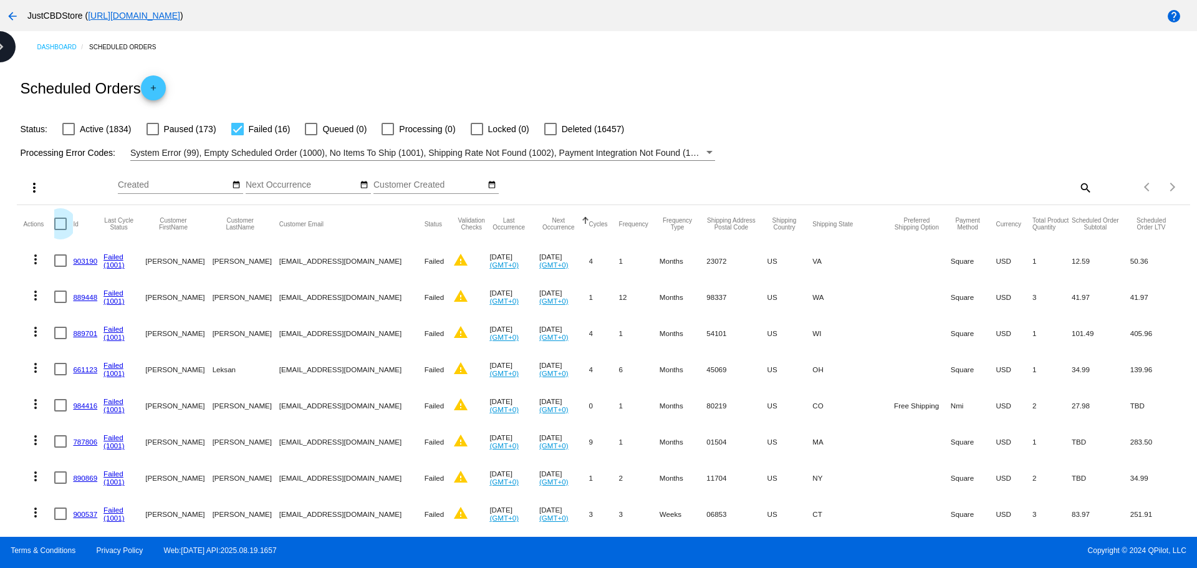
click at [60, 220] on div at bounding box center [60, 224] width 12 height 12
click at [60, 230] on input "checkbox" at bounding box center [60, 230] width 1 height 1
checkbox input "true"
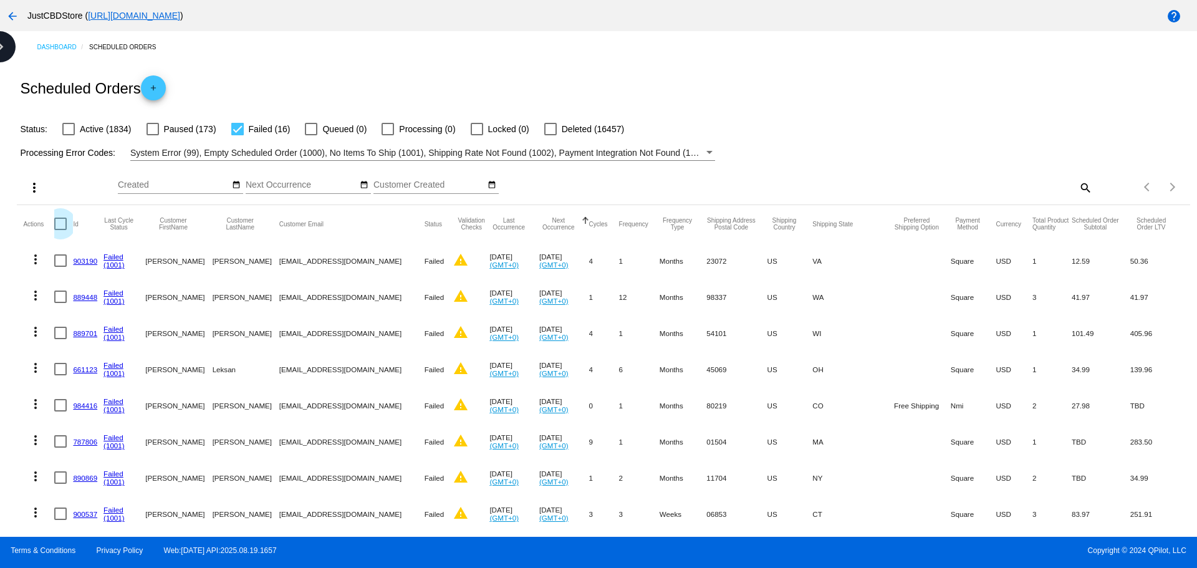
checkbox input "true"
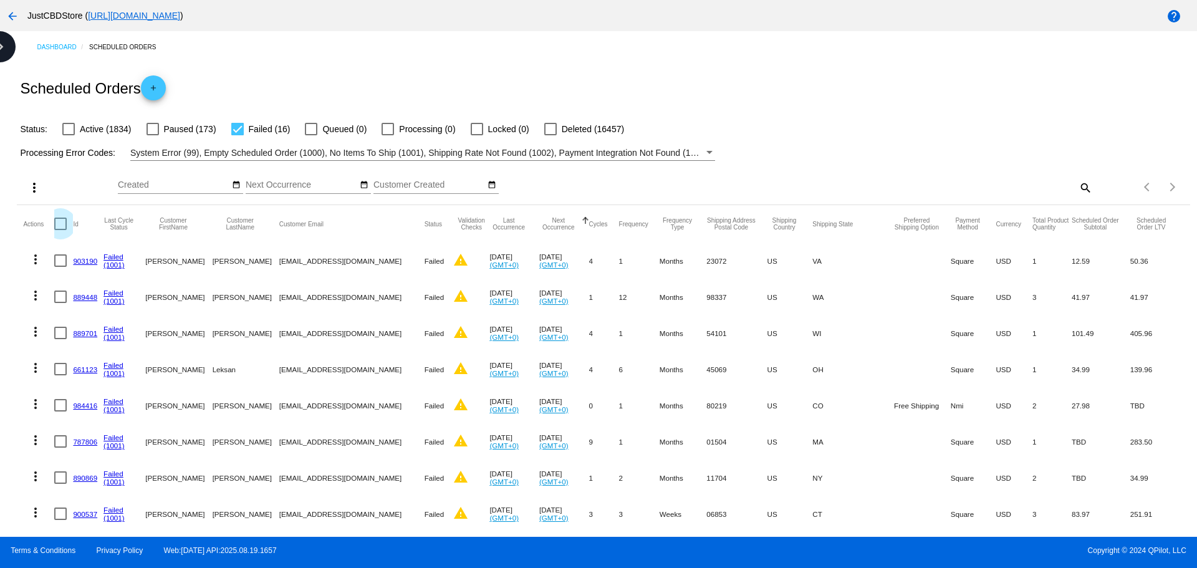
checkbox input "true"
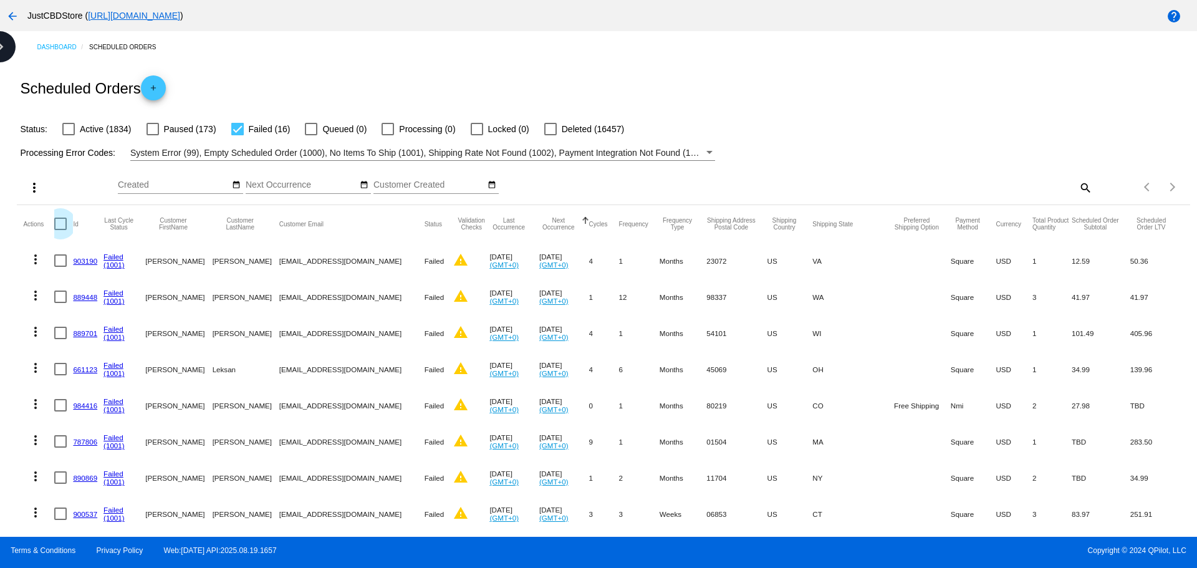
checkbox input "true"
click at [32, 188] on mat-icon "more_vert" at bounding box center [34, 187] width 15 height 15
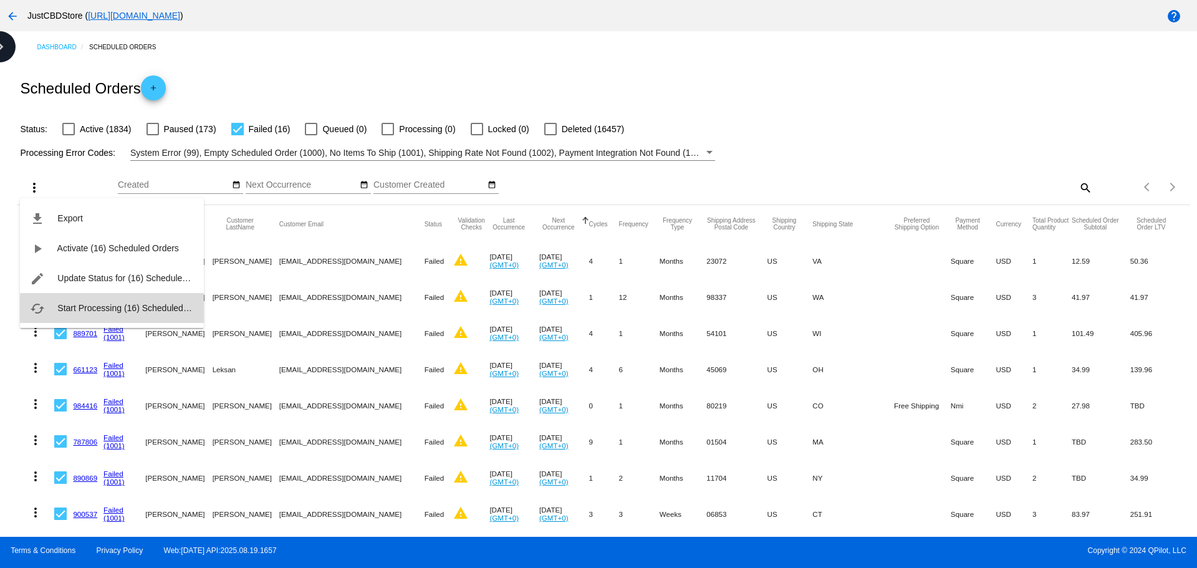
click at [163, 310] on span "Start Processing (16) Scheduled Orders" at bounding box center [134, 308] width 155 height 10
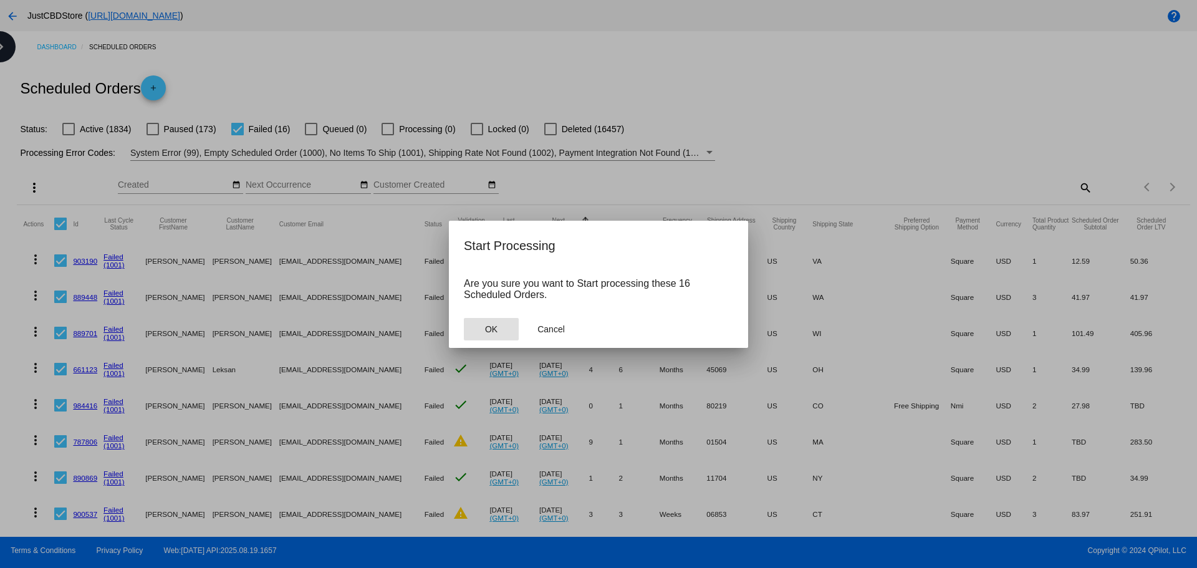
click at [493, 335] on button "OK" at bounding box center [491, 329] width 55 height 22
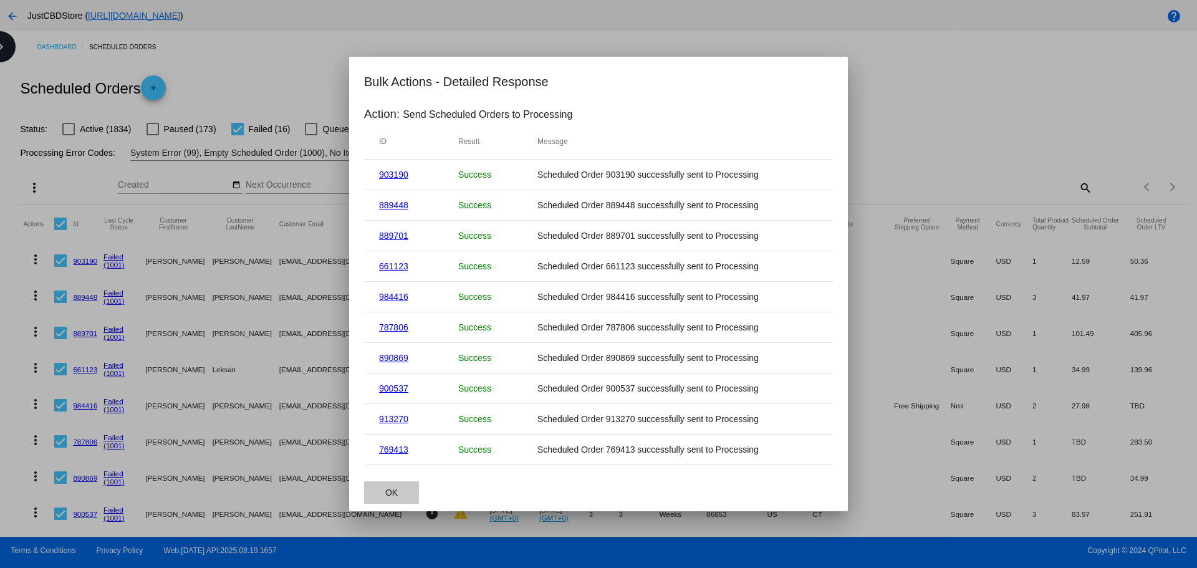
click at [395, 494] on span "OK" at bounding box center [391, 493] width 12 height 10
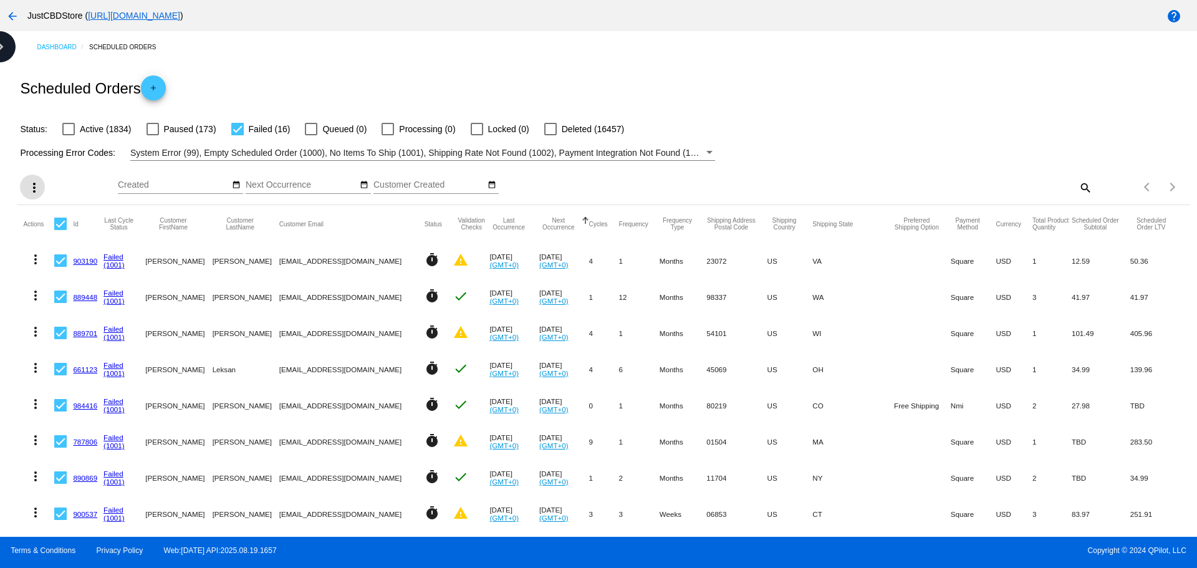
click at [20, 175] on button "more_vert" at bounding box center [32, 187] width 25 height 25
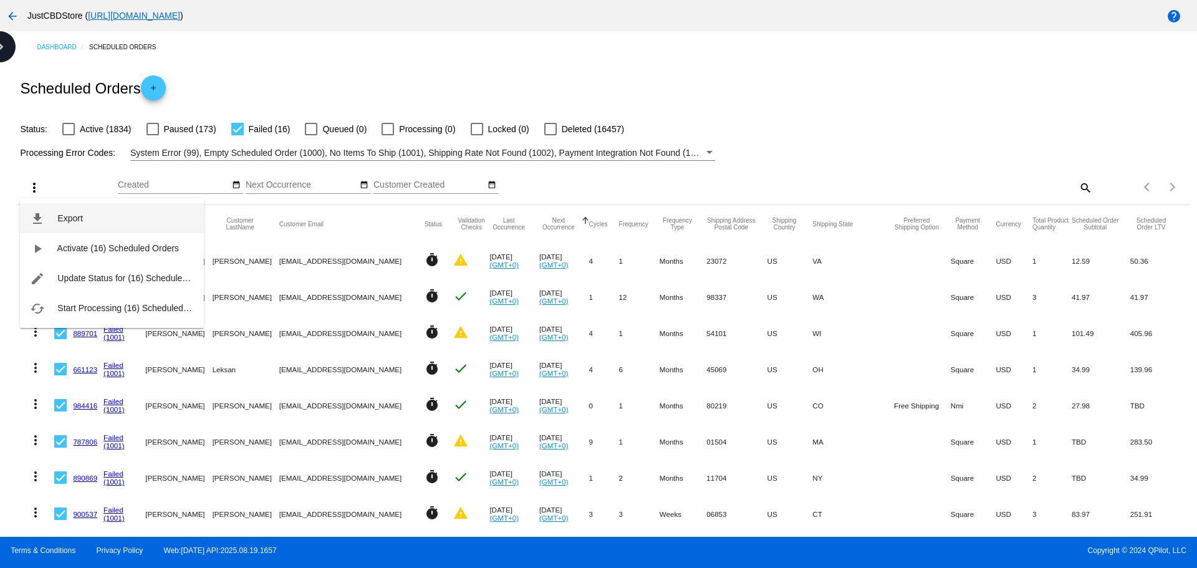
click at [20, 203] on button "file_download Export" at bounding box center [112, 218] width 184 height 30
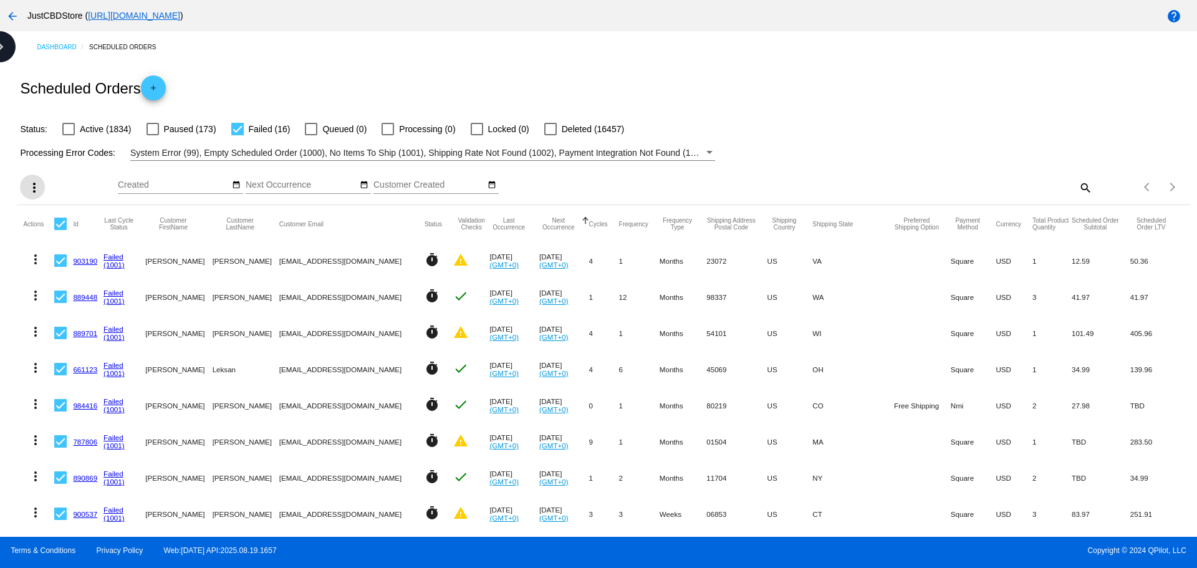
click at [20, 175] on button "more_vert" at bounding box center [32, 187] width 25 height 25
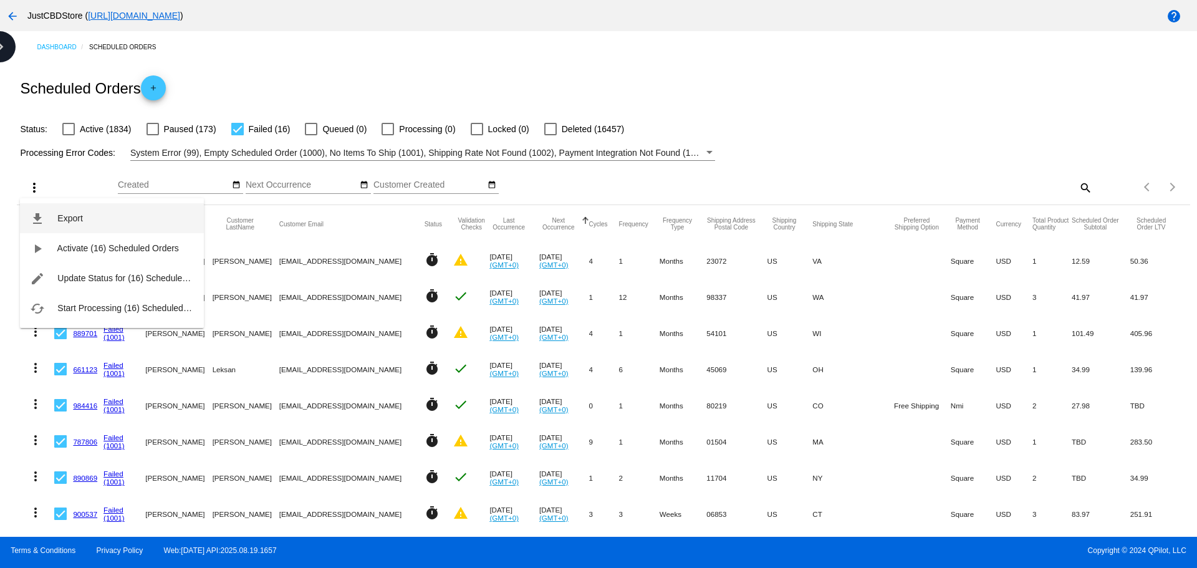
click at [20, 203] on button "file_download Export" at bounding box center [112, 218] width 184 height 30
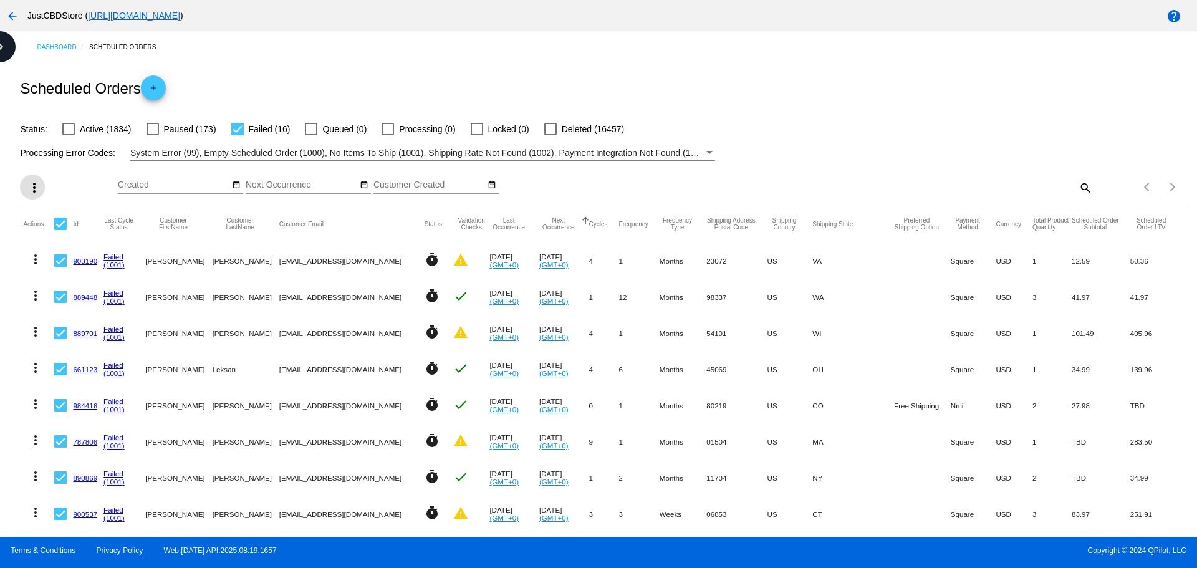
click at [20, 175] on button "more_vert" at bounding box center [32, 187] width 25 height 25
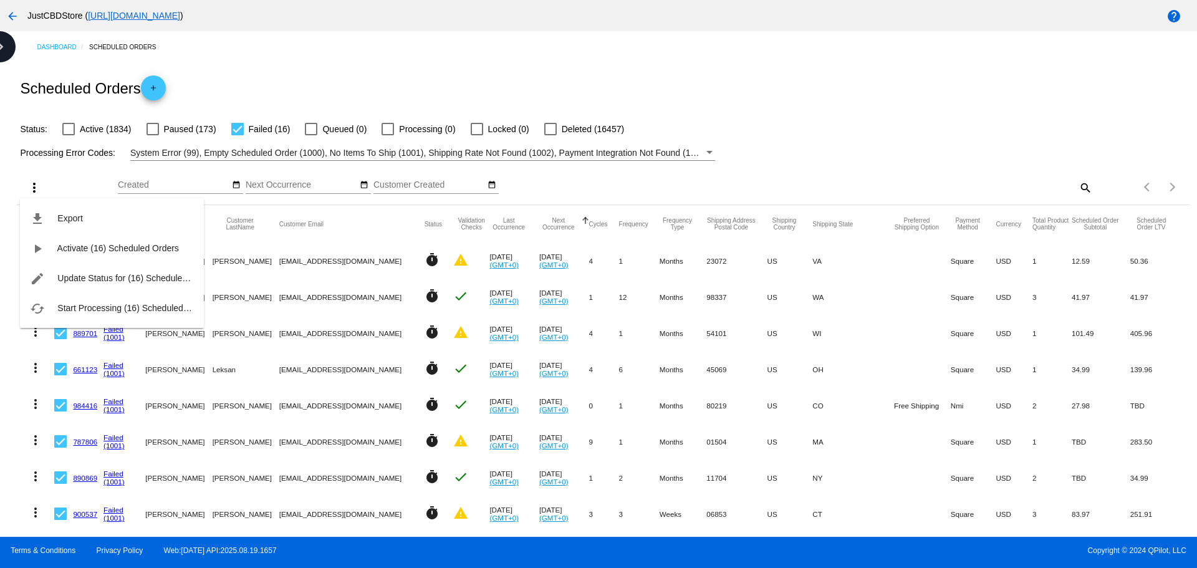
click at [1081, 183] on div at bounding box center [598, 284] width 1197 height 568
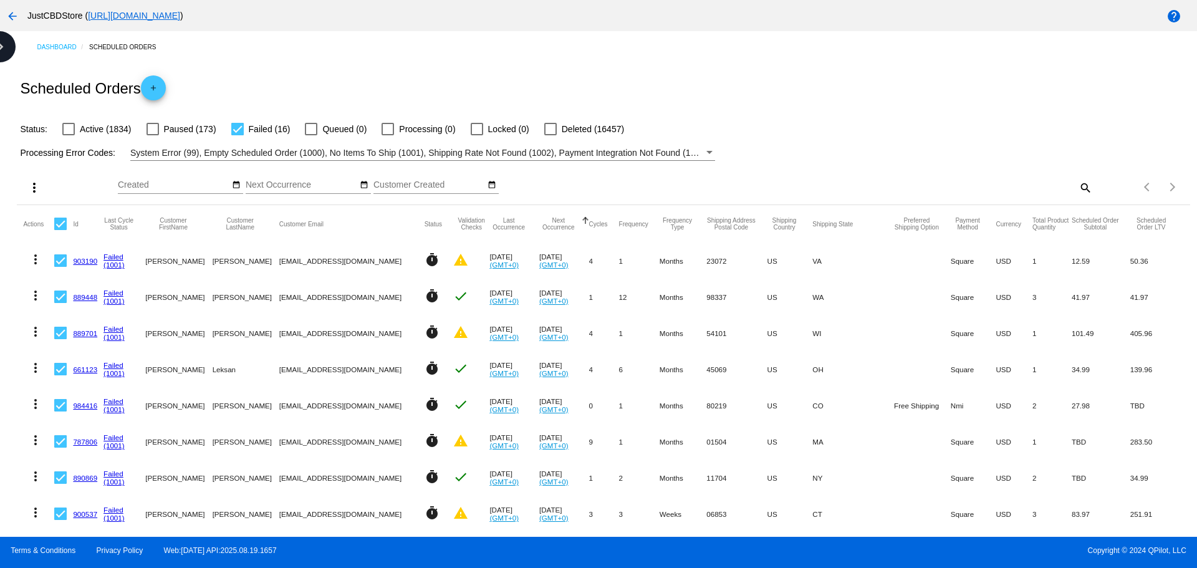
click at [1078, 186] on mat-icon "search" at bounding box center [1085, 187] width 15 height 19
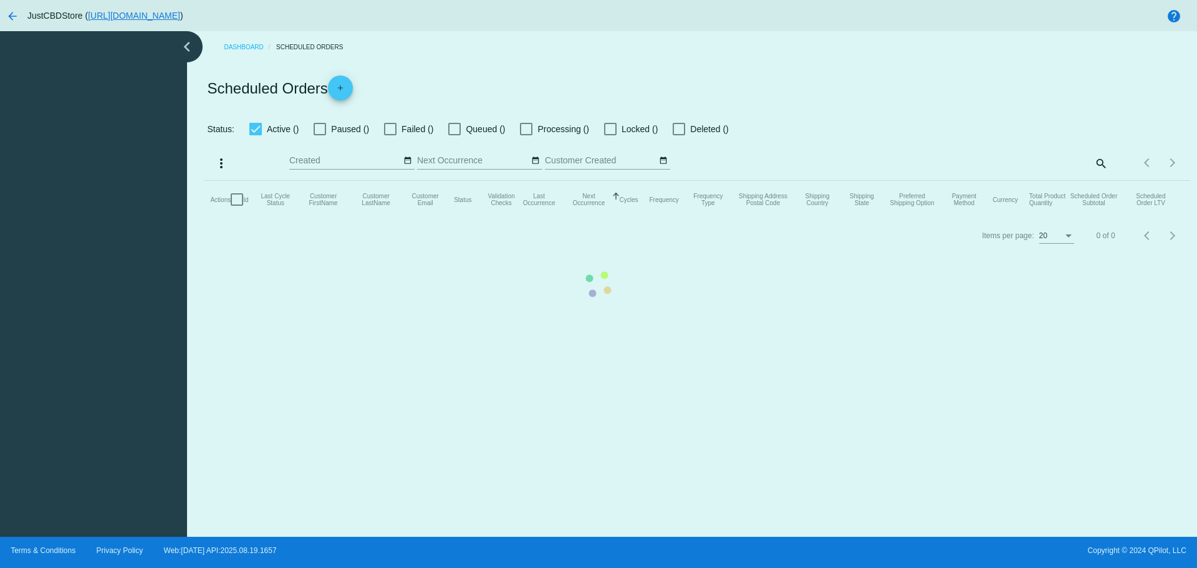
checkbox input "false"
checkbox input "true"
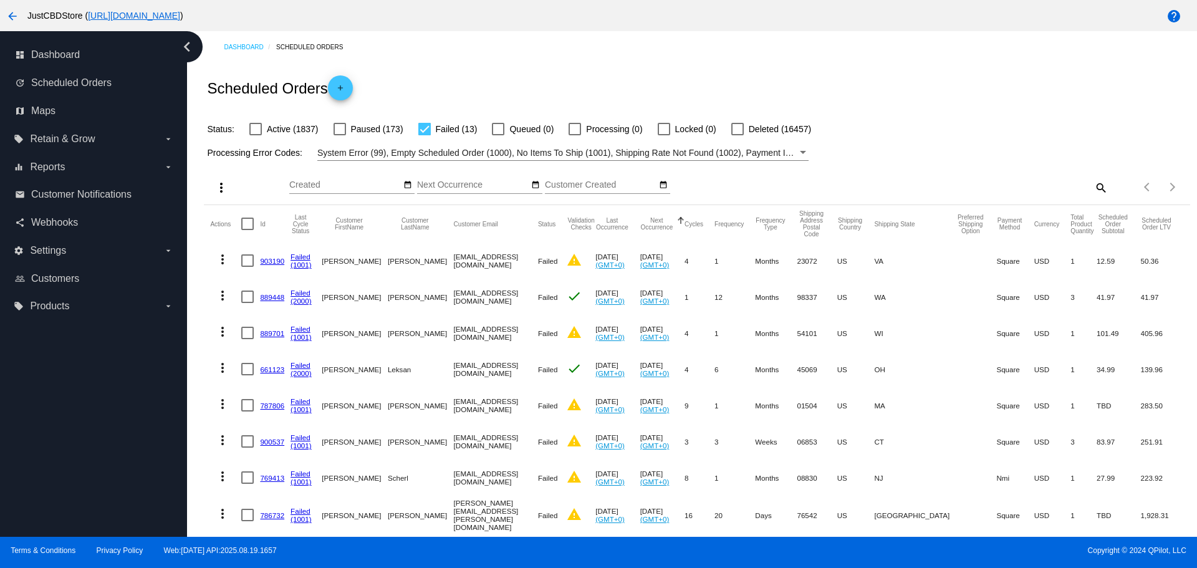
click at [279, 261] on link "903190" at bounding box center [272, 261] width 24 height 8
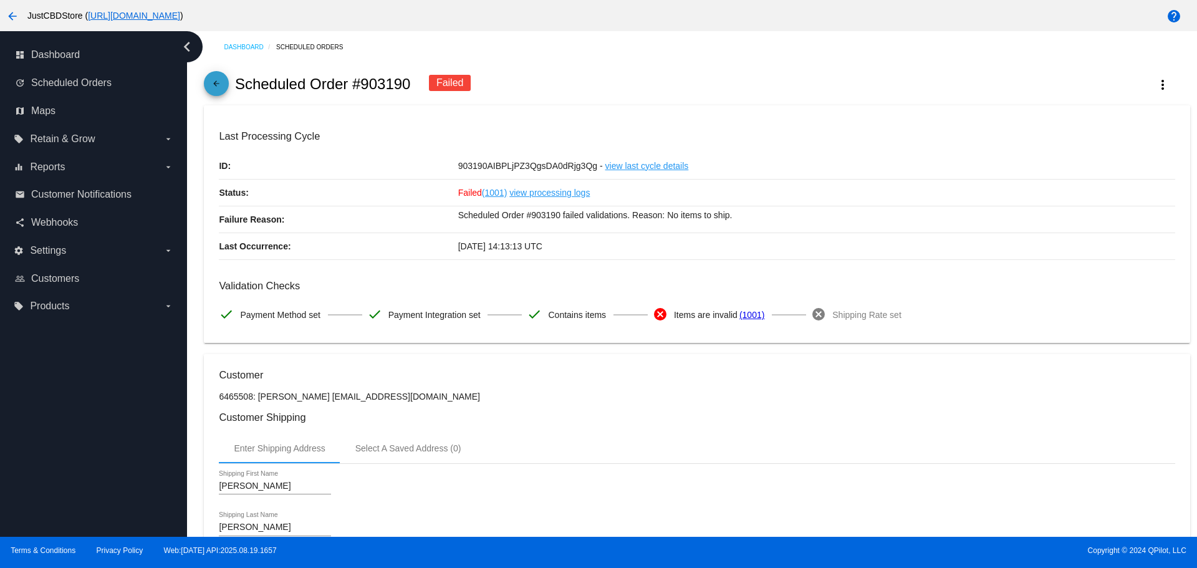
click at [215, 80] on mat-icon "arrow_back" at bounding box center [216, 86] width 15 height 15
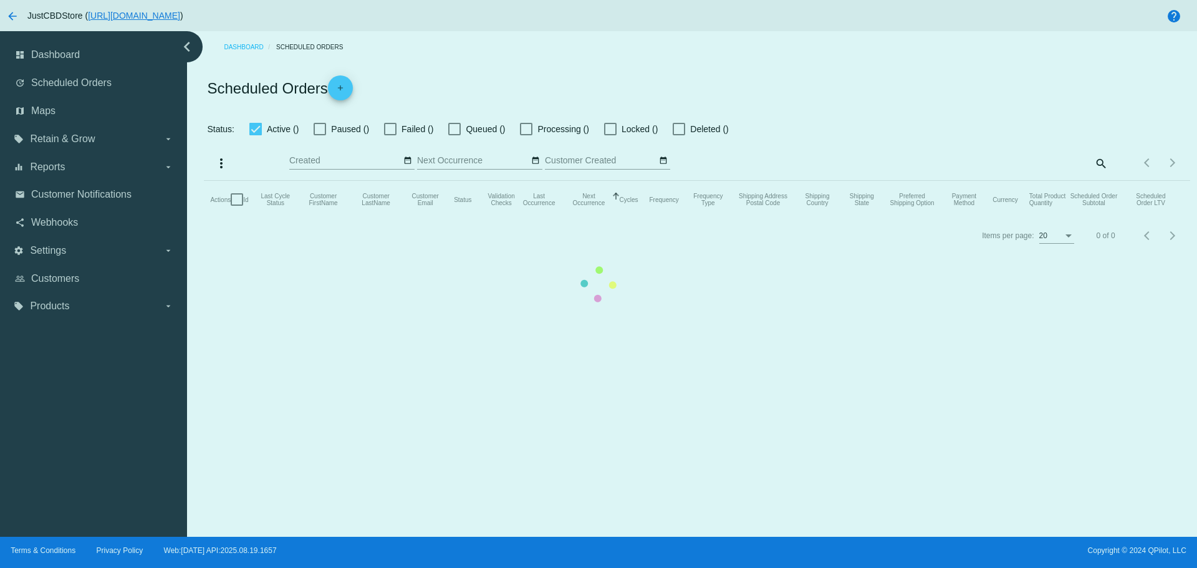
checkbox input "false"
checkbox input "true"
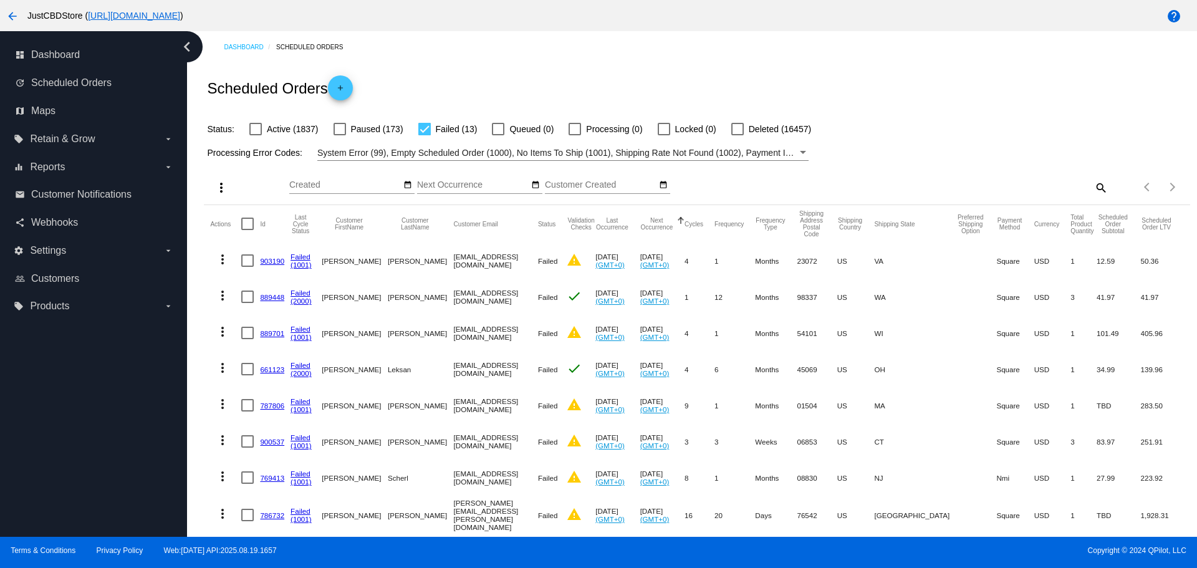
scroll to position [62, 0]
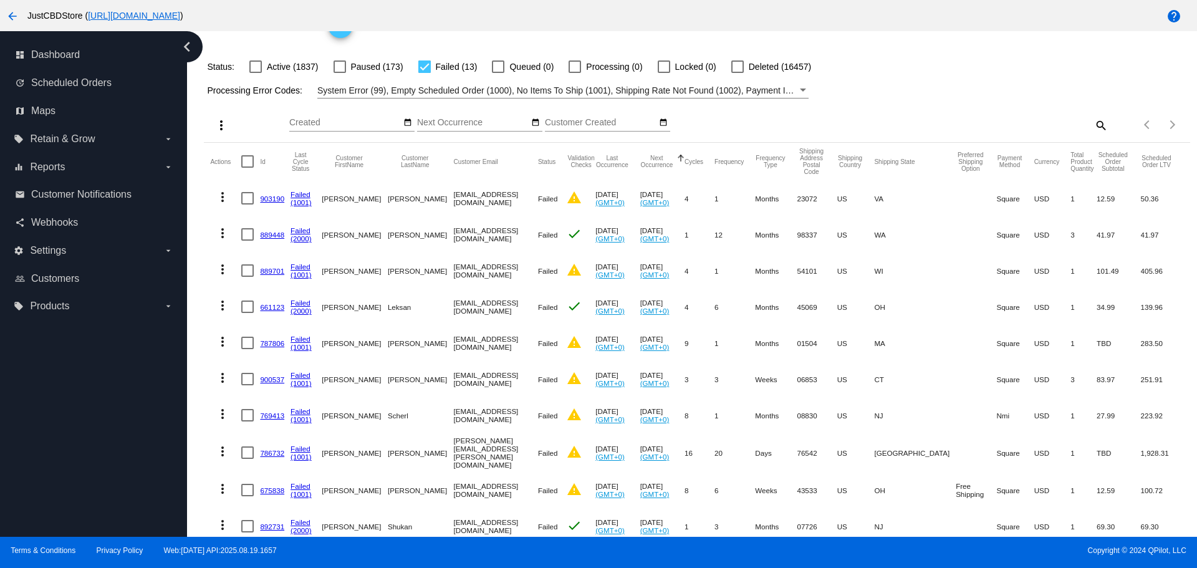
click at [273, 270] on link "889701" at bounding box center [272, 271] width 24 height 8
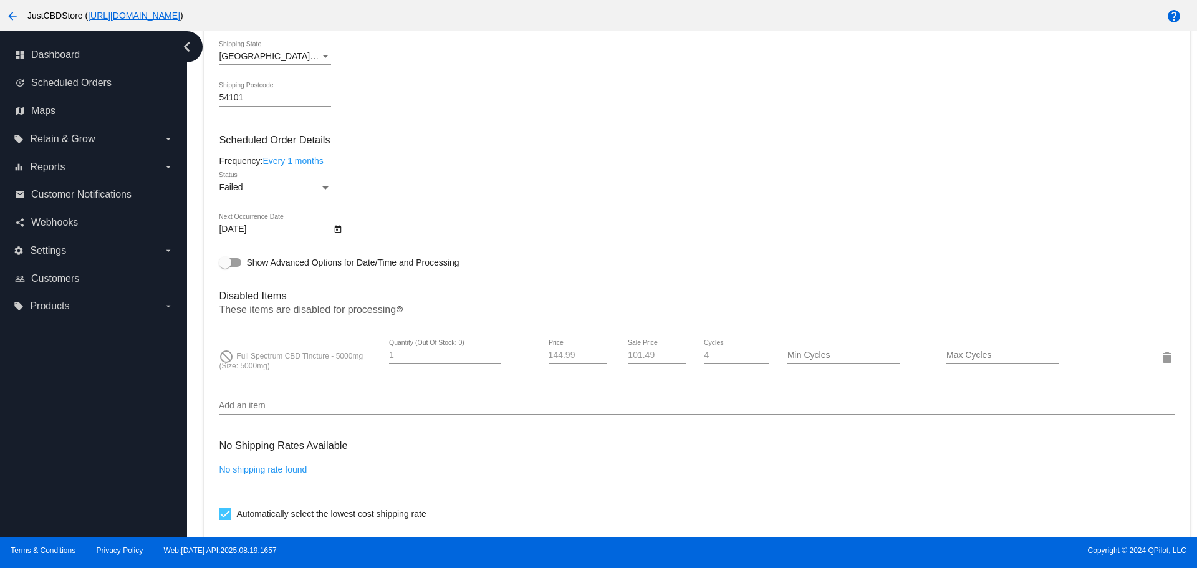
scroll to position [686, 0]
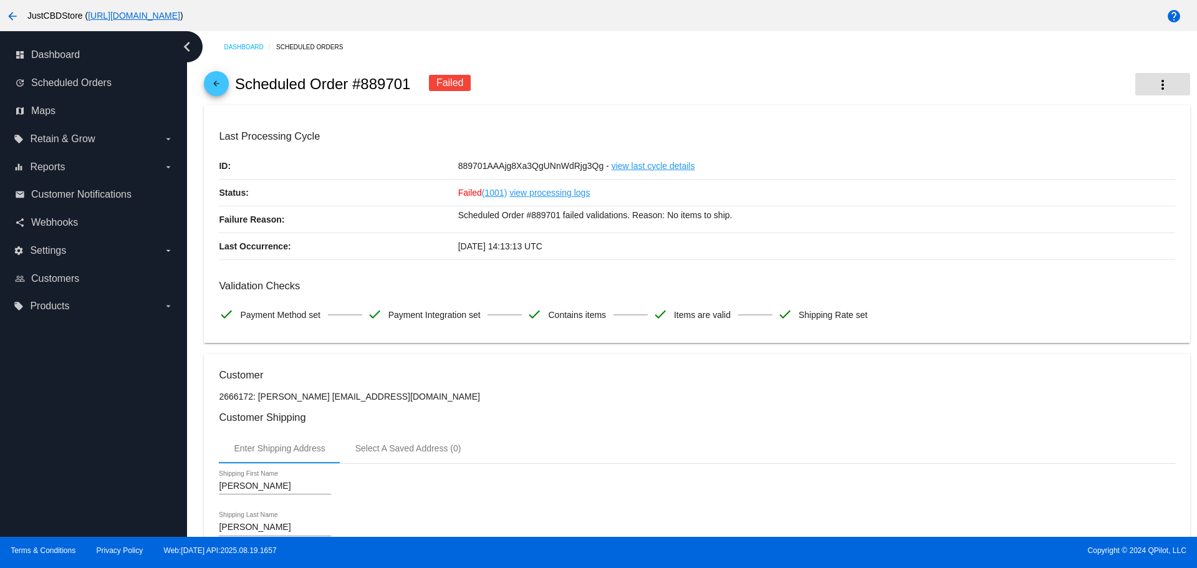
click at [1156, 90] on mat-icon "more_vert" at bounding box center [1163, 84] width 15 height 15
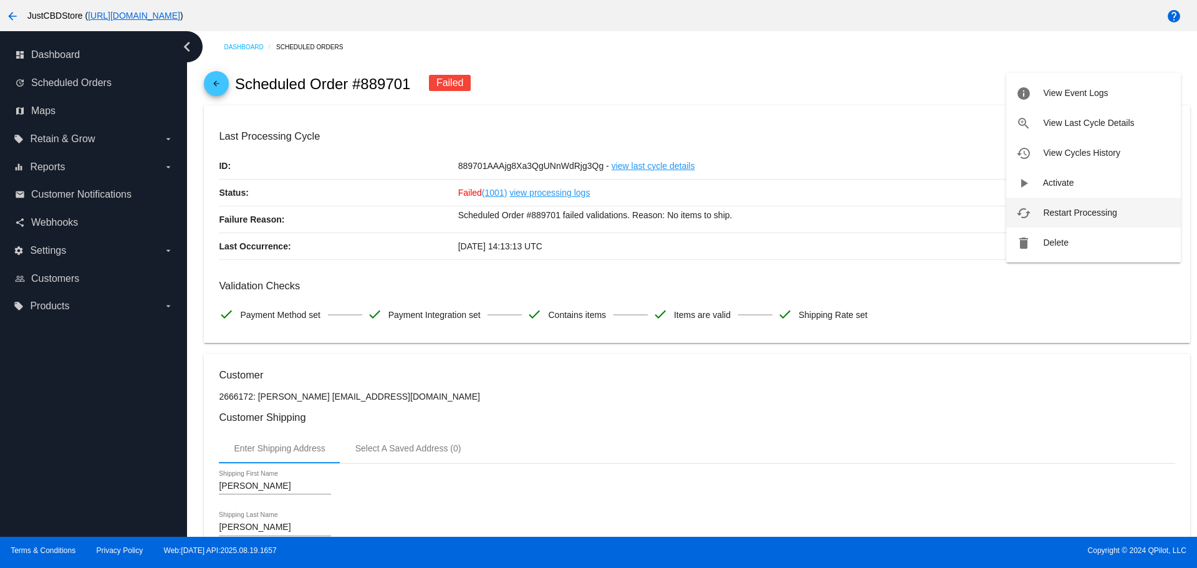
click at [1085, 215] on span "Restart Processing" at bounding box center [1080, 213] width 74 height 10
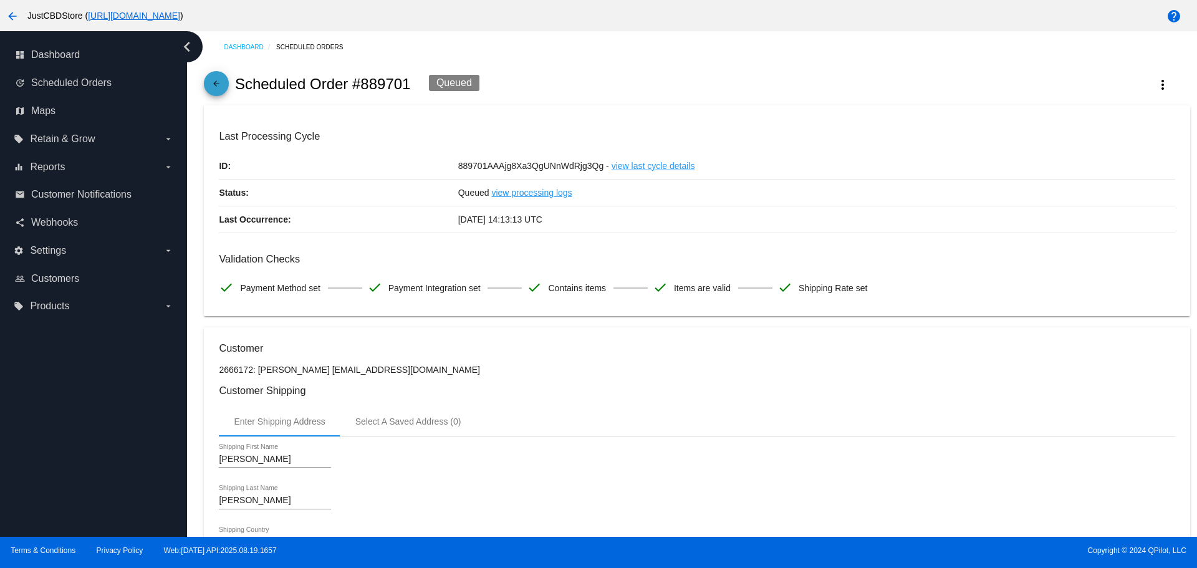
click at [224, 89] on mat-icon "arrow_back" at bounding box center [216, 86] width 15 height 15
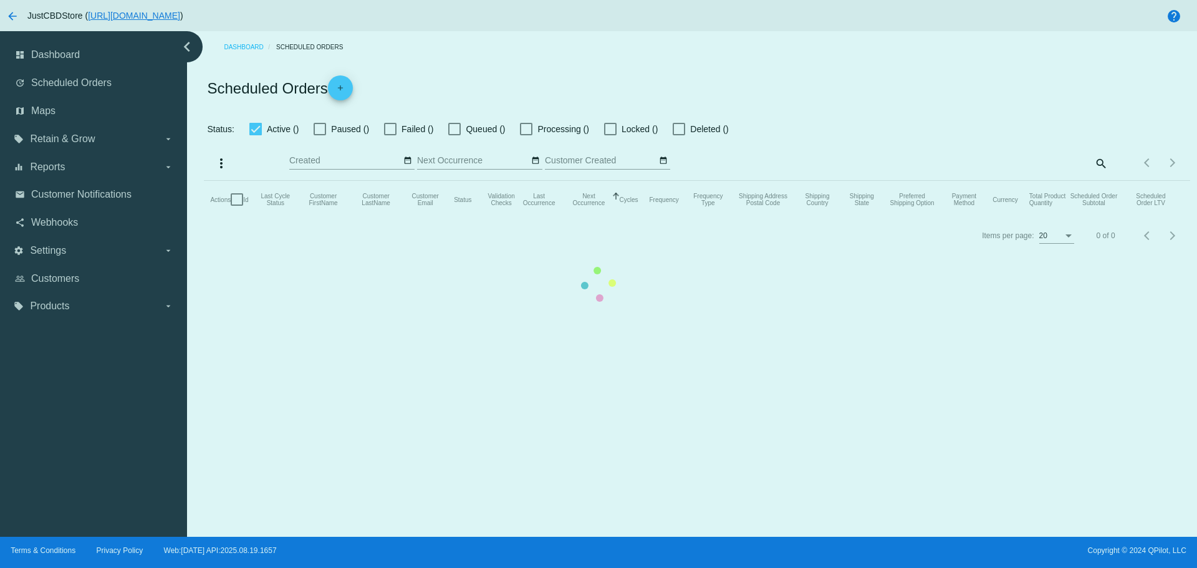
checkbox input "false"
checkbox input "true"
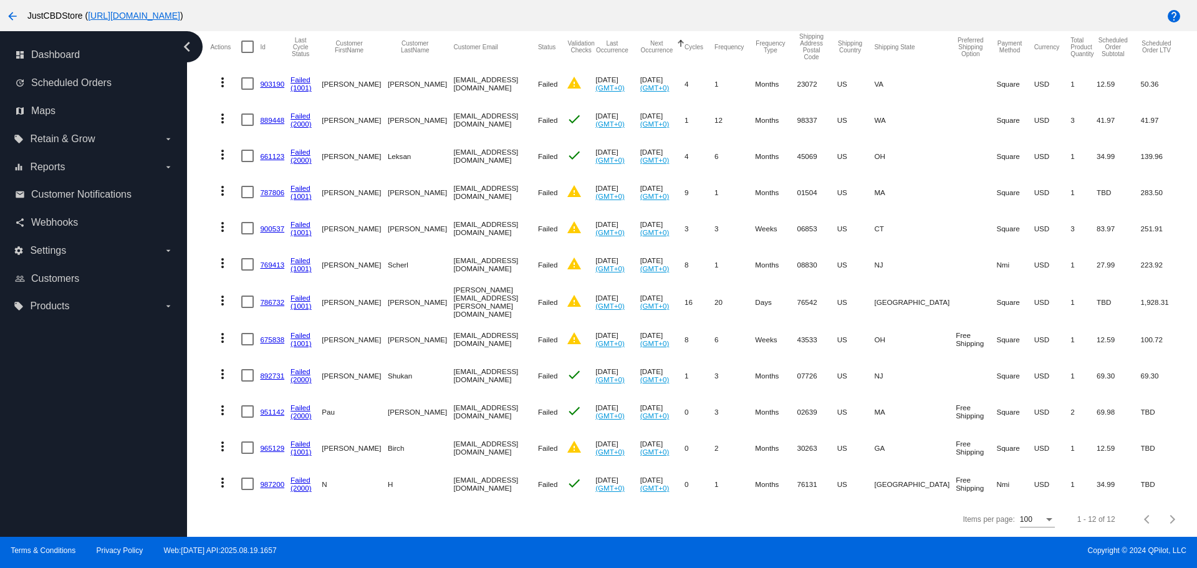
scroll to position [184, 0]
click at [271, 298] on link "786732" at bounding box center [272, 302] width 24 height 8
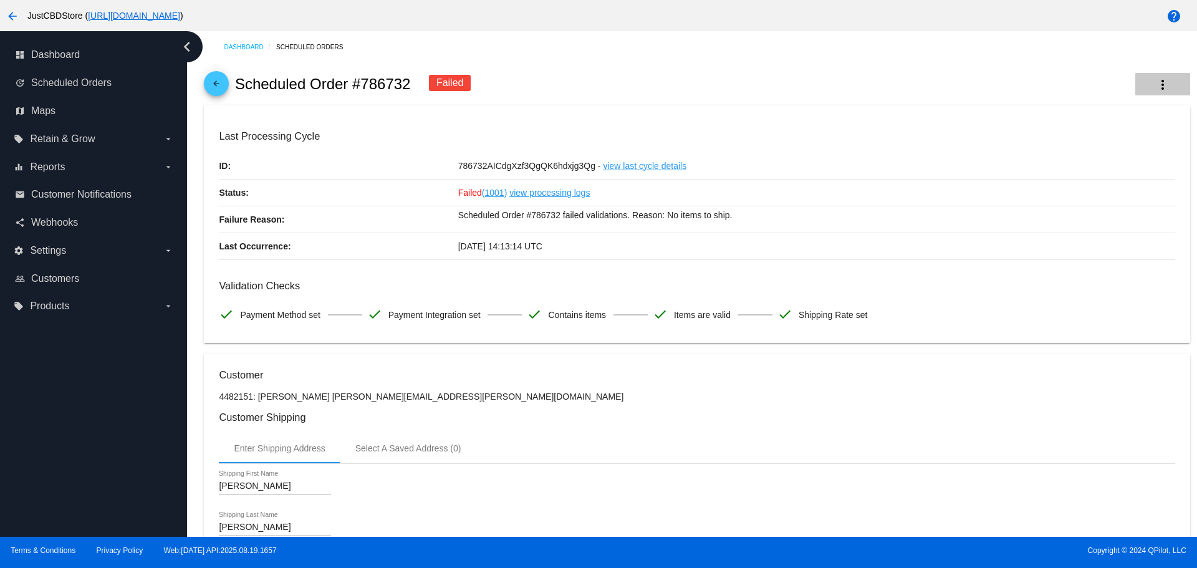
click at [1161, 88] on button "more_vert" at bounding box center [1163, 84] width 55 height 22
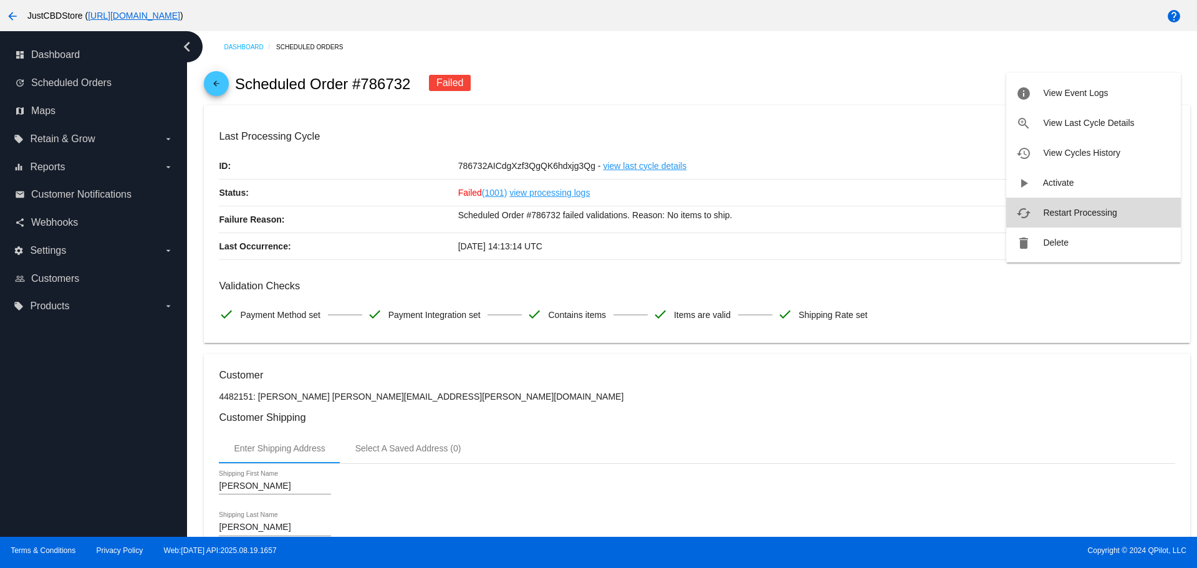
click at [1100, 213] on span "Restart Processing" at bounding box center [1080, 213] width 74 height 10
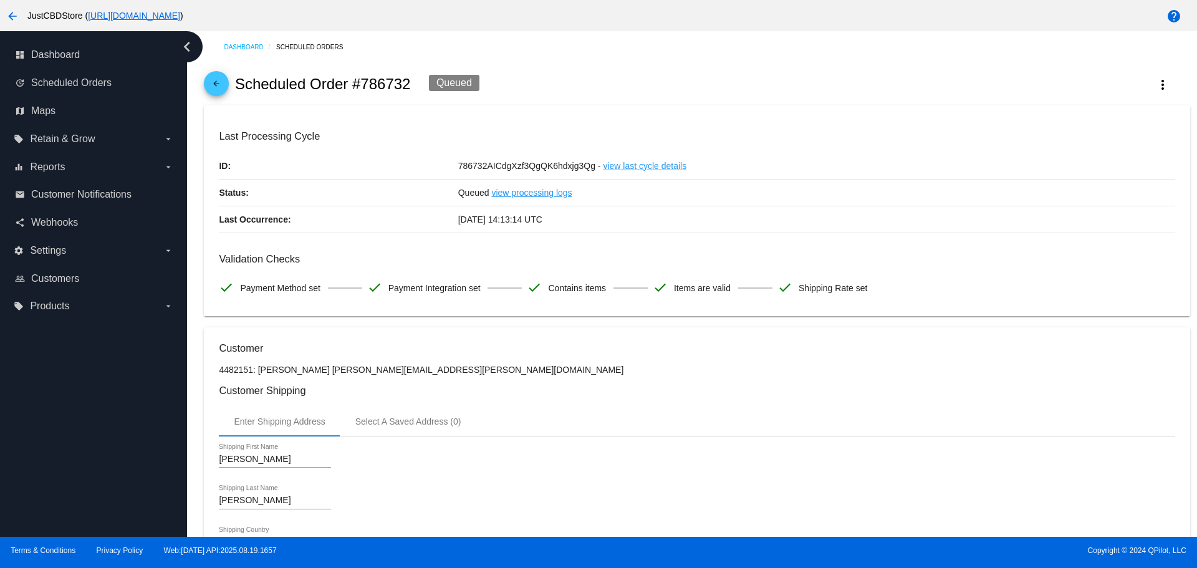
click at [215, 84] on mat-icon "arrow_back" at bounding box center [216, 86] width 15 height 15
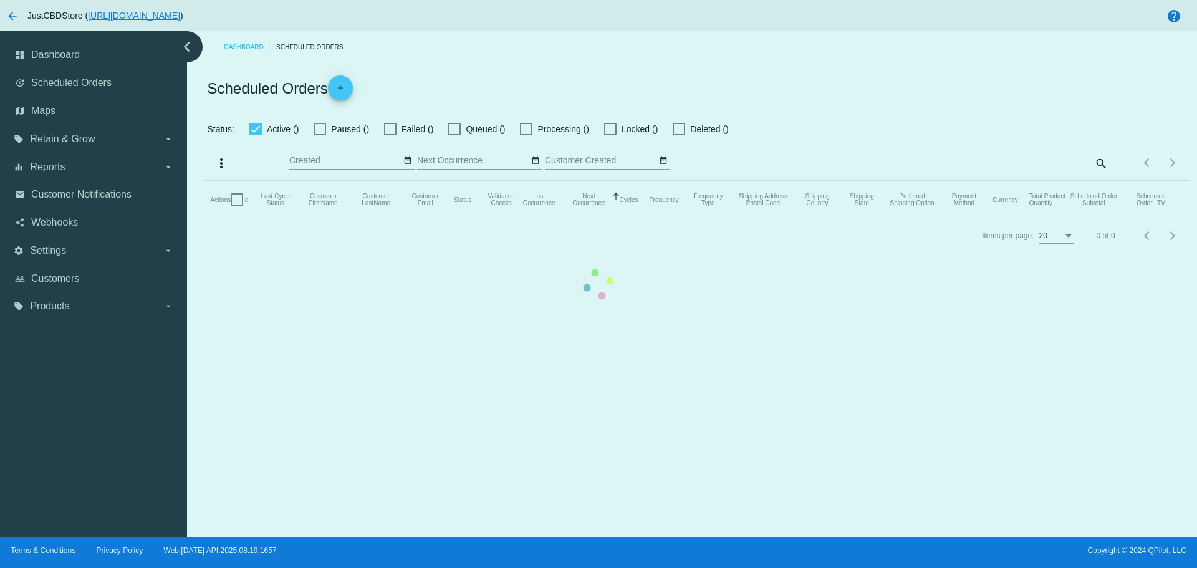
checkbox input "false"
checkbox input "true"
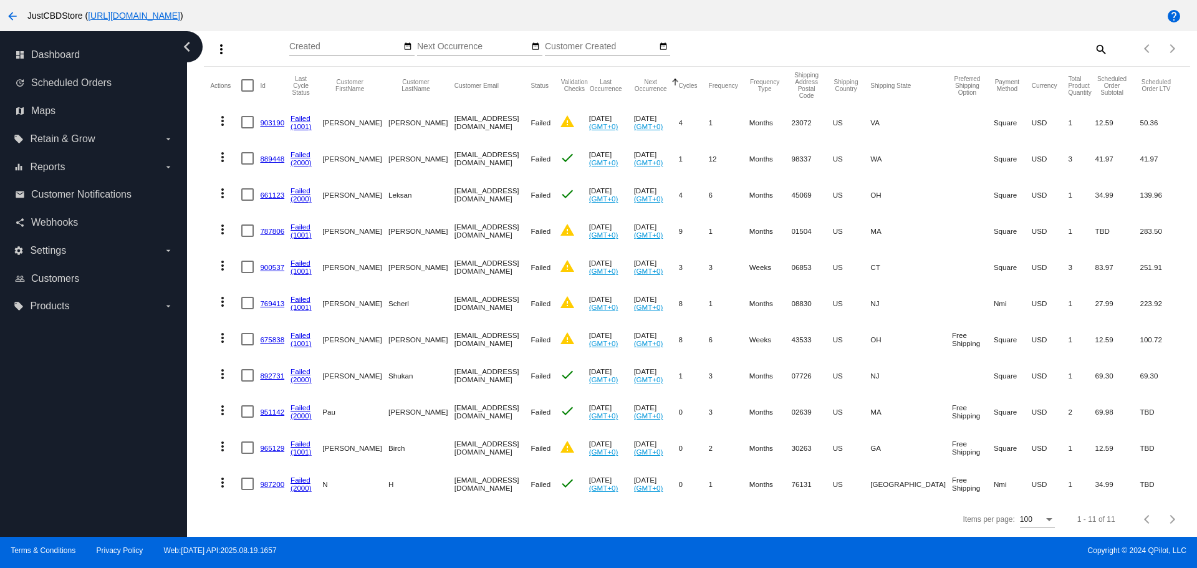
scroll to position [148, 0]
click at [269, 444] on link "965129" at bounding box center [272, 448] width 24 height 8
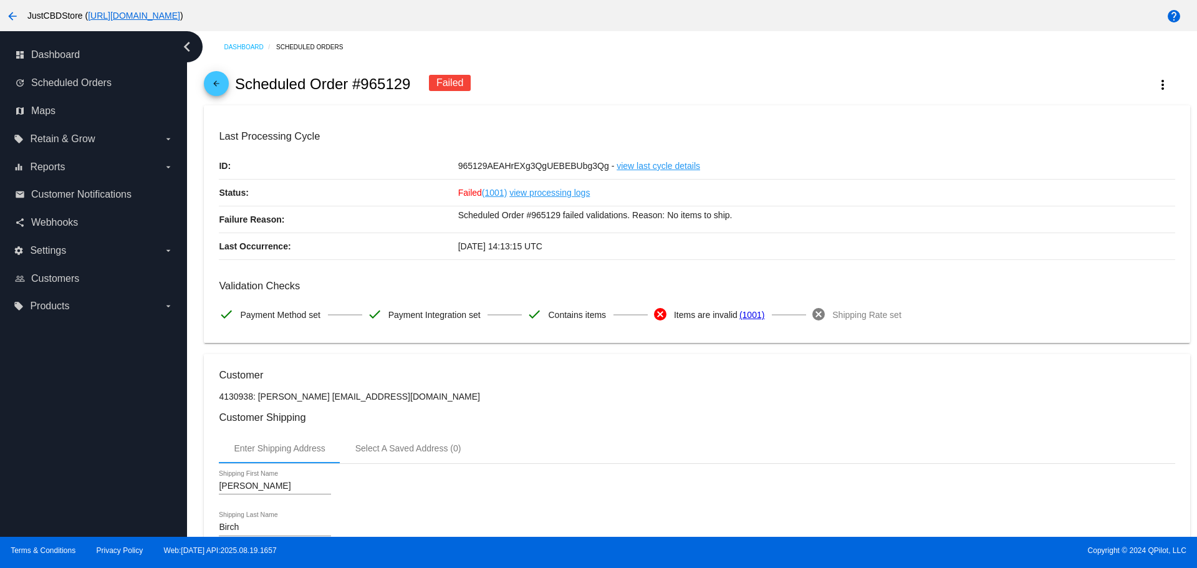
click at [218, 88] on mat-icon "arrow_back" at bounding box center [216, 86] width 15 height 15
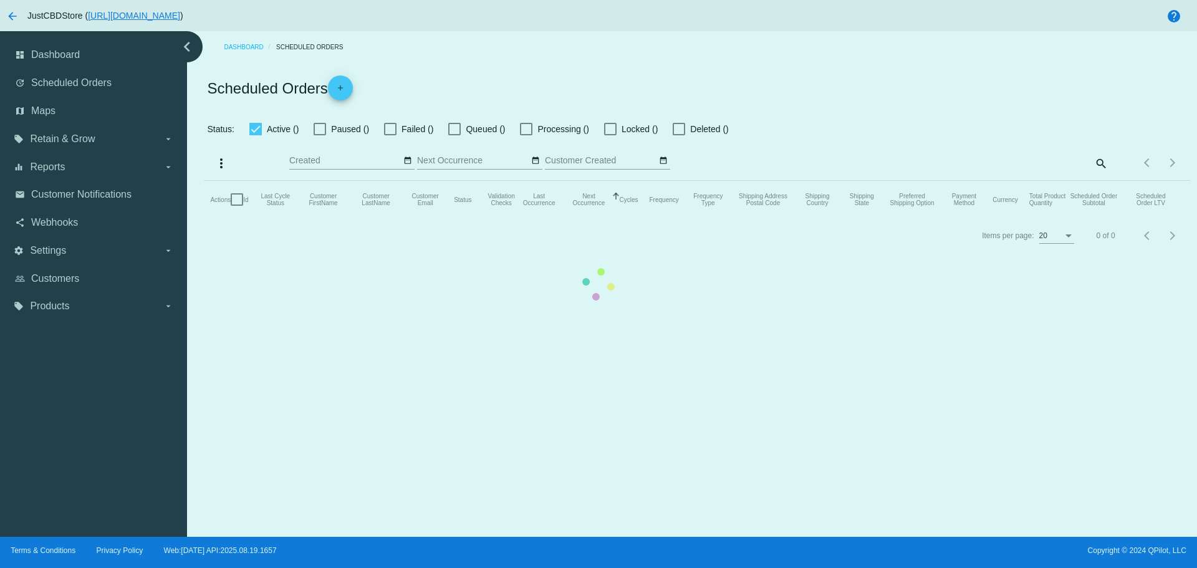
checkbox input "false"
checkbox input "true"
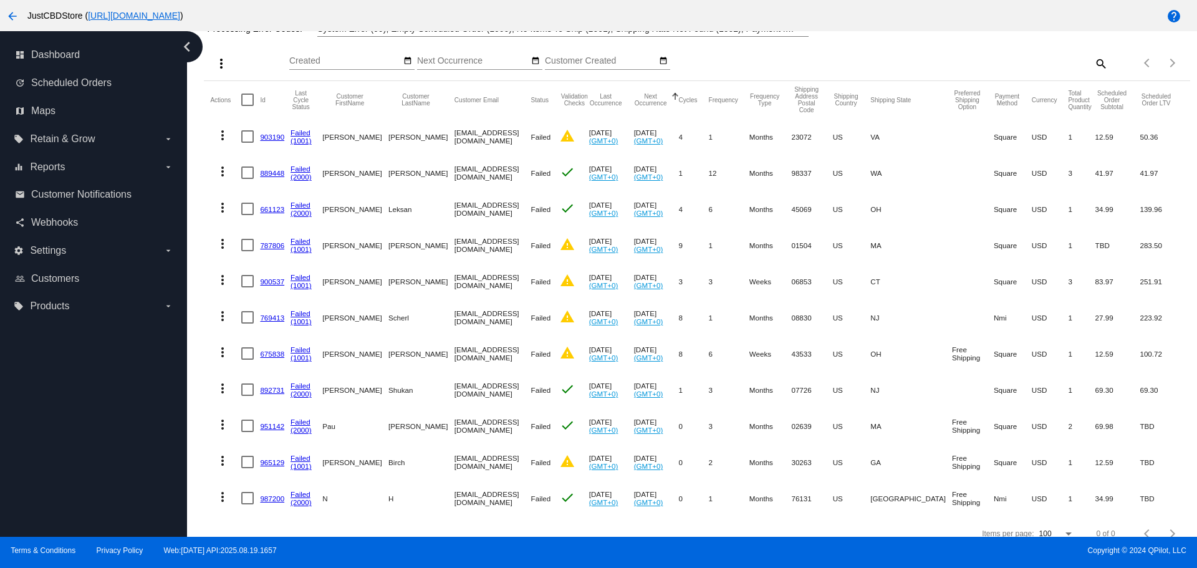
scroll to position [148, 0]
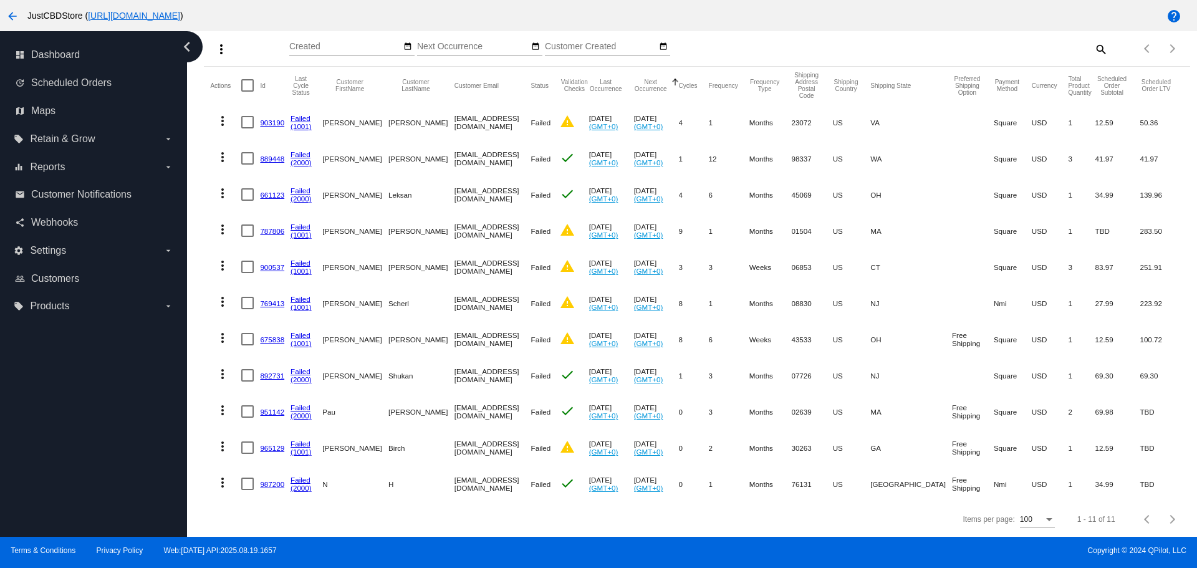
click at [278, 336] on link "675838" at bounding box center [272, 340] width 24 height 8
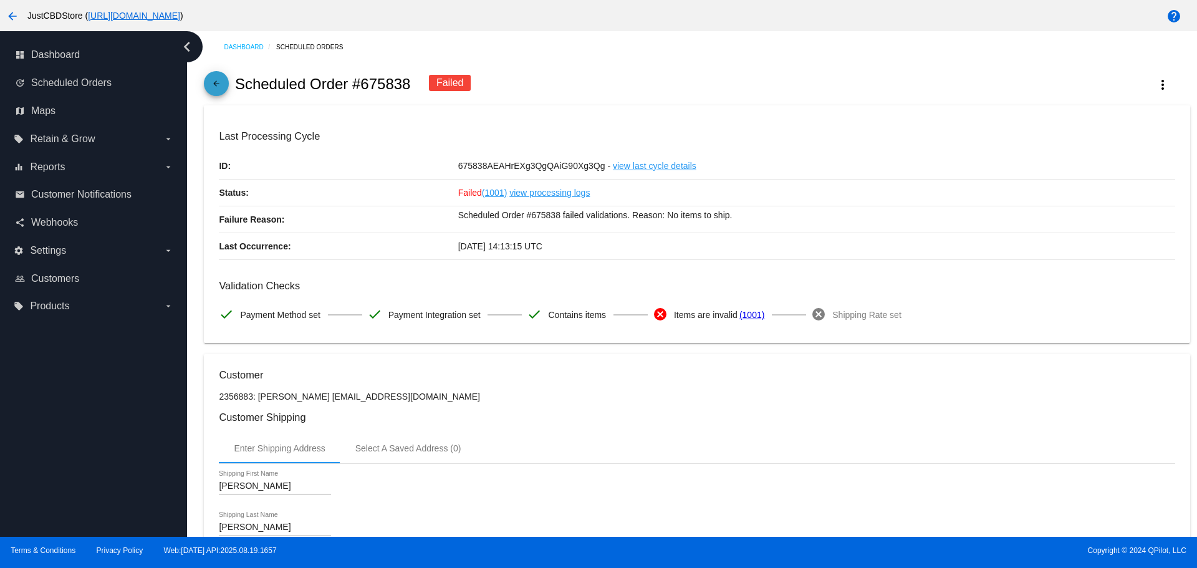
click at [215, 87] on mat-icon "arrow_back" at bounding box center [216, 86] width 15 height 15
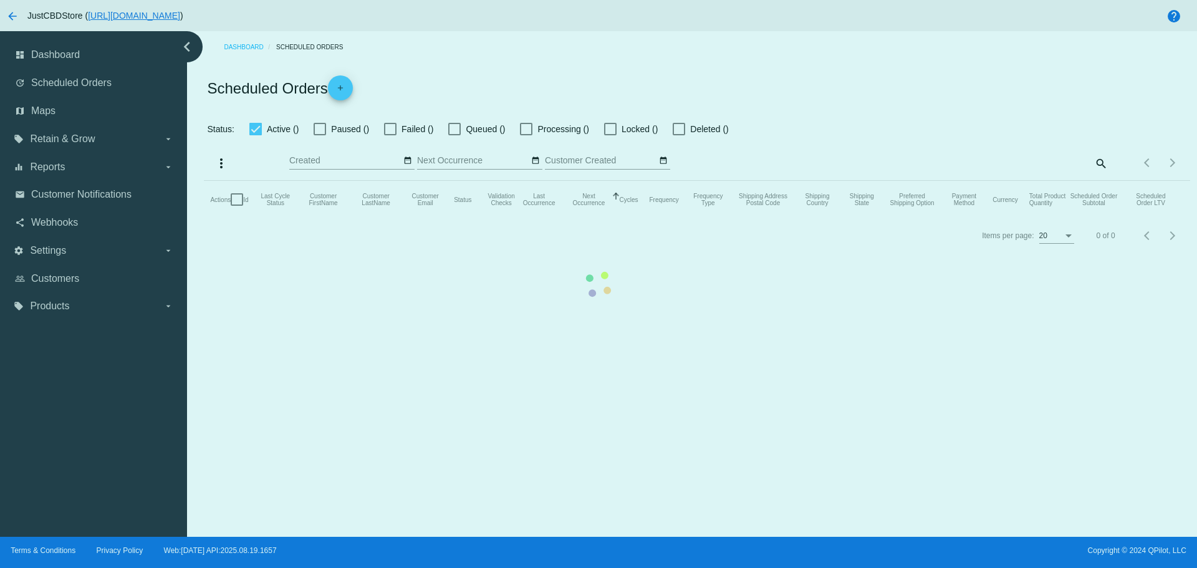
checkbox input "false"
checkbox input "true"
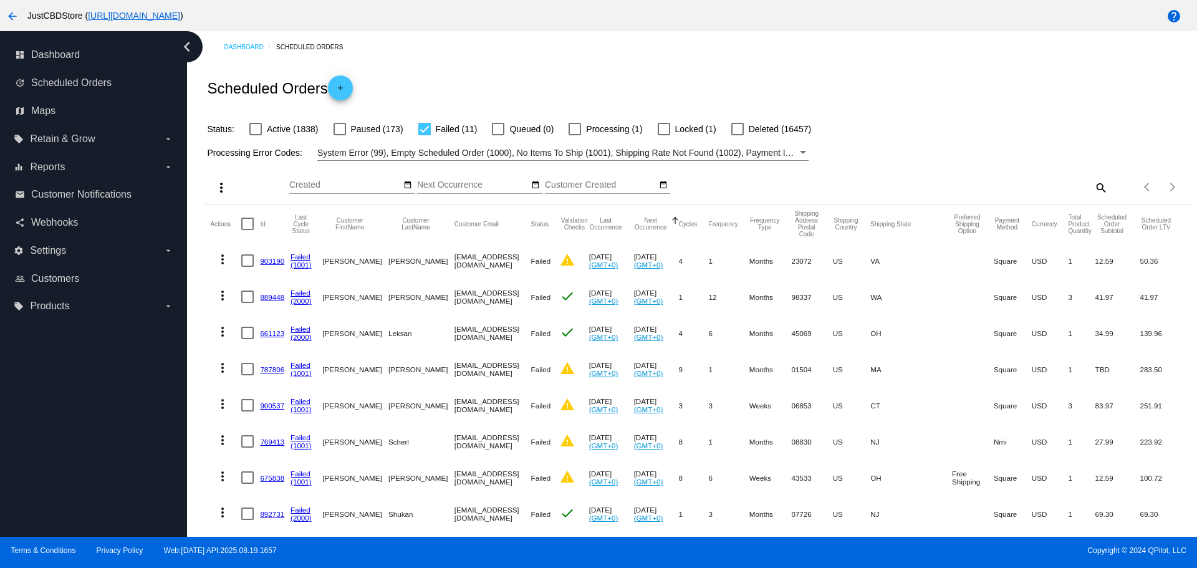
click at [270, 443] on link "769413" at bounding box center [272, 442] width 24 height 8
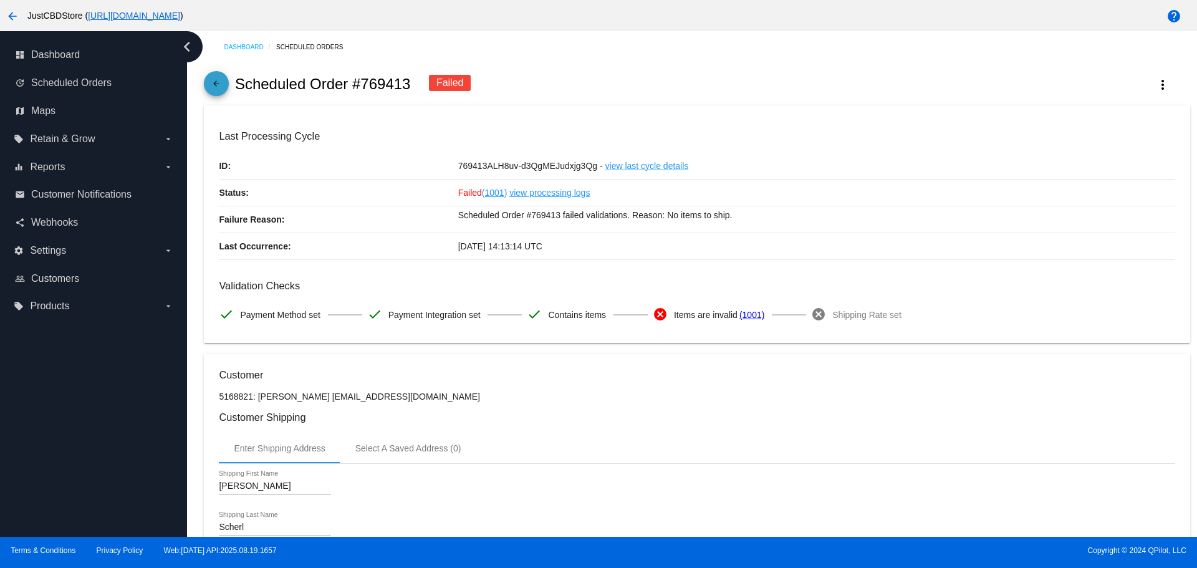
click at [222, 89] on mat-icon "arrow_back" at bounding box center [216, 86] width 15 height 15
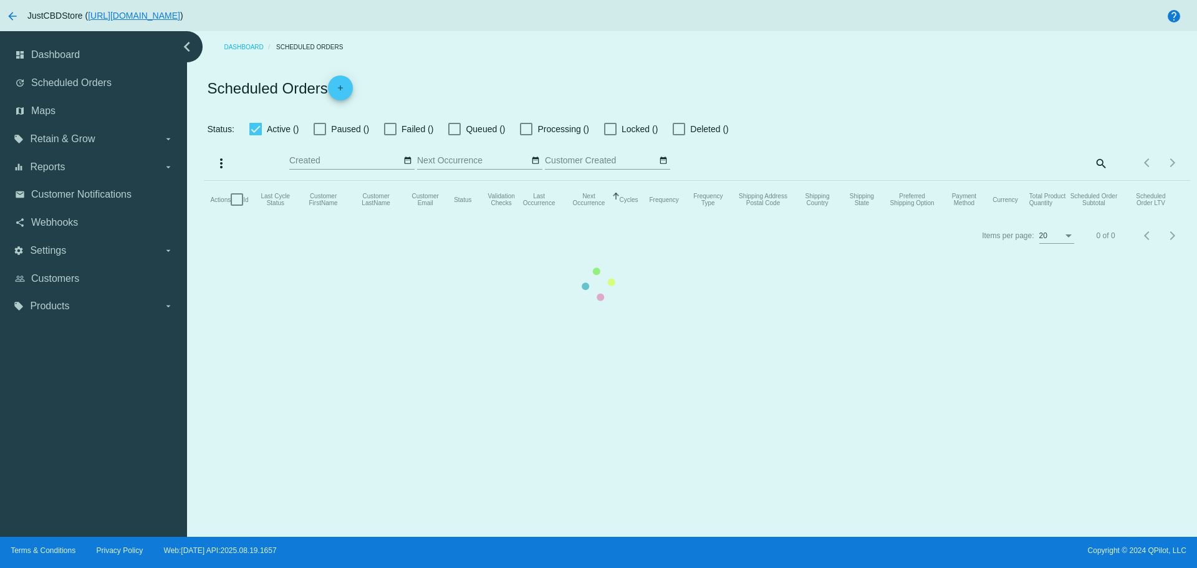
checkbox input "false"
checkbox input "true"
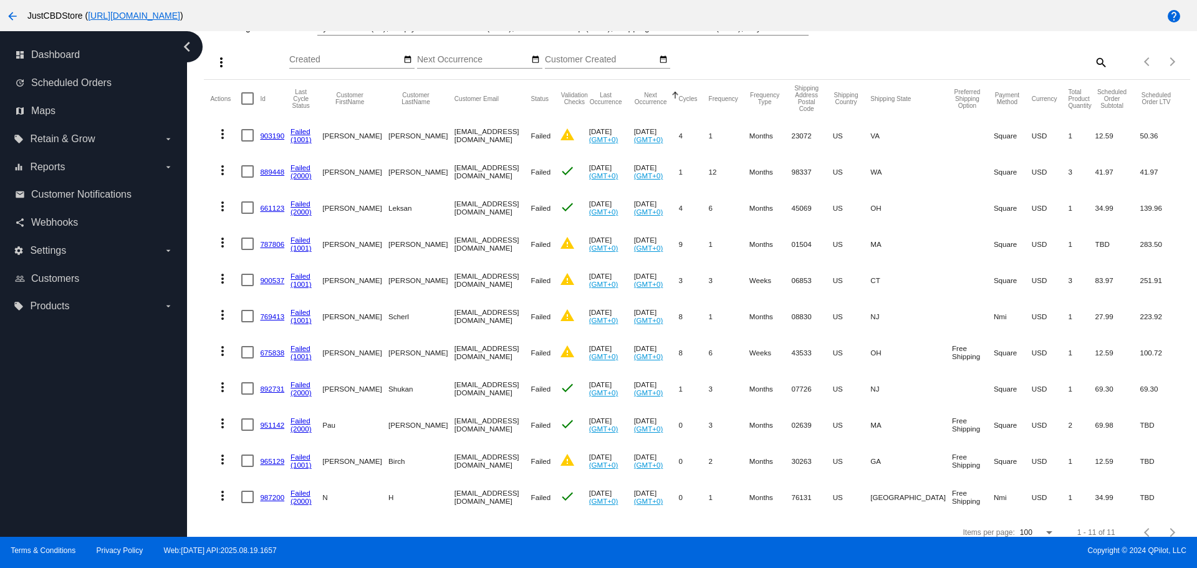
scroll to position [148, 0]
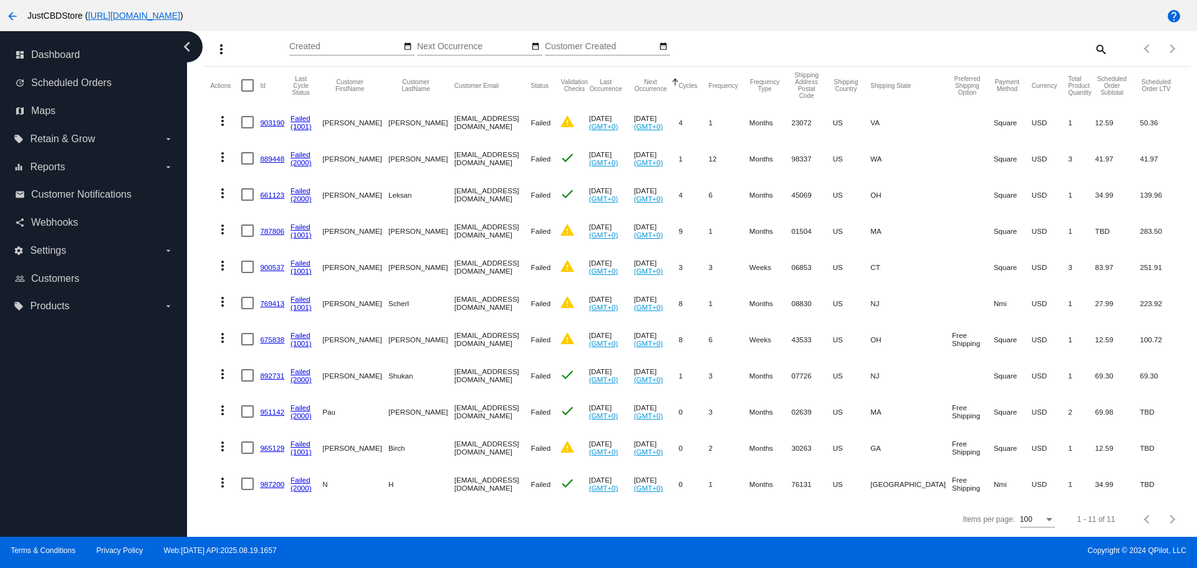
click at [267, 263] on link "900537" at bounding box center [272, 267] width 24 height 8
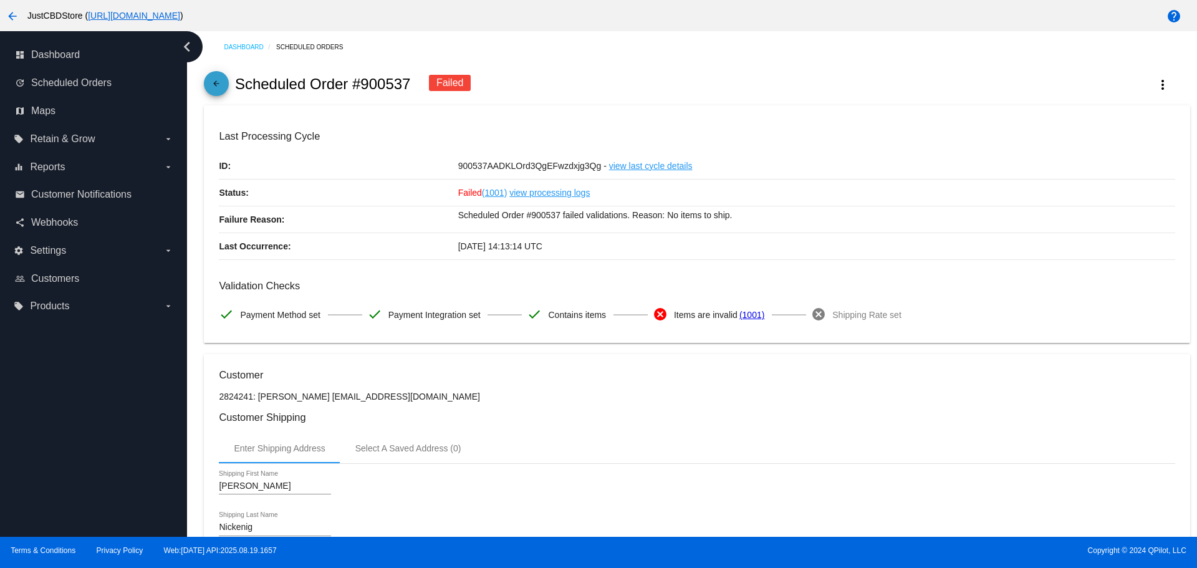
click at [223, 78] on span "arrow_back" at bounding box center [216, 86] width 15 height 31
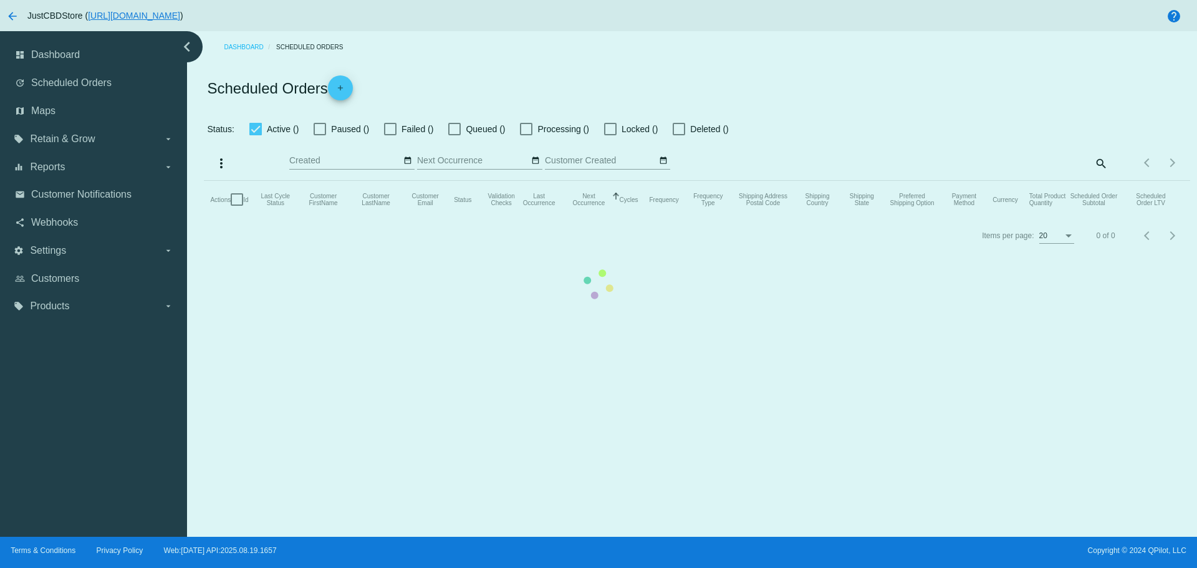
checkbox input "false"
checkbox input "true"
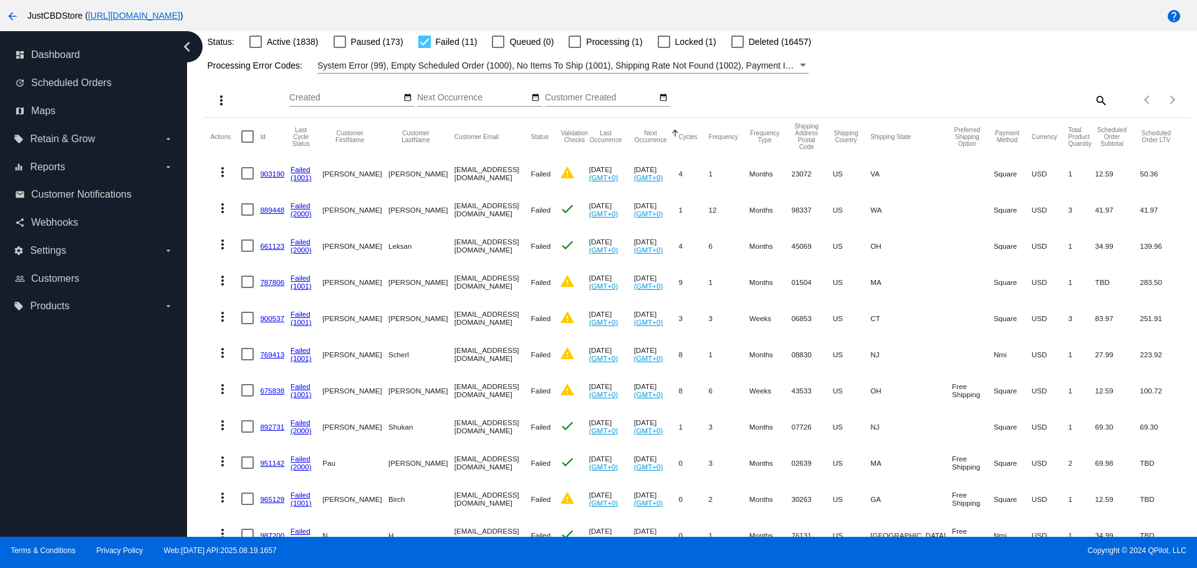
scroll to position [125, 0]
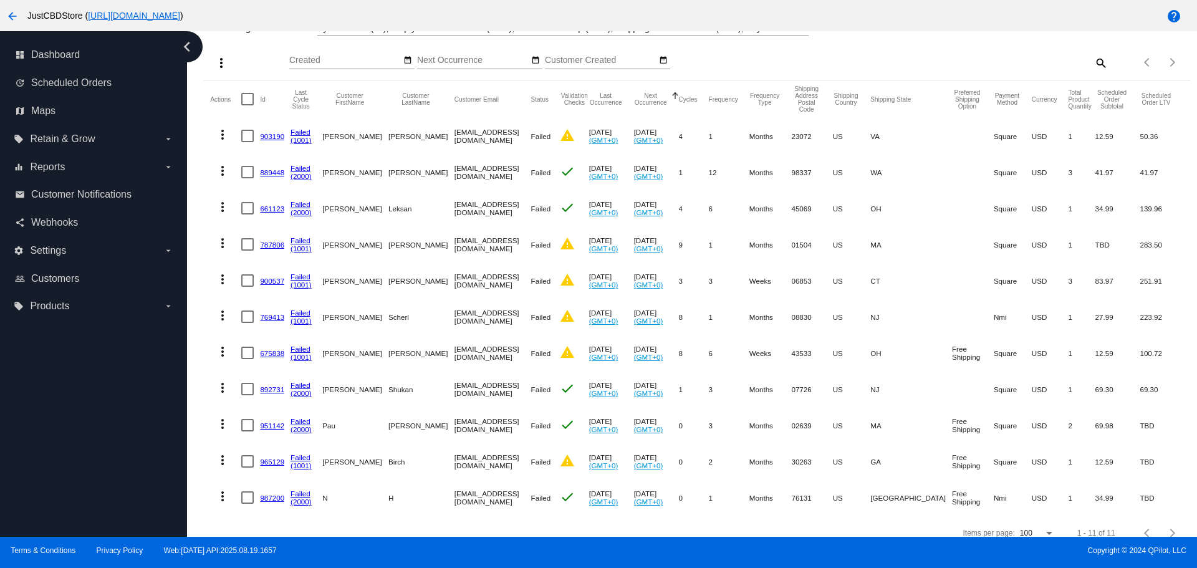
click at [269, 242] on link "787806" at bounding box center [272, 245] width 24 height 8
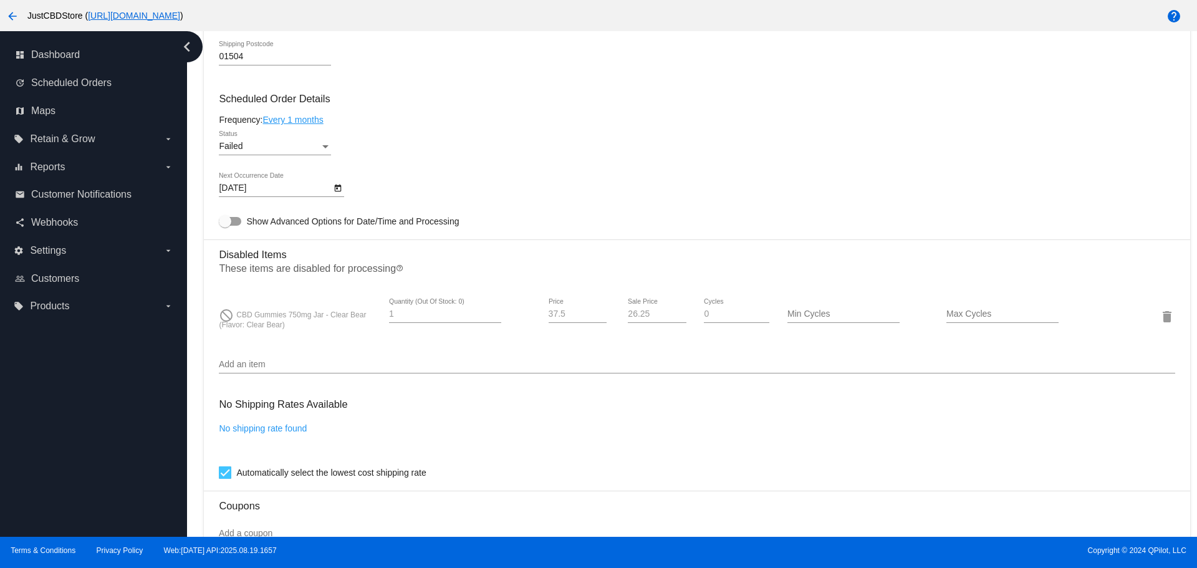
scroll to position [748, 0]
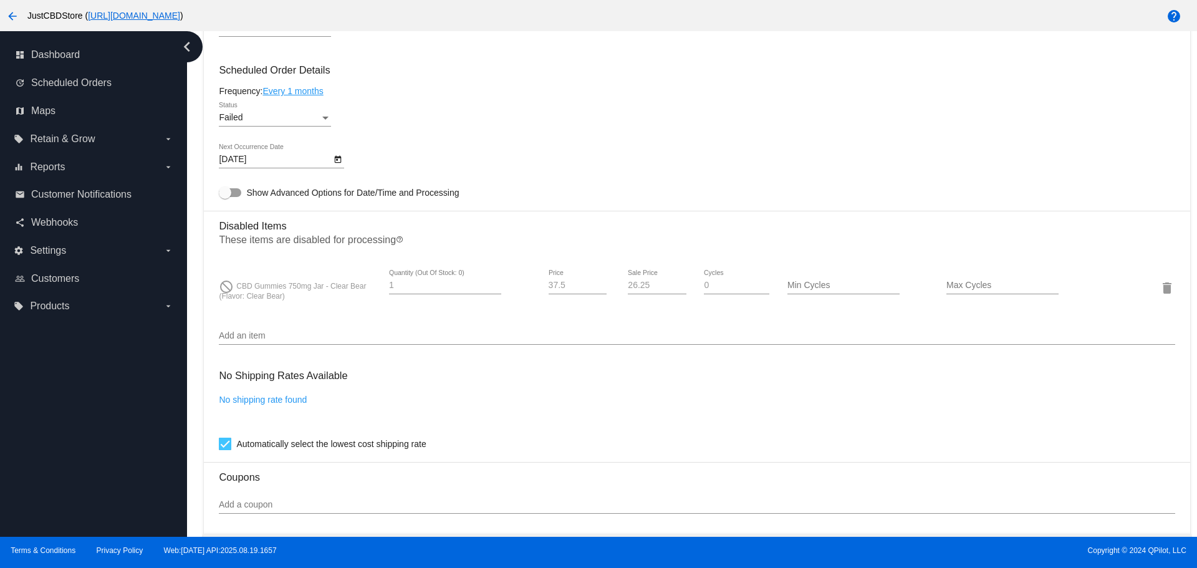
click at [261, 332] on input "Add an item" at bounding box center [697, 336] width 956 height 10
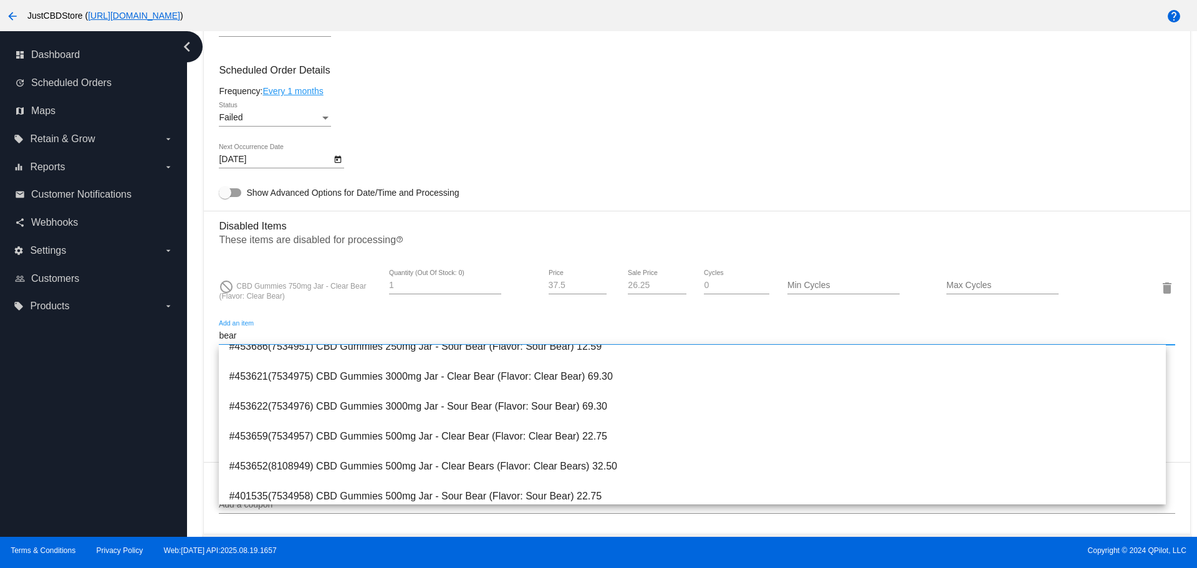
scroll to position [125, 0]
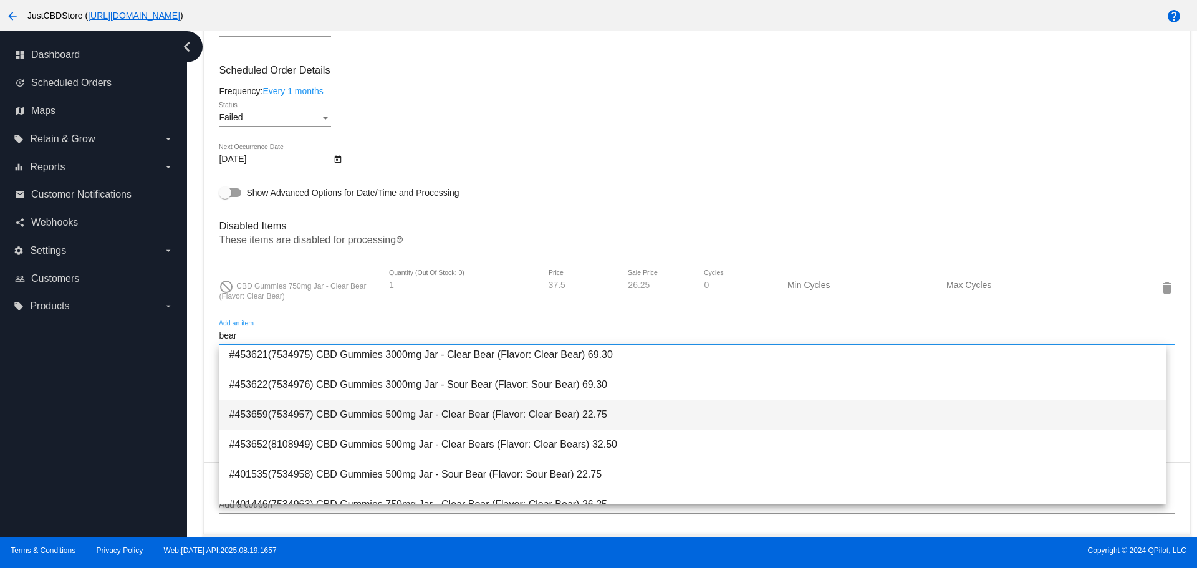
type input "bear"
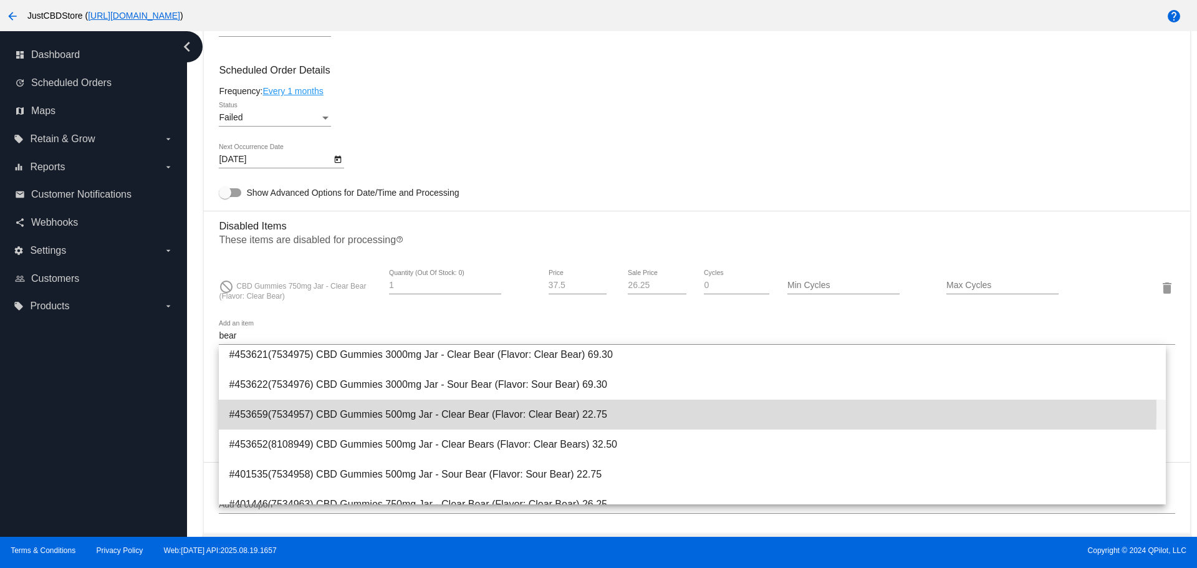
click at [606, 412] on span "#453659(7534957) CBD Gummies 500mg Jar - Clear Bear (Flavor: Clear Bear) 22.75" at bounding box center [692, 415] width 927 height 30
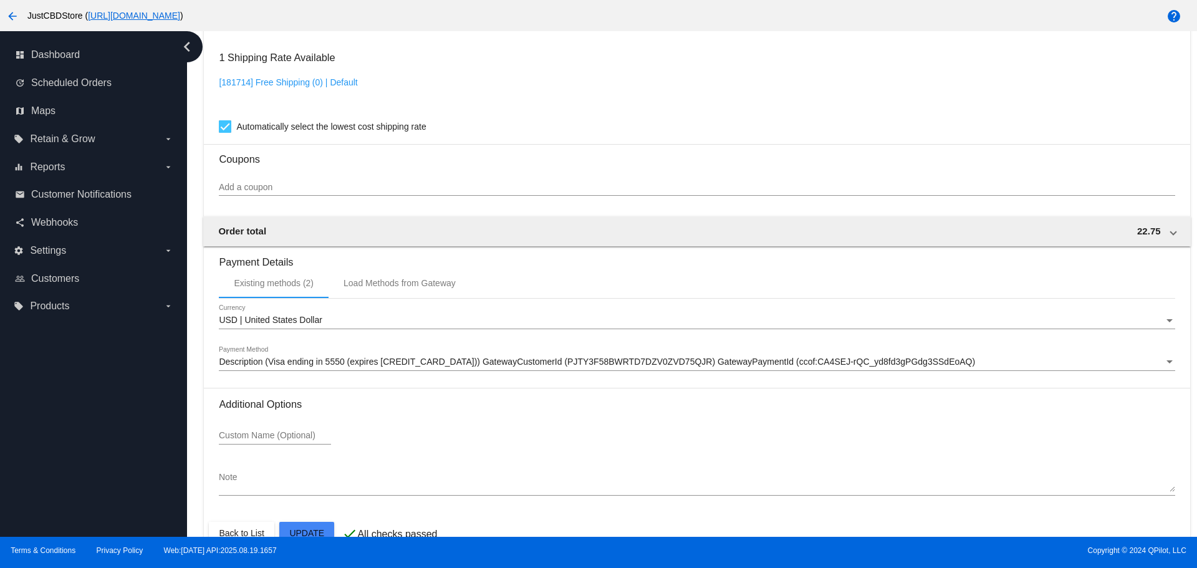
scroll to position [1179, 0]
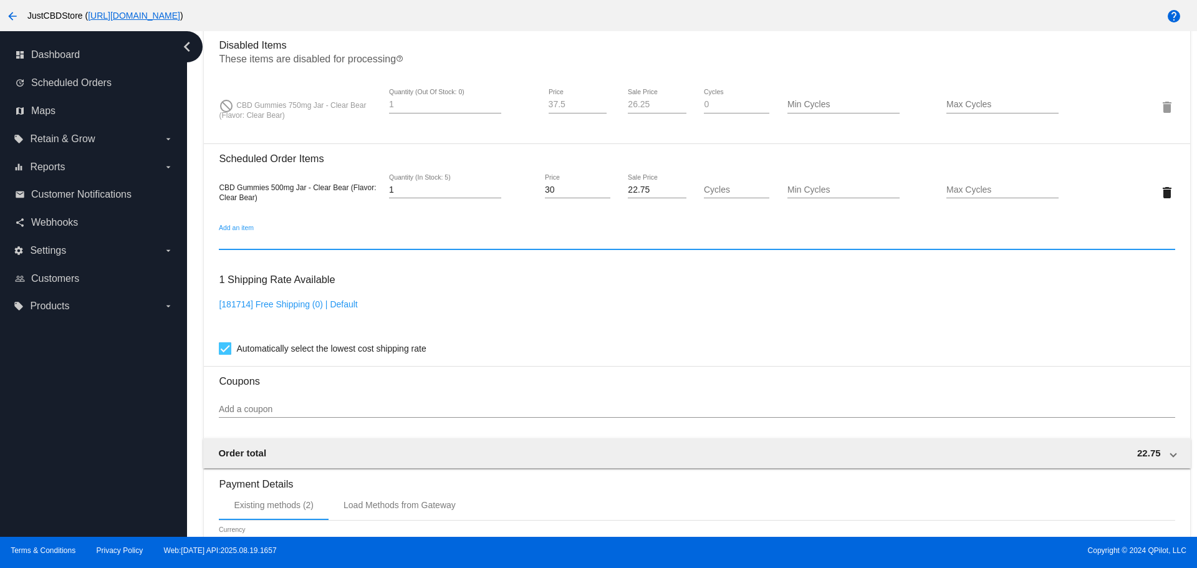
scroll to position [867, 0]
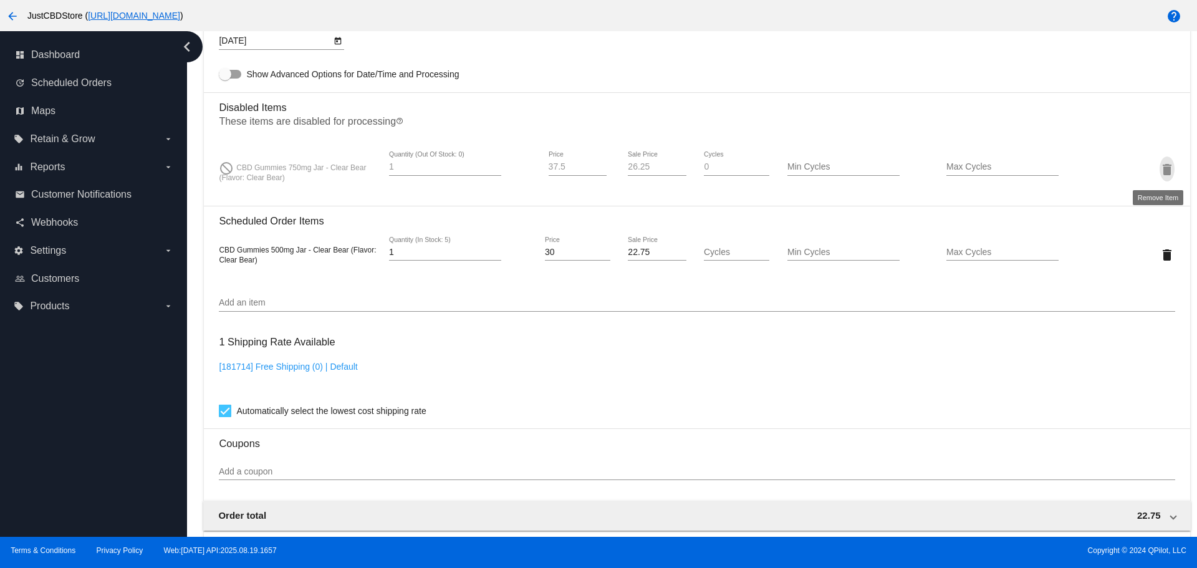
click at [1160, 168] on mat-icon "delete" at bounding box center [1167, 169] width 15 height 15
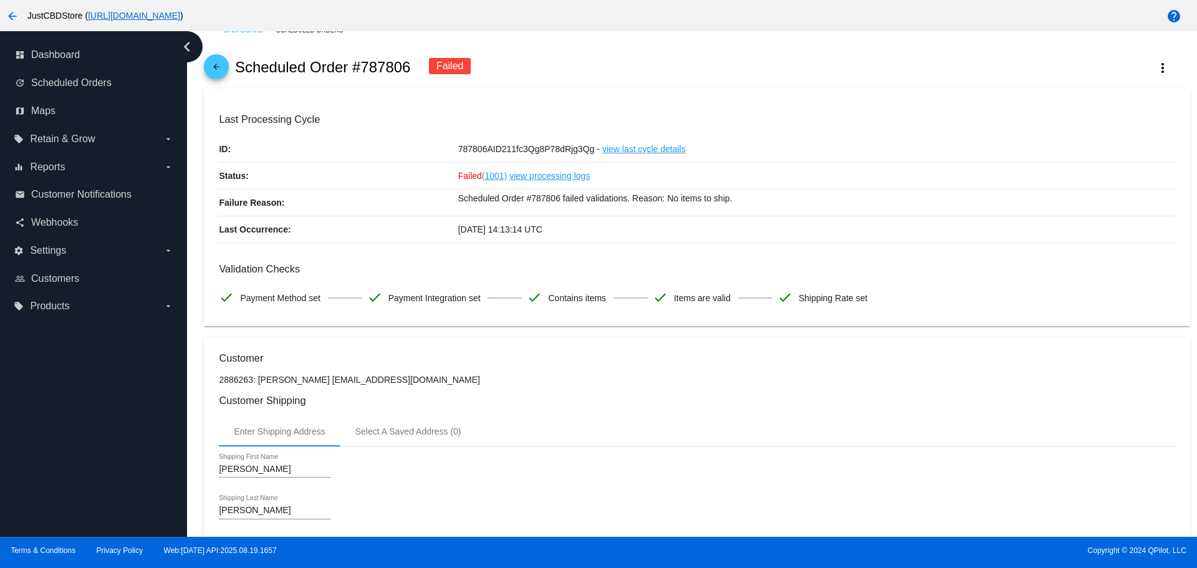
scroll to position [0, 0]
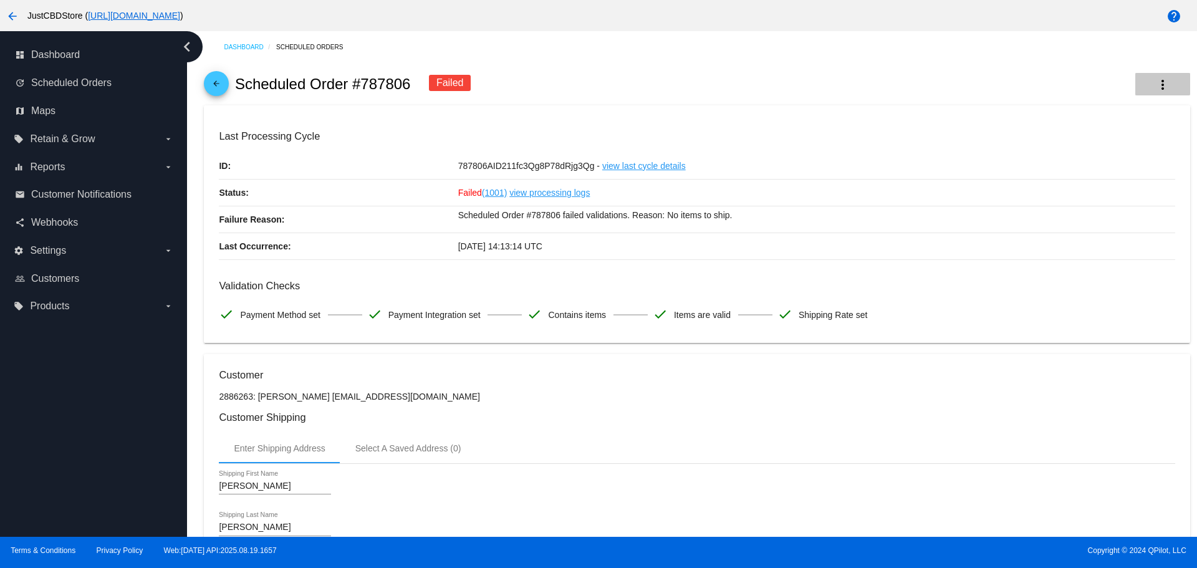
click at [1156, 83] on mat-icon "more_vert" at bounding box center [1163, 84] width 15 height 15
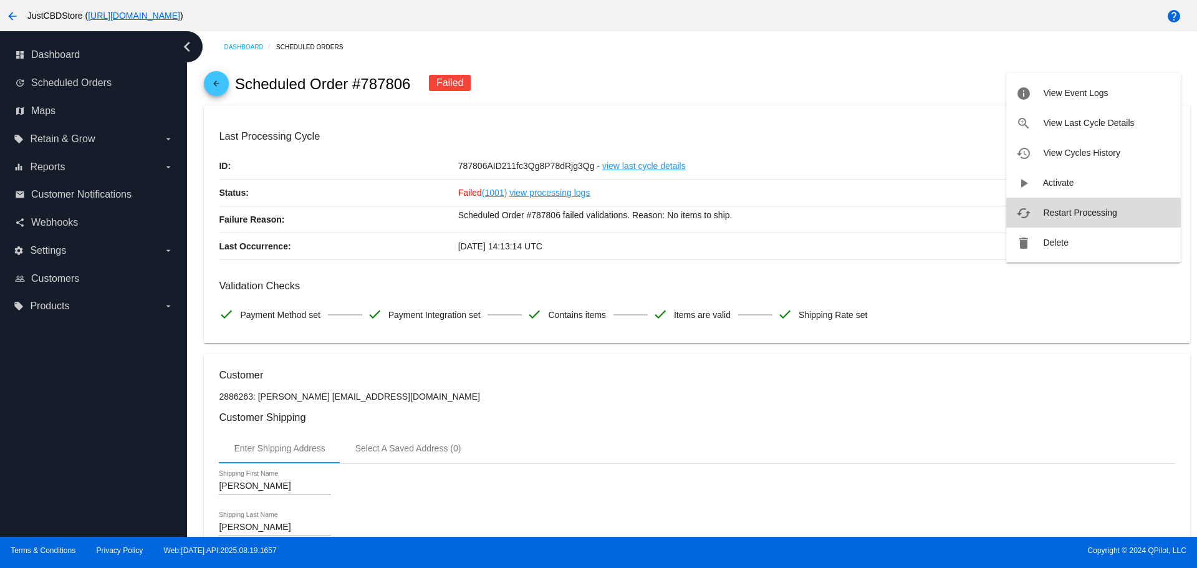
click at [1076, 213] on span "Restart Processing" at bounding box center [1080, 213] width 74 height 10
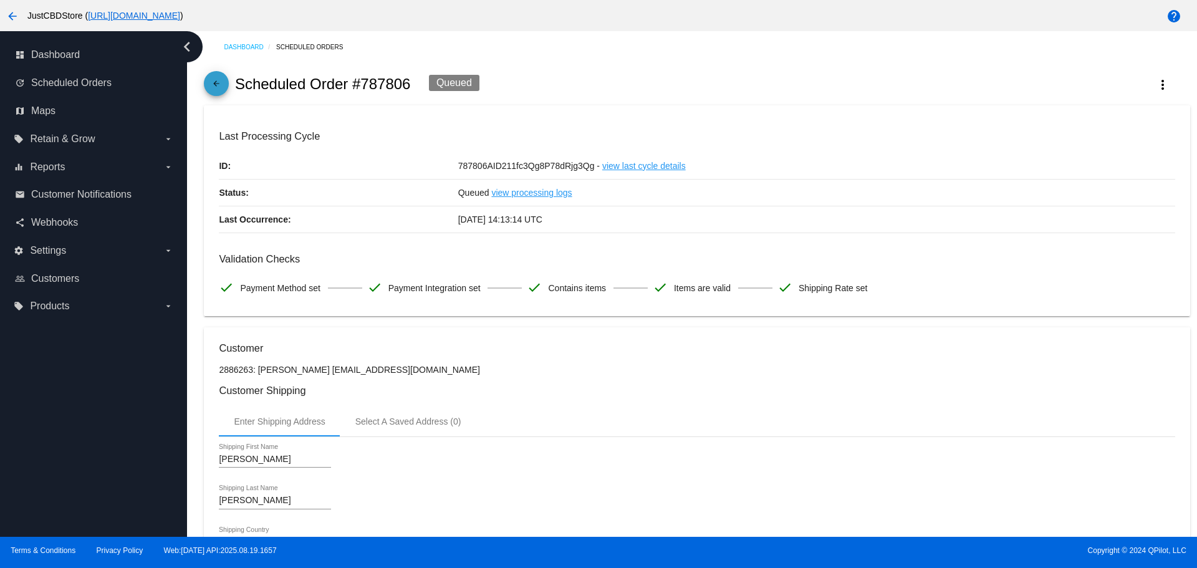
click at [220, 84] on mat-icon "arrow_back" at bounding box center [216, 86] width 15 height 15
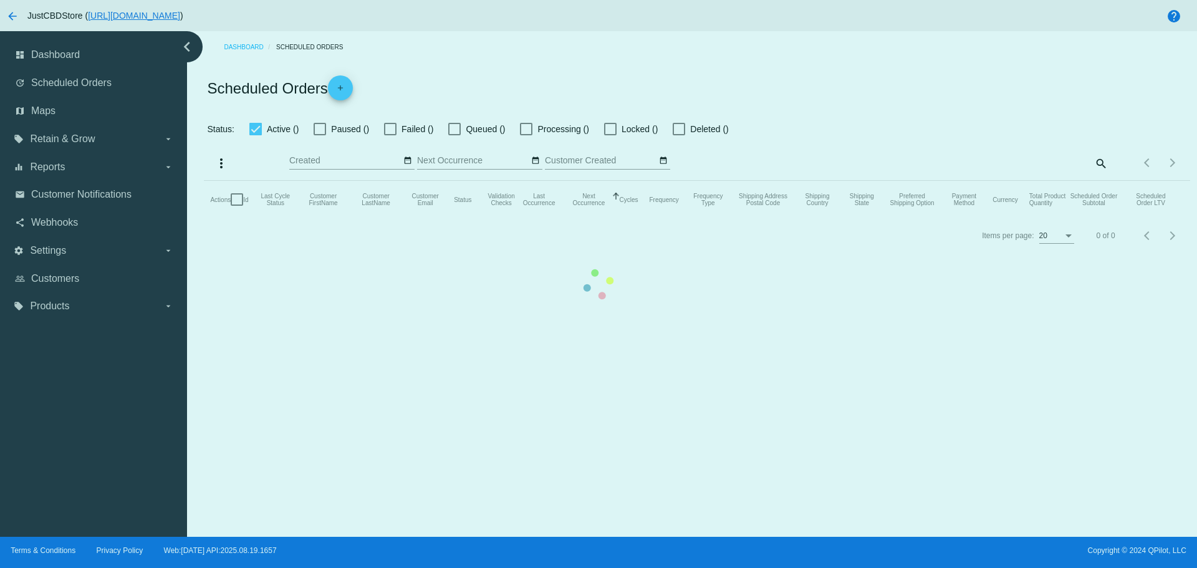
checkbox input "false"
checkbox input "true"
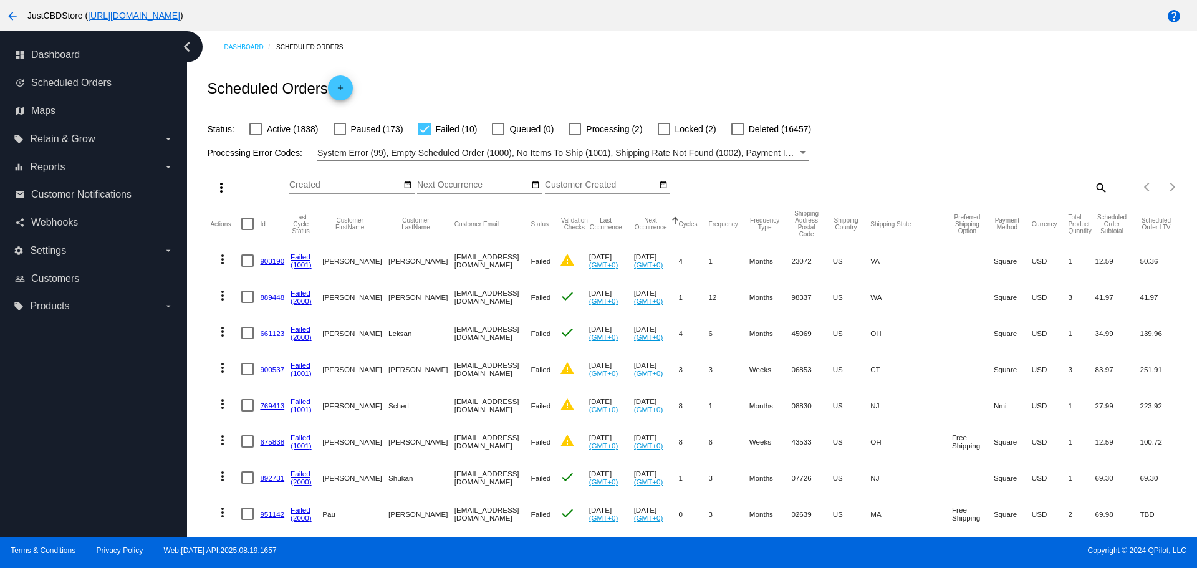
click at [264, 262] on link "903190" at bounding box center [272, 261] width 24 height 8
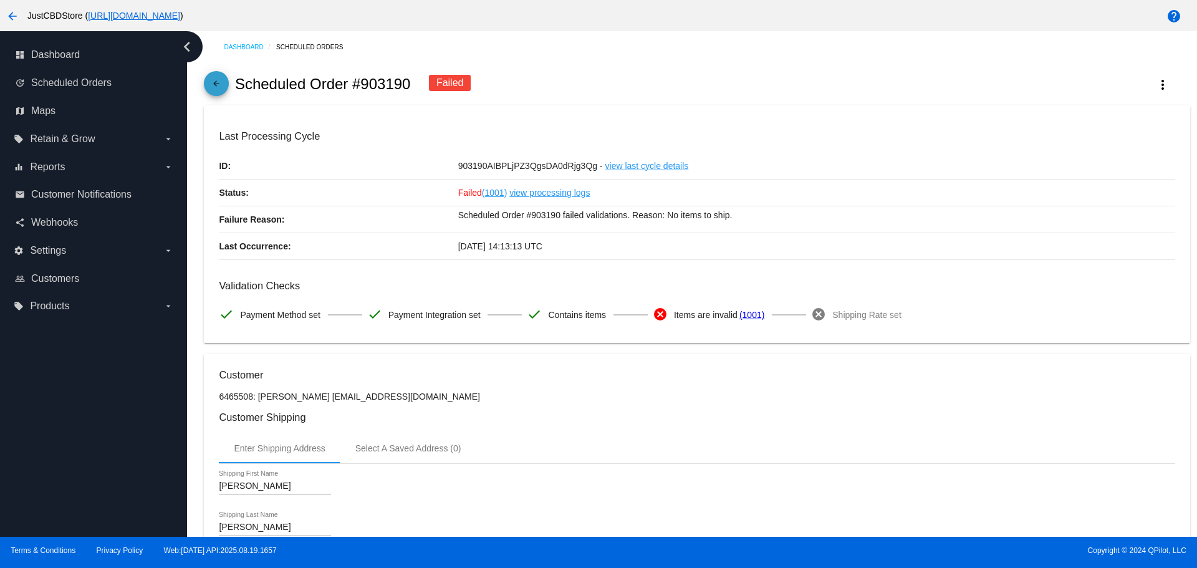
click at [213, 74] on span "arrow_back" at bounding box center [216, 86] width 15 height 31
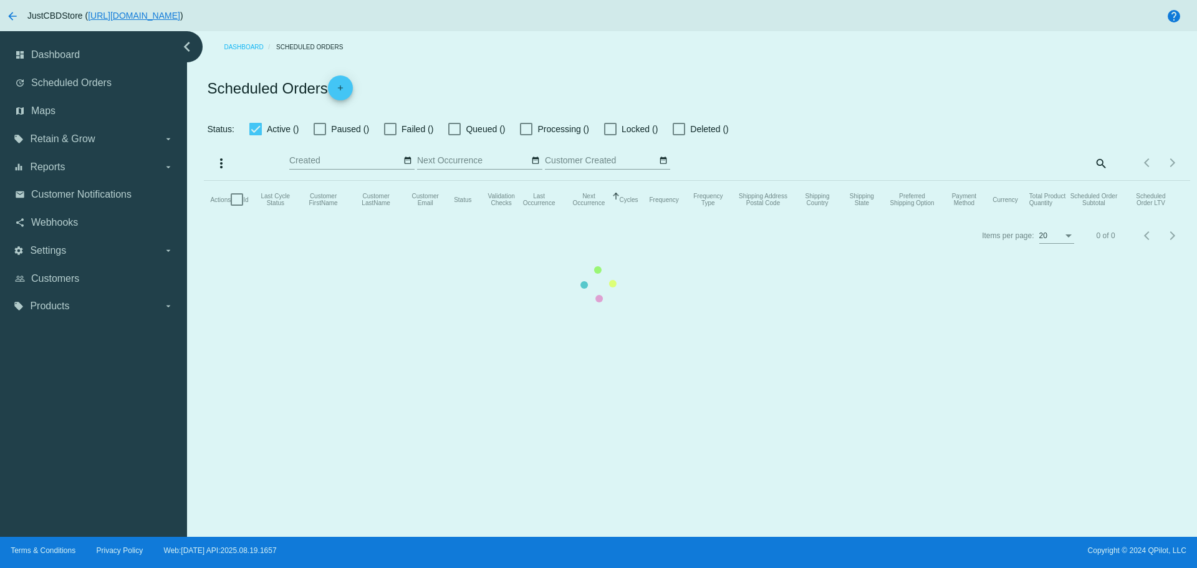
checkbox input "false"
checkbox input "true"
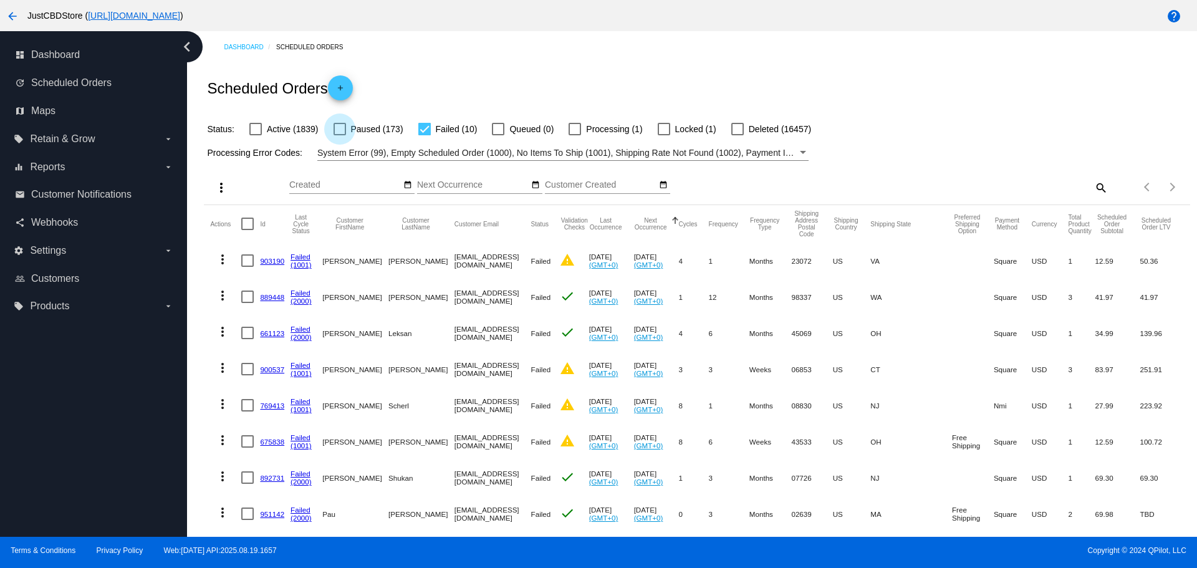
click at [344, 129] on div at bounding box center [340, 129] width 12 height 12
click at [340, 135] on input "Paused (173)" at bounding box center [339, 135] width 1 height 1
checkbox input "true"
click at [425, 125] on div at bounding box center [424, 129] width 12 height 12
click at [425, 135] on input "Failed (10)" at bounding box center [424, 135] width 1 height 1
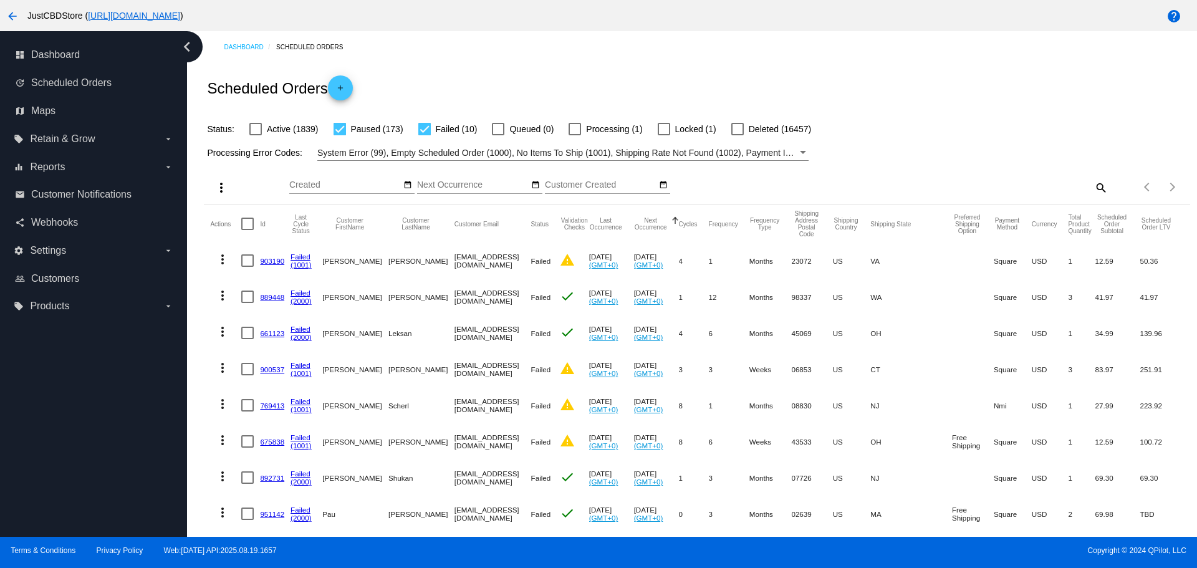
checkbox input "false"
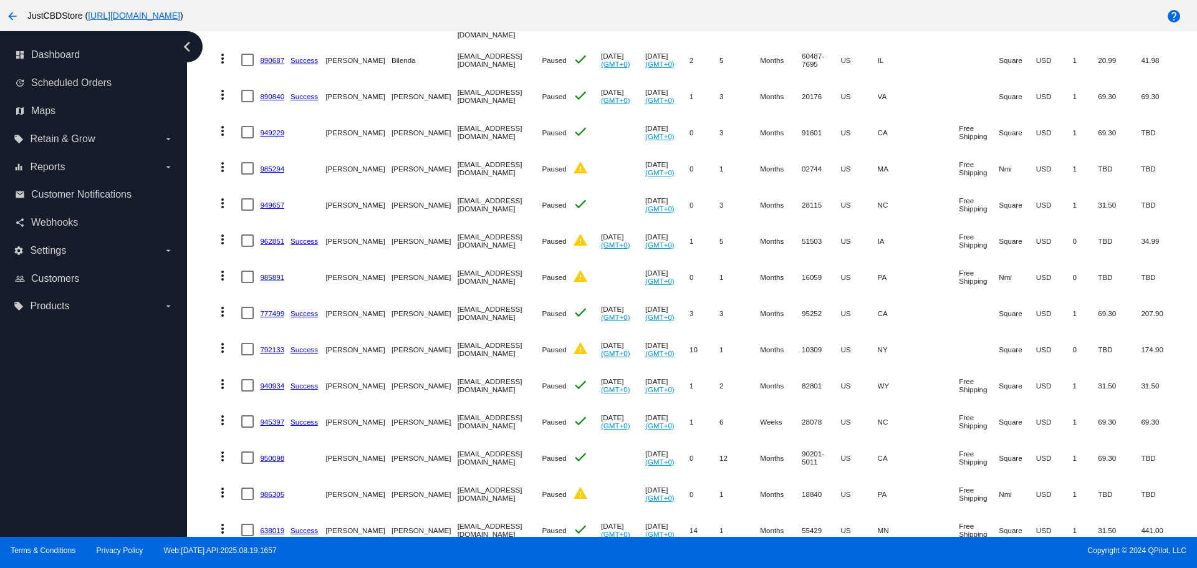
scroll to position [3343, 0]
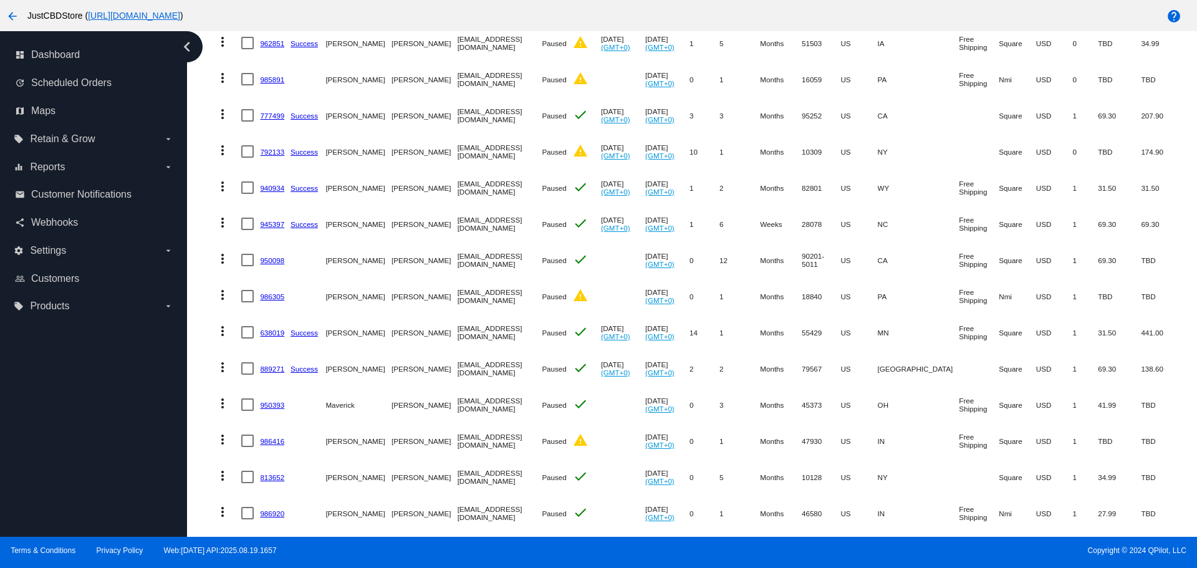
click at [220, 505] on mat-icon "more_vert" at bounding box center [222, 512] width 15 height 15
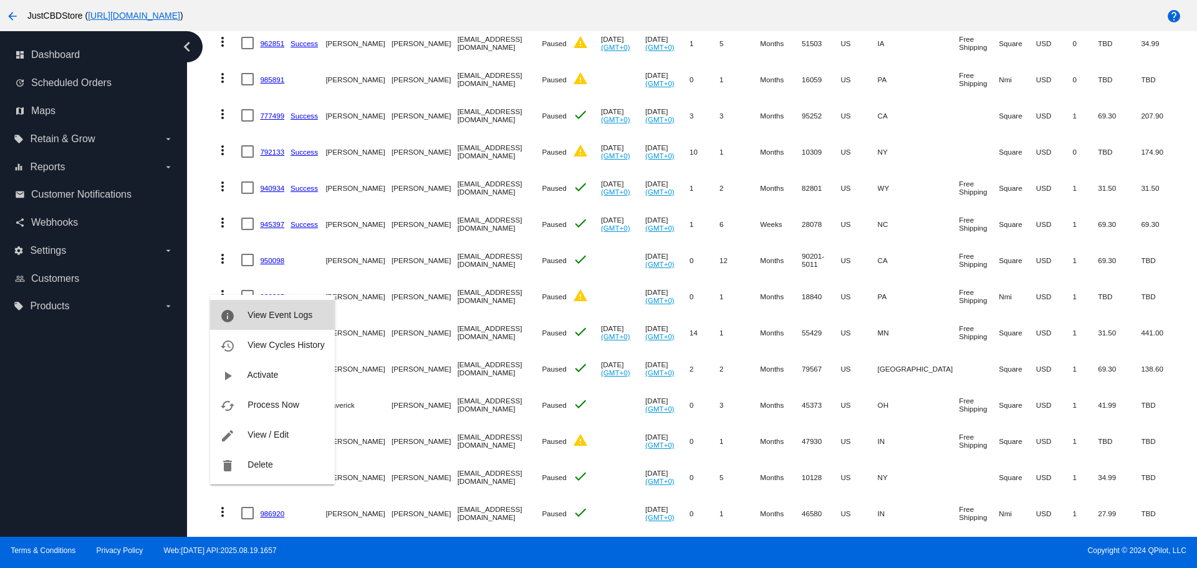
click at [286, 316] on span "View Event Logs" at bounding box center [280, 315] width 65 height 10
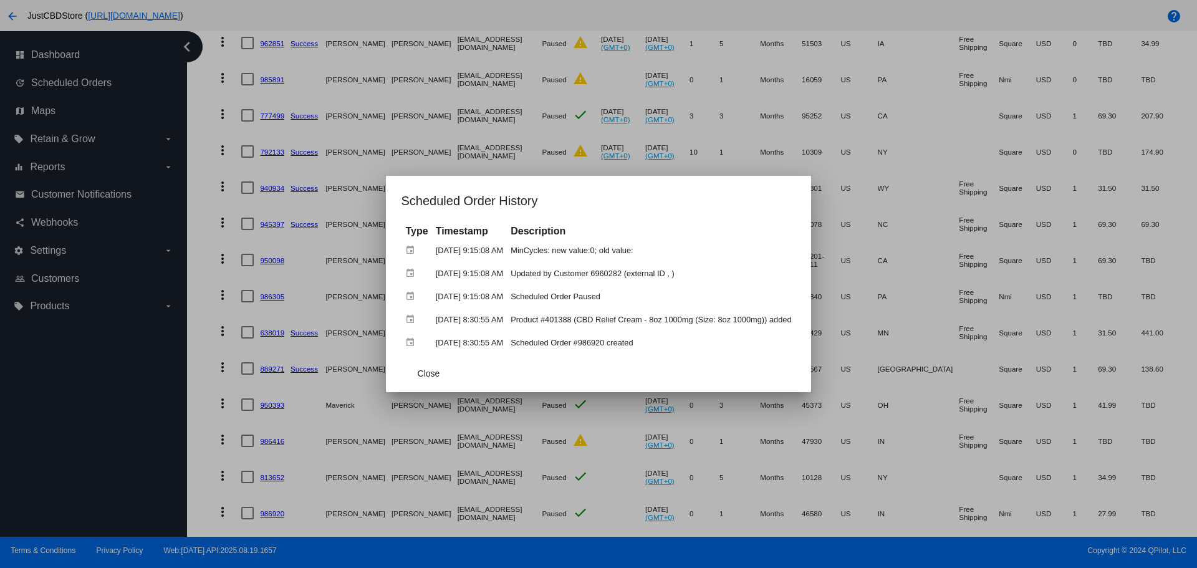
click at [263, 435] on div at bounding box center [598, 284] width 1197 height 568
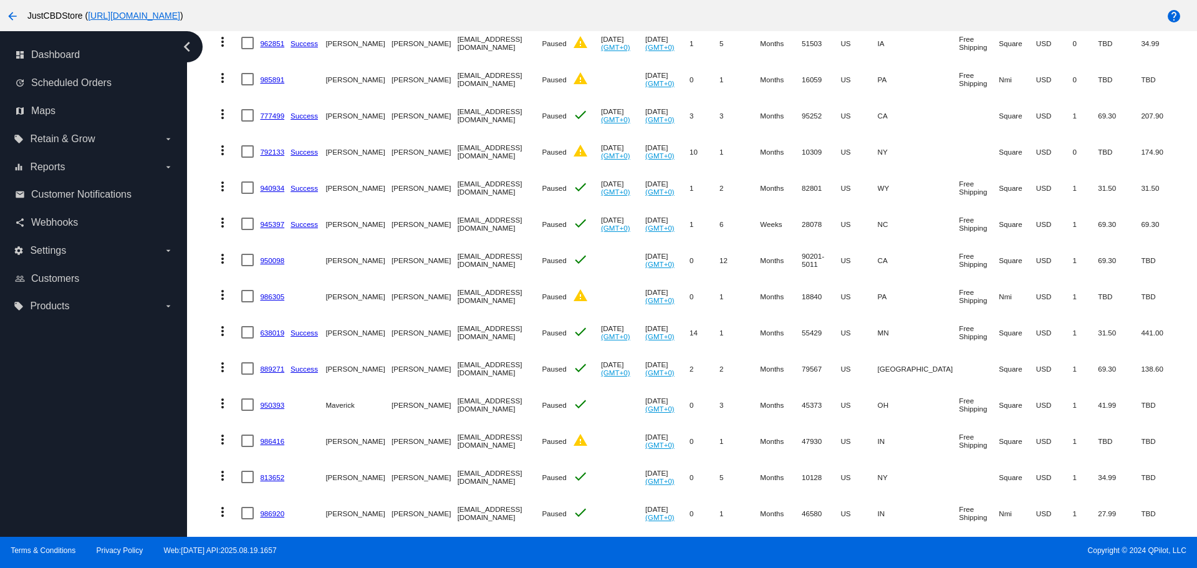
click at [263, 473] on link "813652" at bounding box center [272, 477] width 24 height 8
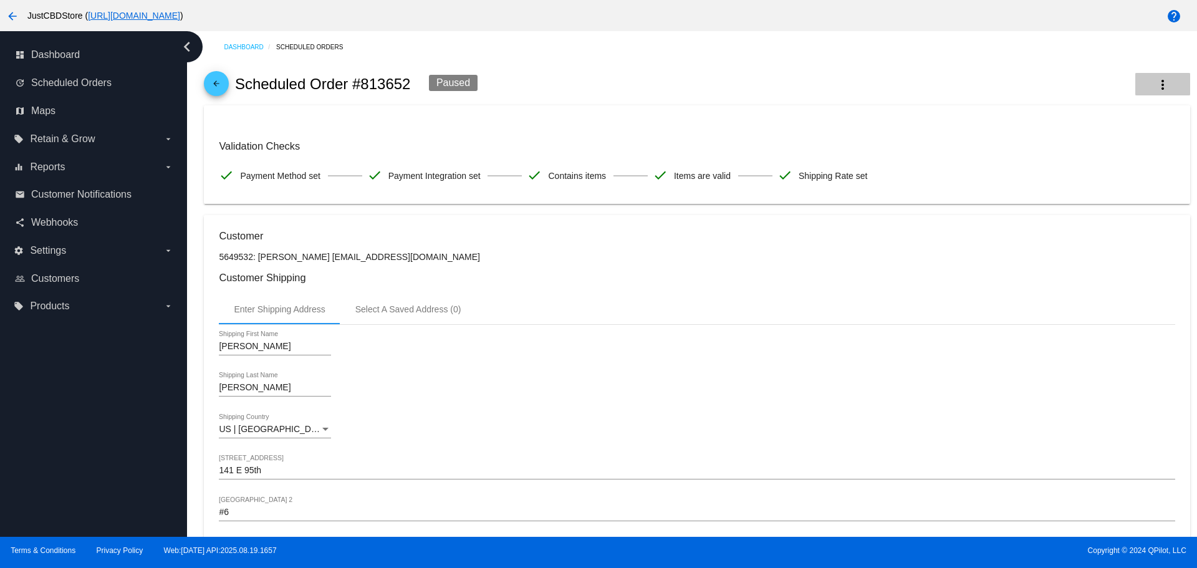
click at [1157, 83] on mat-icon "more_vert" at bounding box center [1163, 84] width 15 height 15
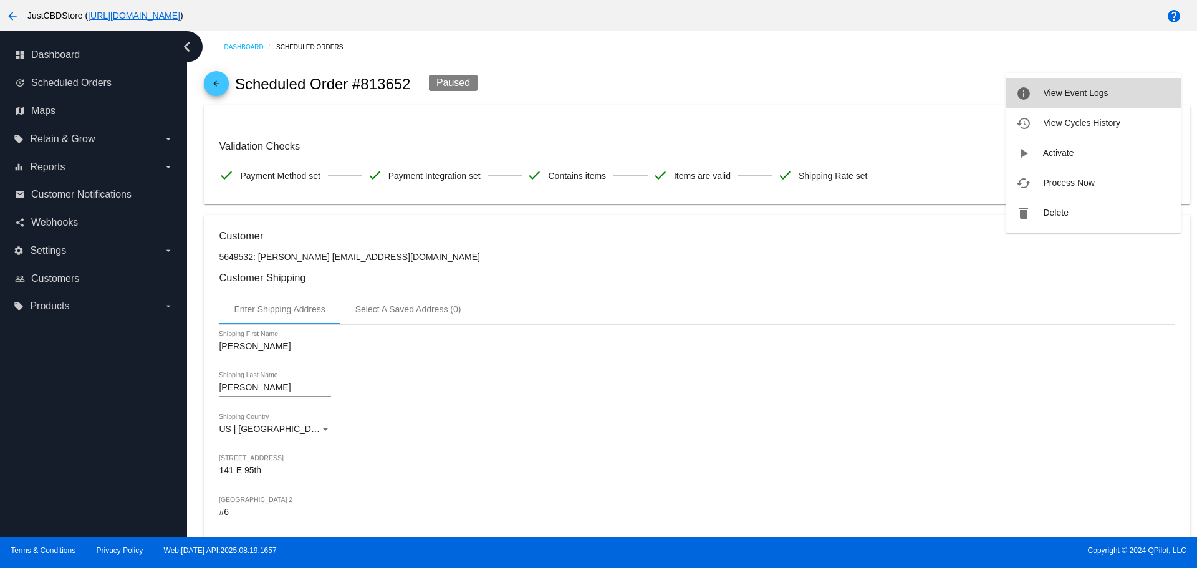
click at [1096, 93] on span "View Event Logs" at bounding box center [1075, 93] width 65 height 10
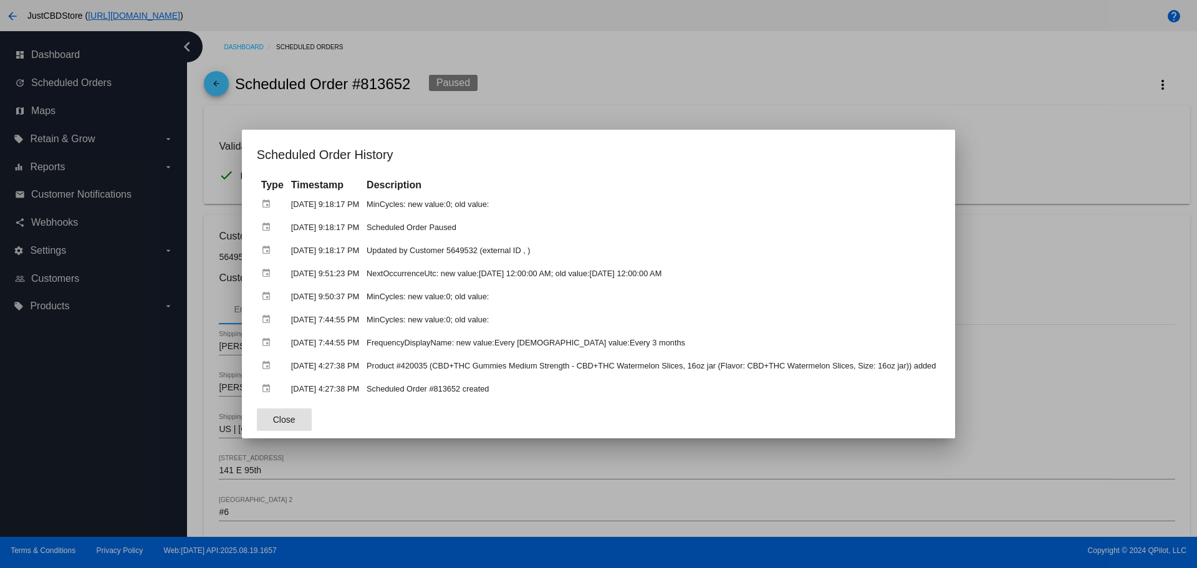
click at [218, 90] on div at bounding box center [598, 284] width 1197 height 568
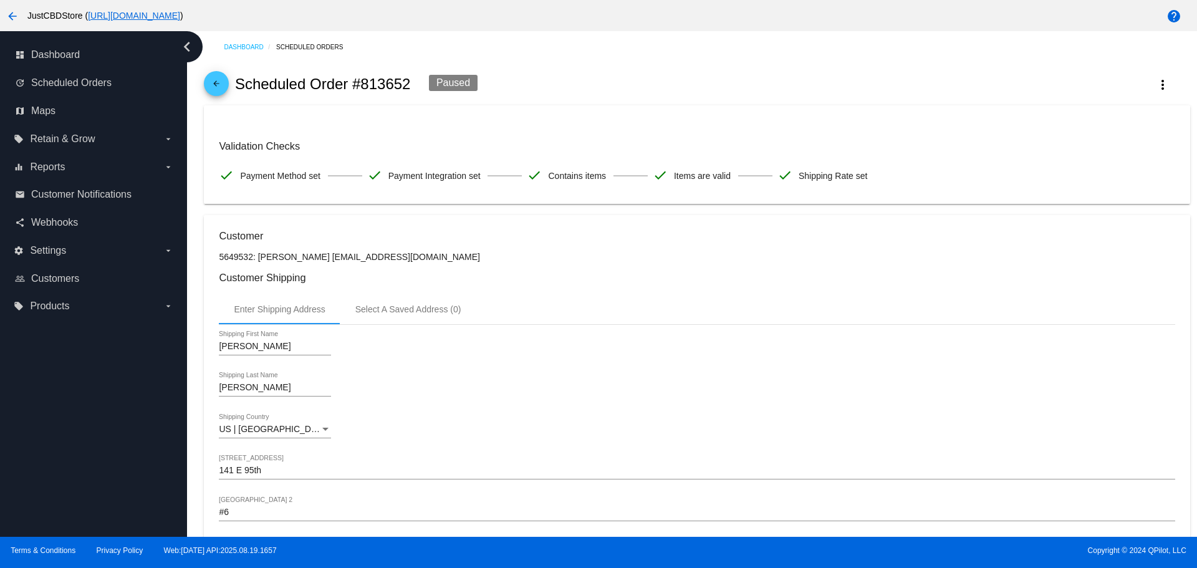
click at [188, 52] on icon "chevron_left" at bounding box center [187, 47] width 20 height 20
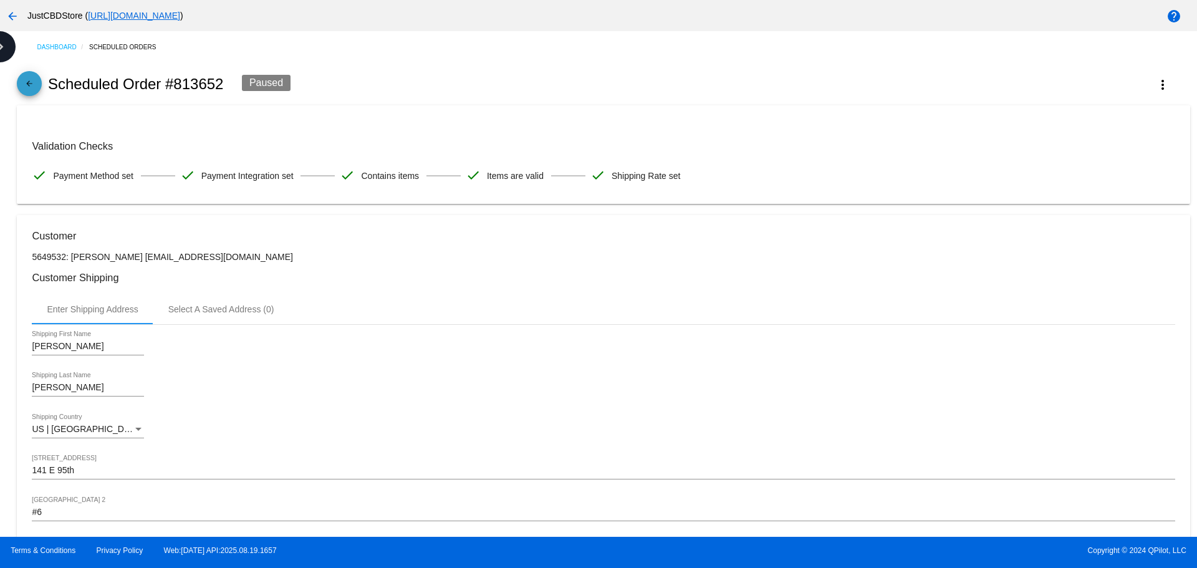
click at [24, 82] on mat-icon "arrow_back" at bounding box center [29, 86] width 15 height 15
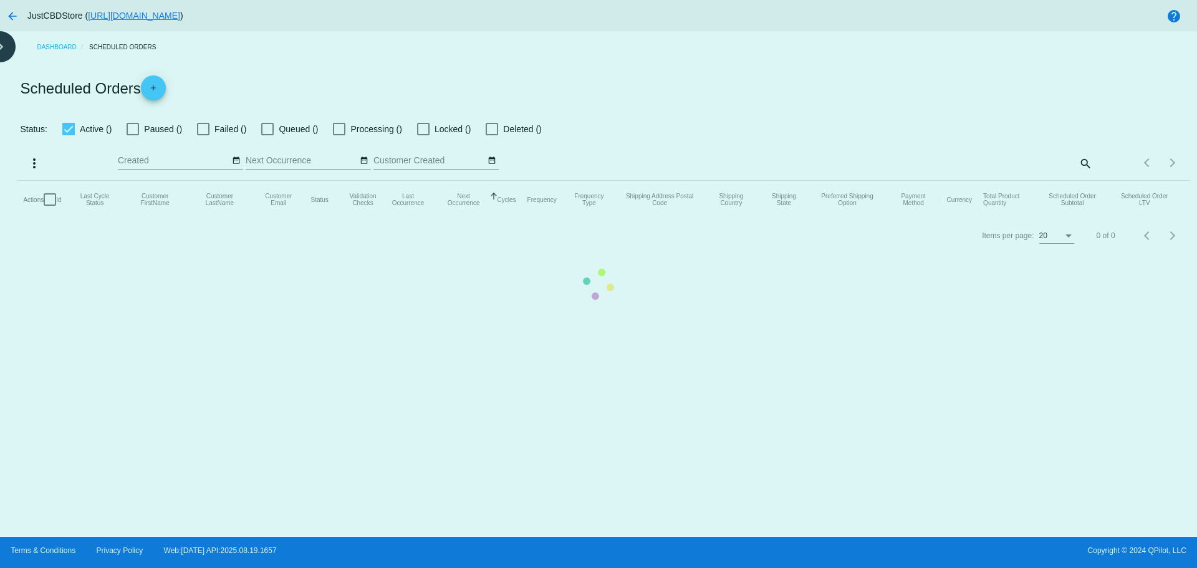
checkbox input "false"
checkbox input "true"
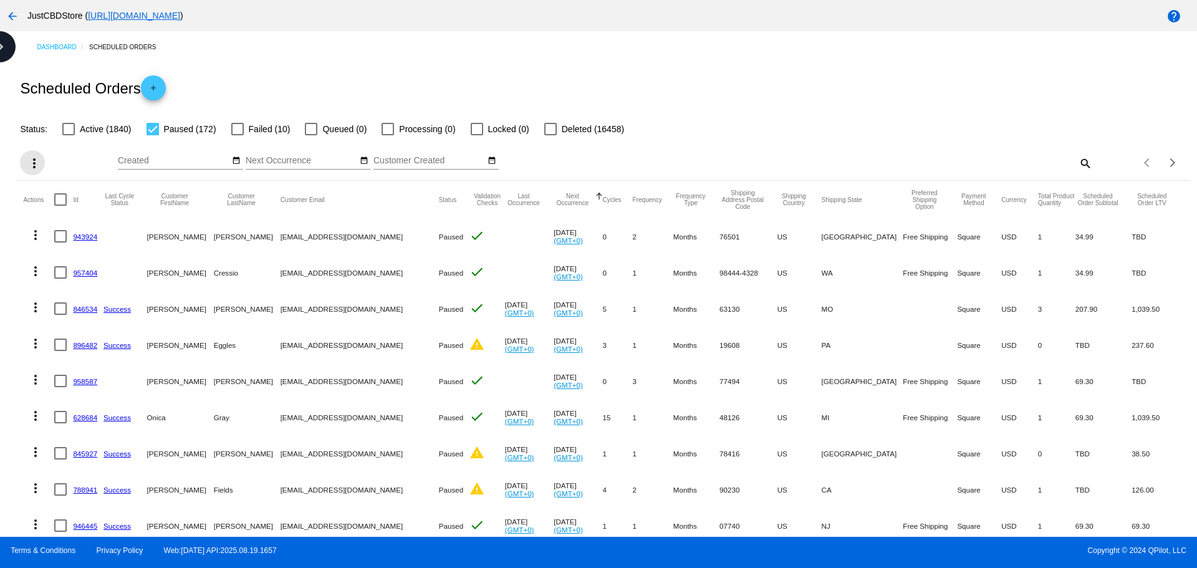
click at [35, 165] on mat-icon "more_vert" at bounding box center [34, 163] width 15 height 15
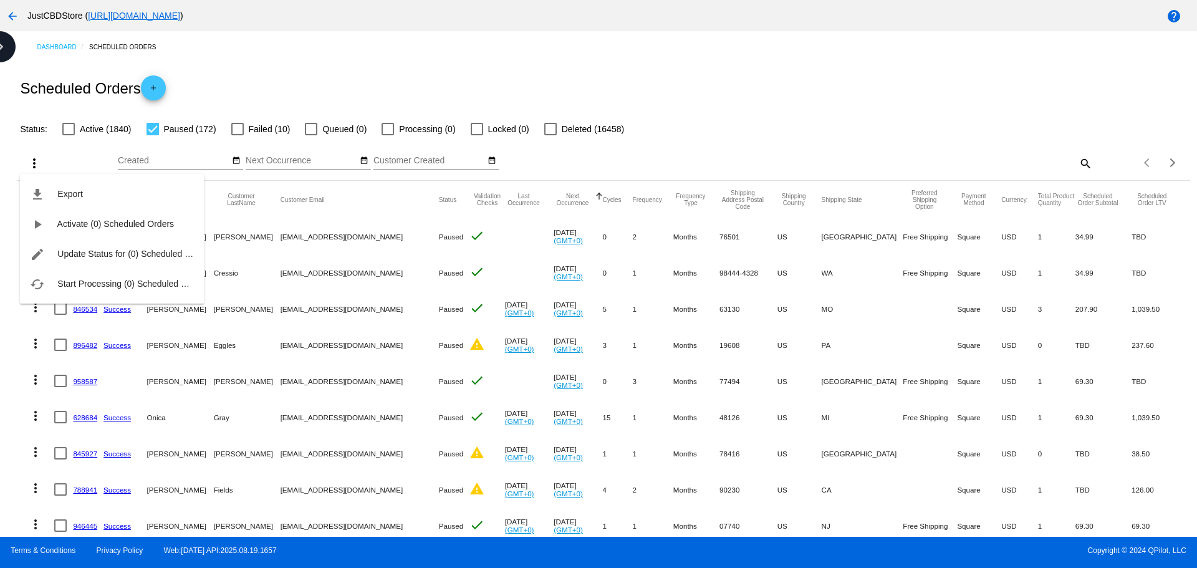
click at [8, 17] on div at bounding box center [598, 284] width 1197 height 568
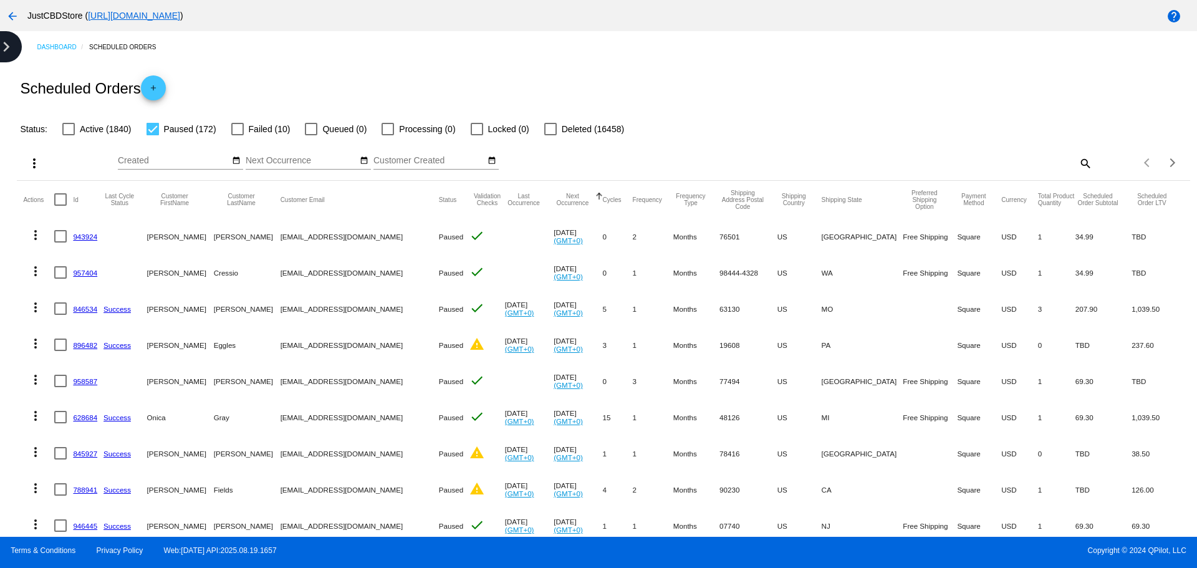
click at [6, 47] on icon "chevron_right" at bounding box center [6, 47] width 20 height 20
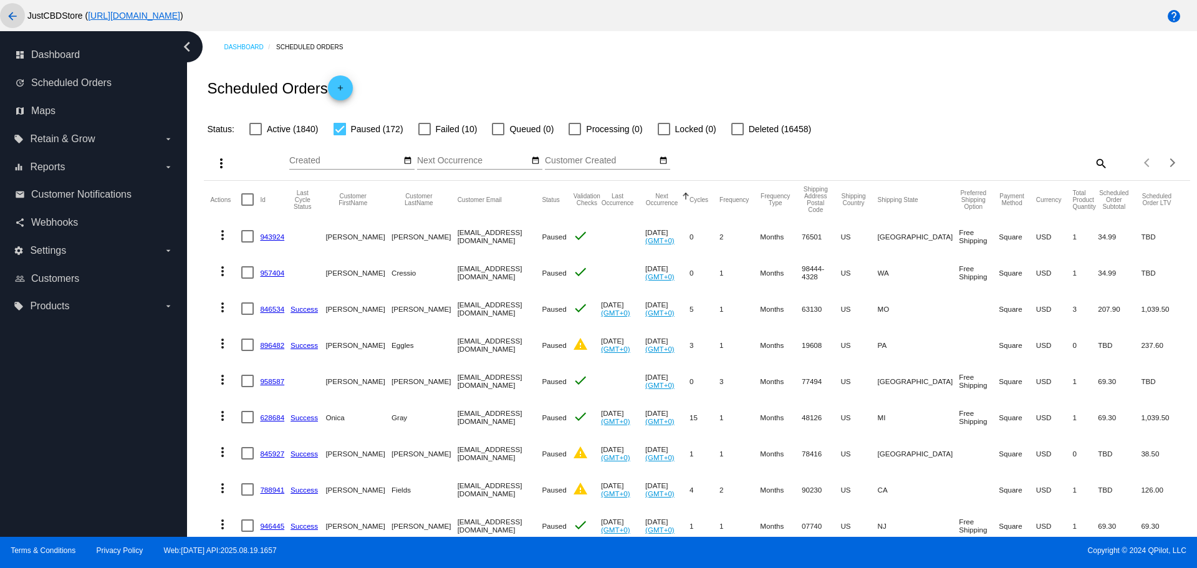
click at [14, 16] on mat-icon "arrow_back" at bounding box center [12, 16] width 15 height 15
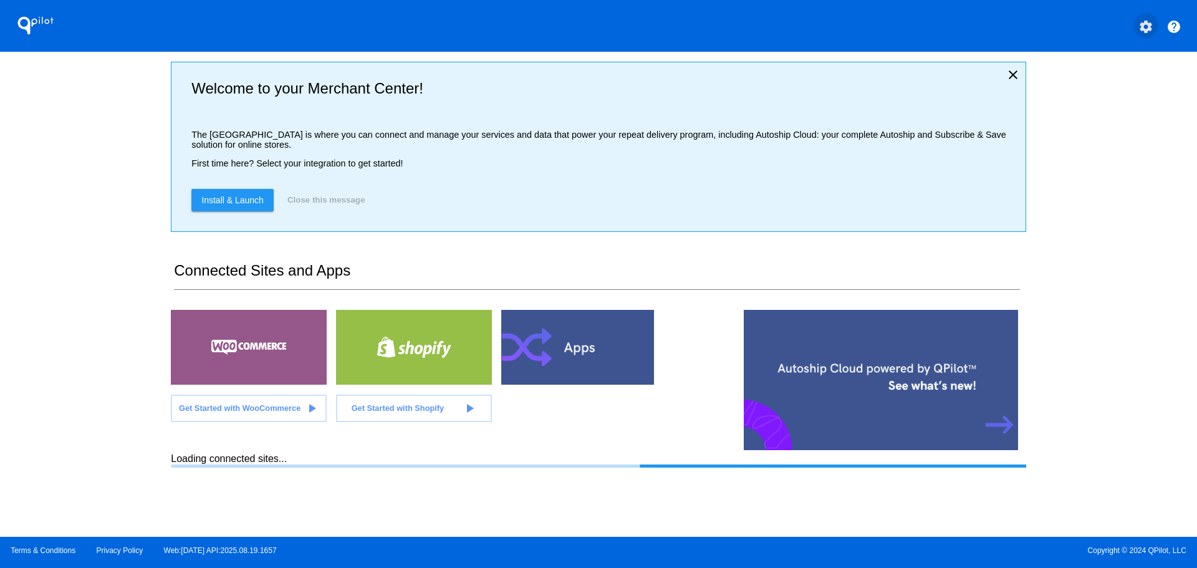
click at [1146, 27] on mat-icon "settings" at bounding box center [1146, 26] width 15 height 15
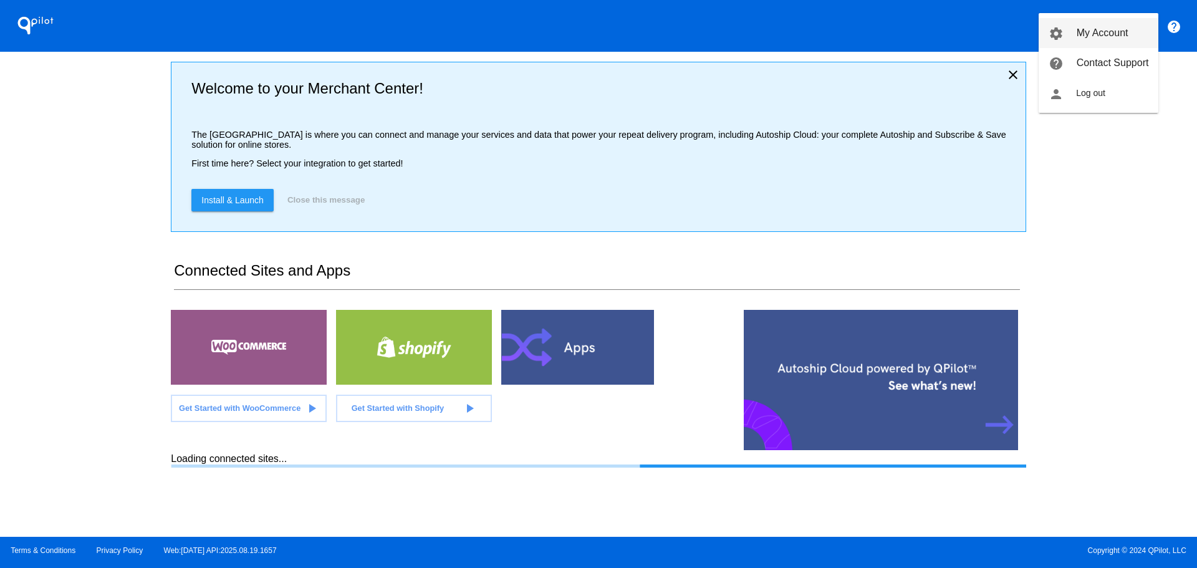
click at [1090, 30] on span "My Account" at bounding box center [1103, 32] width 52 height 11
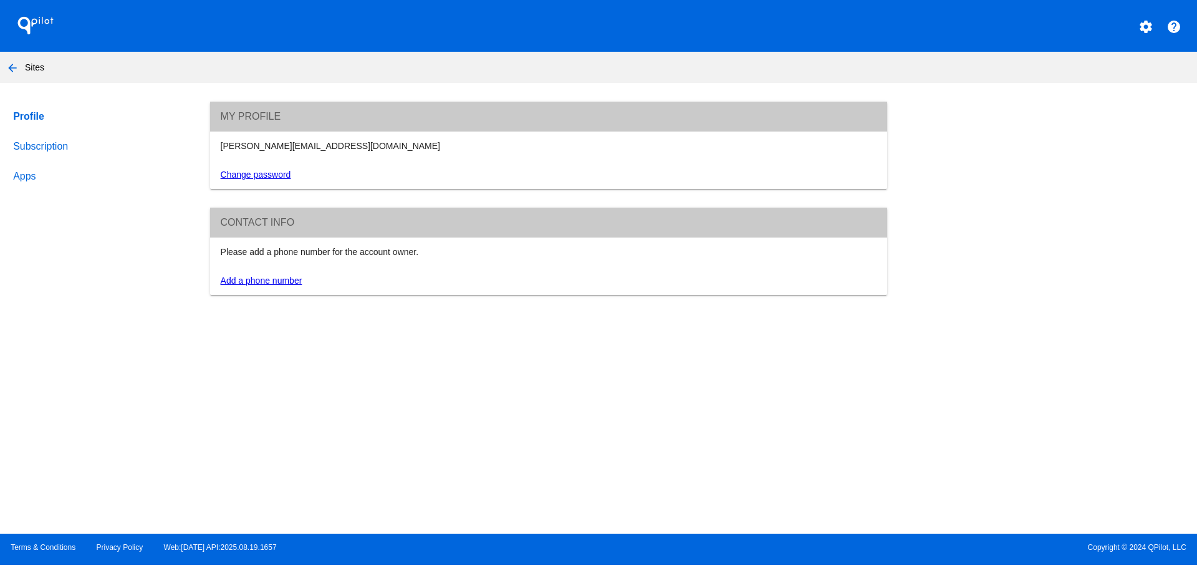
click at [32, 147] on link "Subscription" at bounding box center [100, 147] width 178 height 30
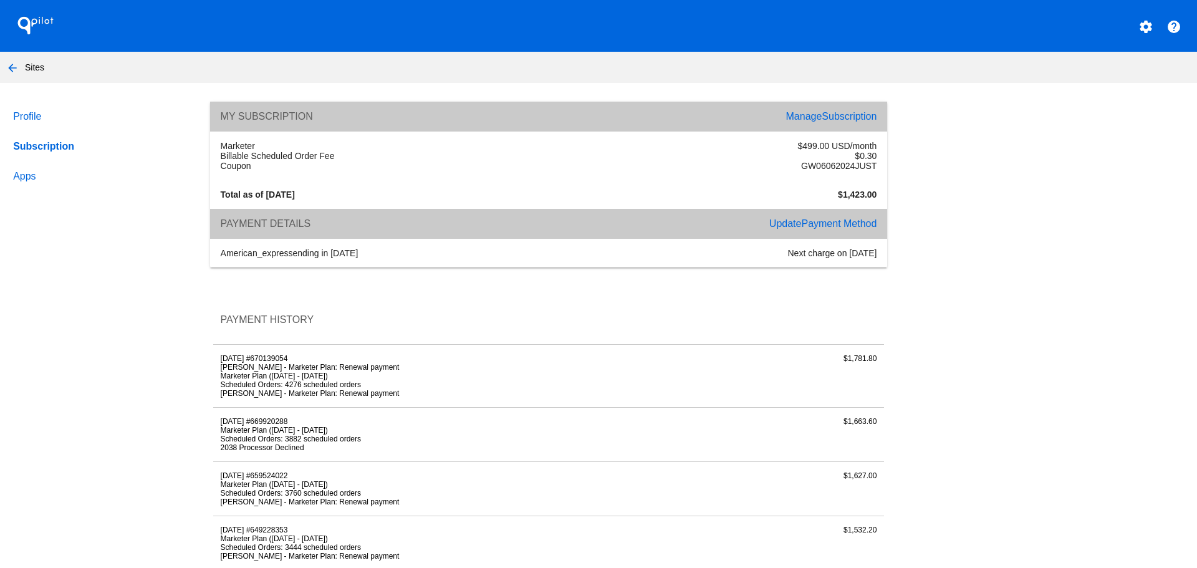
click at [31, 120] on link "Profile" at bounding box center [100, 117] width 178 height 30
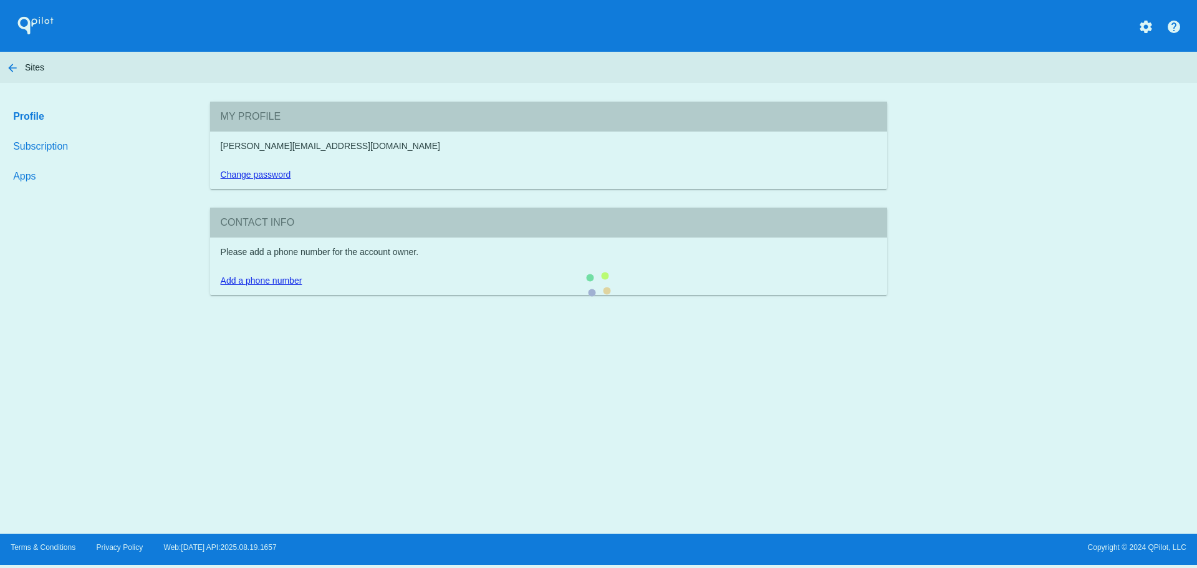
click at [210, 179] on section "My Profile [PERSON_NAME][EMAIL_ADDRESS][DOMAIN_NAME] Change password Contact in…" at bounding box center [548, 198] width 677 height 193
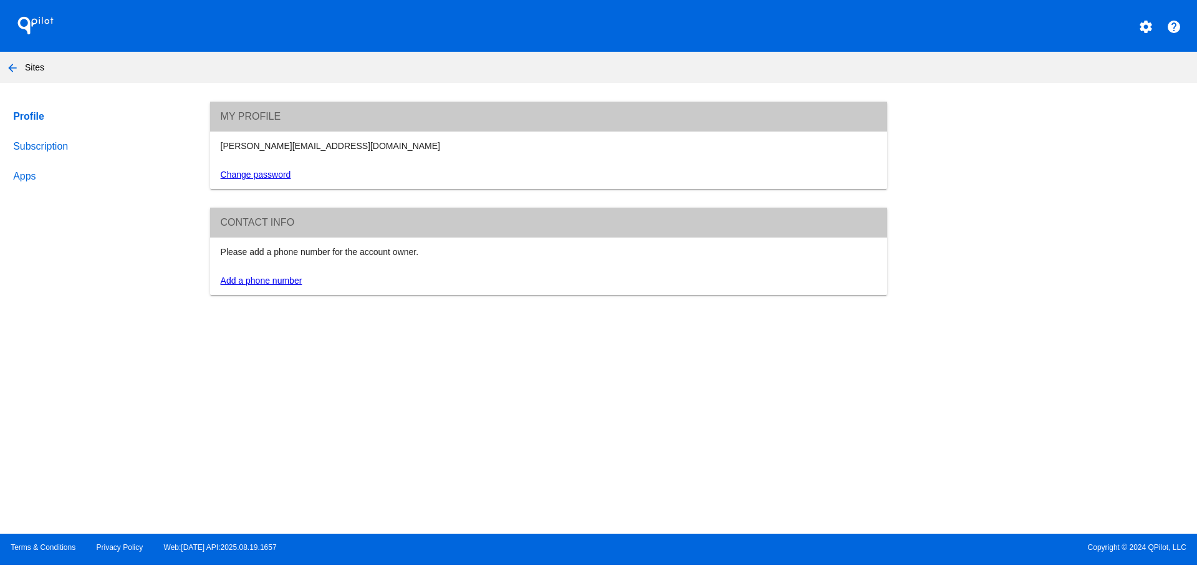
click at [14, 179] on link "Apps" at bounding box center [100, 177] width 178 height 30
